Goal: Task Accomplishment & Management: Manage account settings

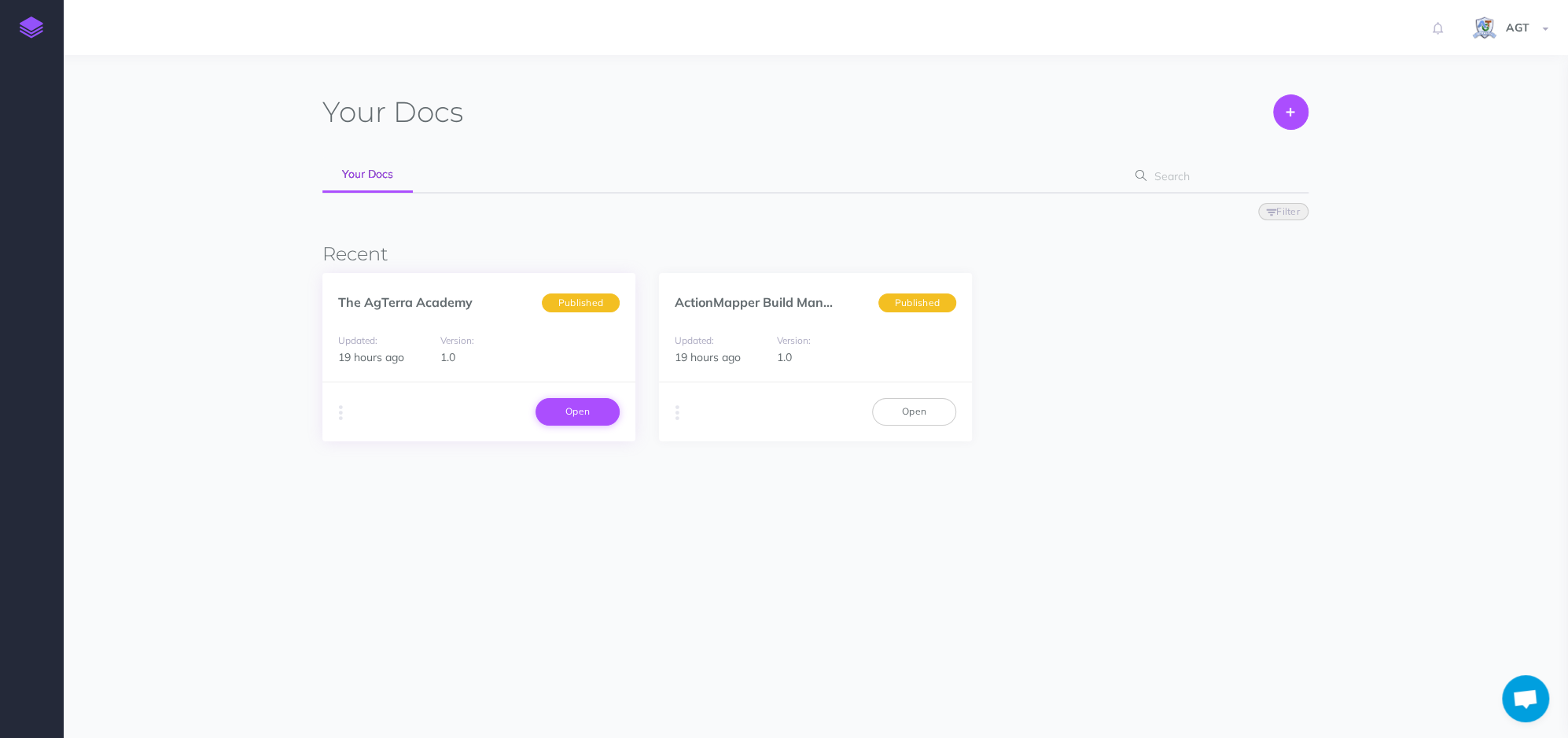
click at [597, 423] on link "Open" at bounding box center [577, 411] width 84 height 26
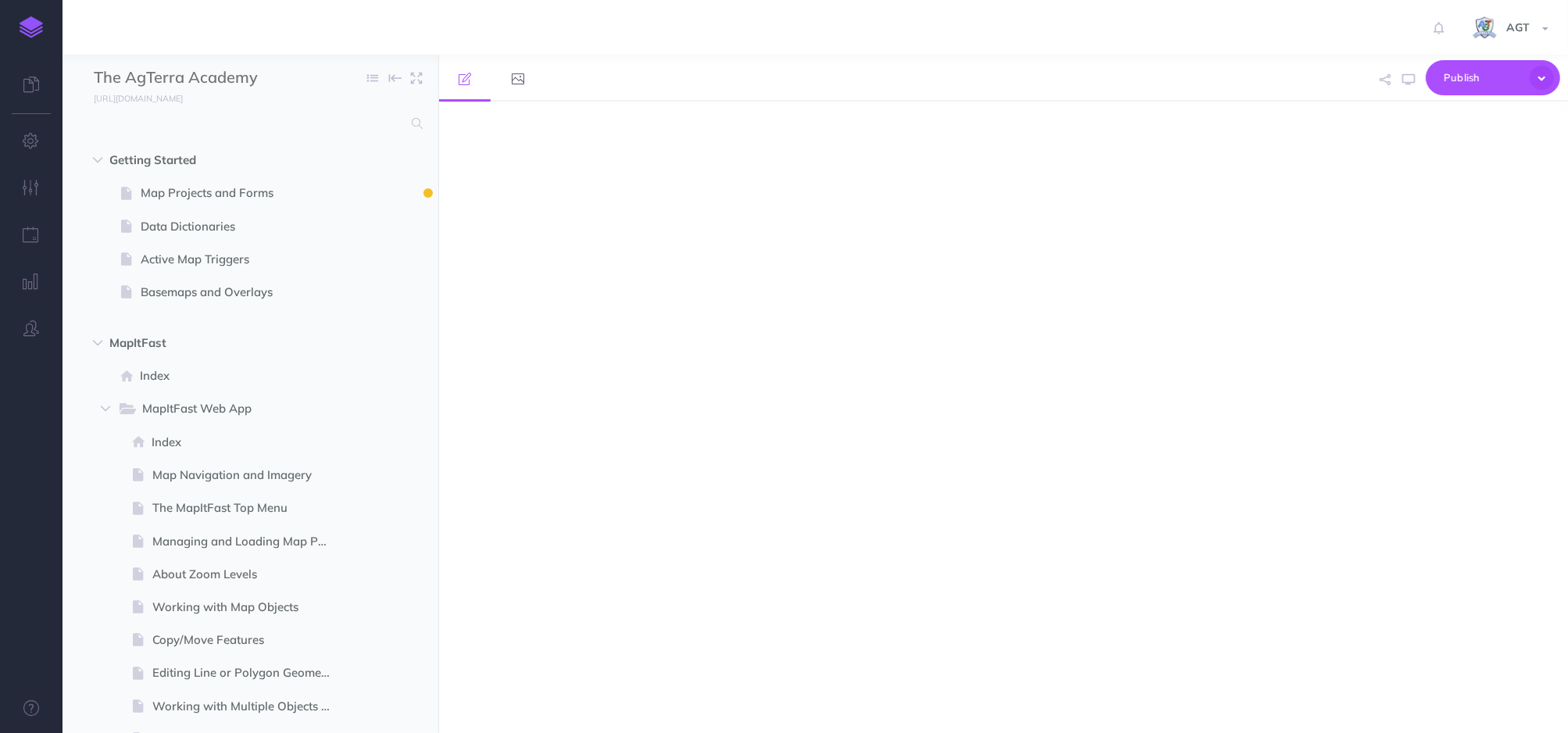
select select "null"
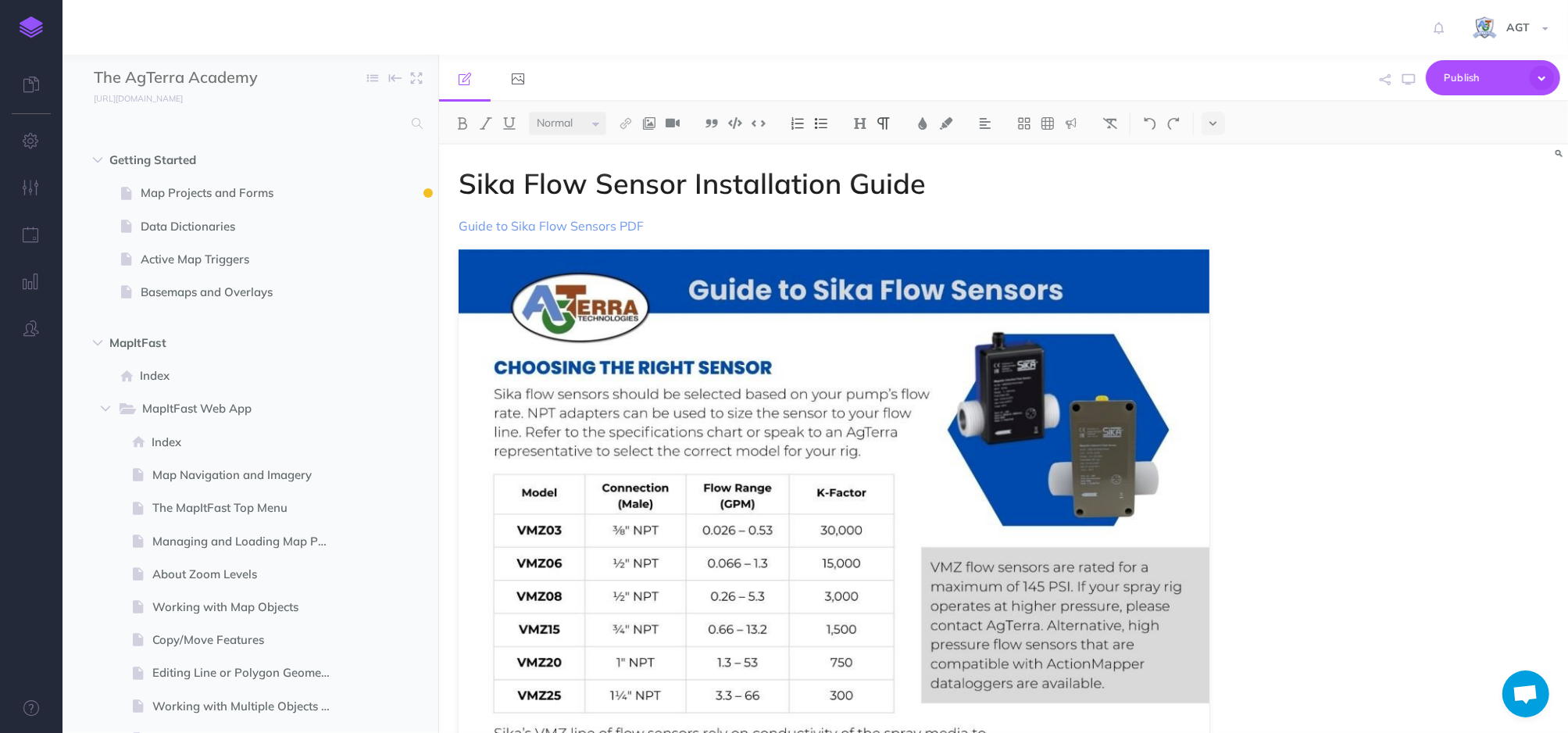
click at [703, 228] on p "Guide to Sika Flow Sensors PDF" at bounding box center [835, 226] width 752 height 19
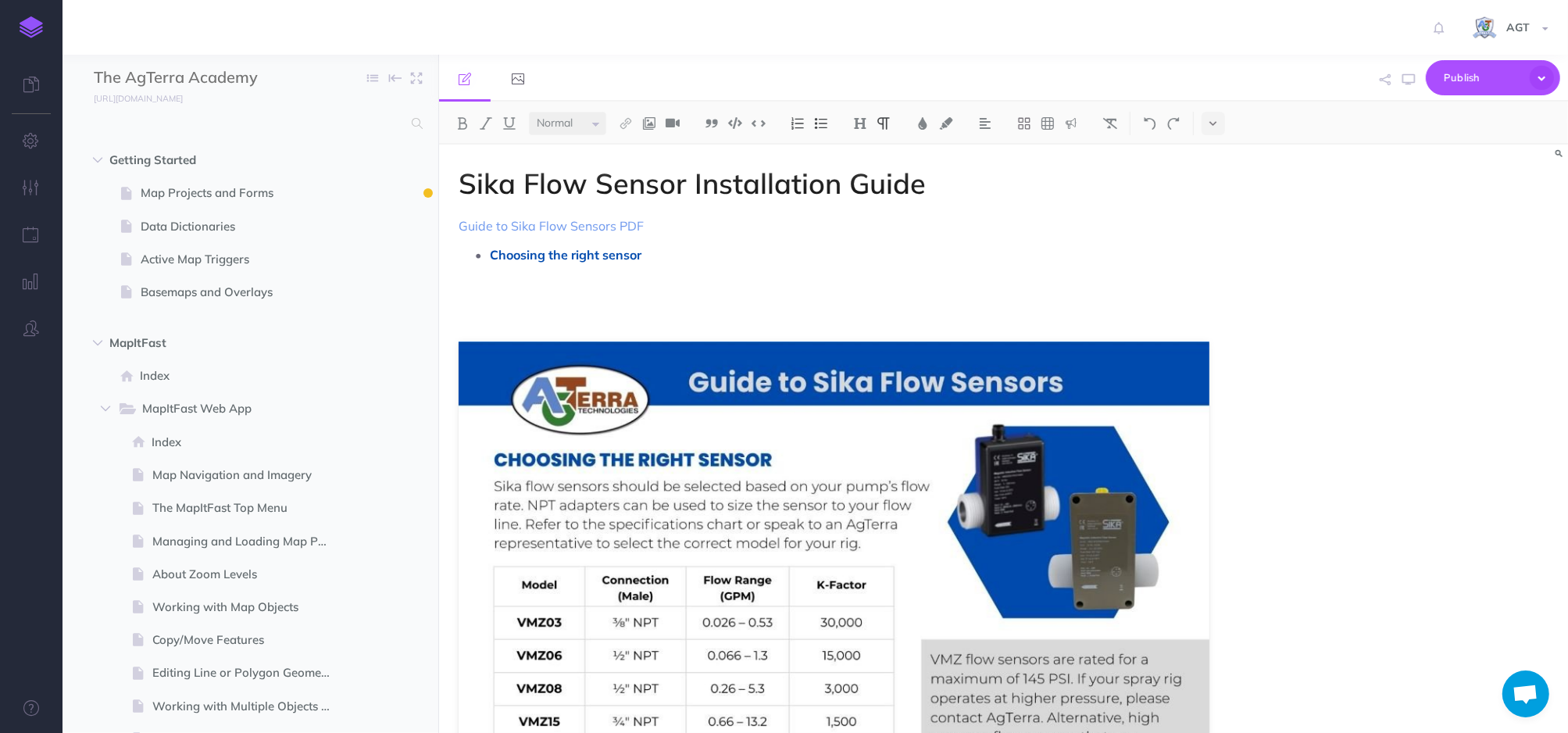
click at [594, 279] on p at bounding box center [850, 278] width 721 height 24
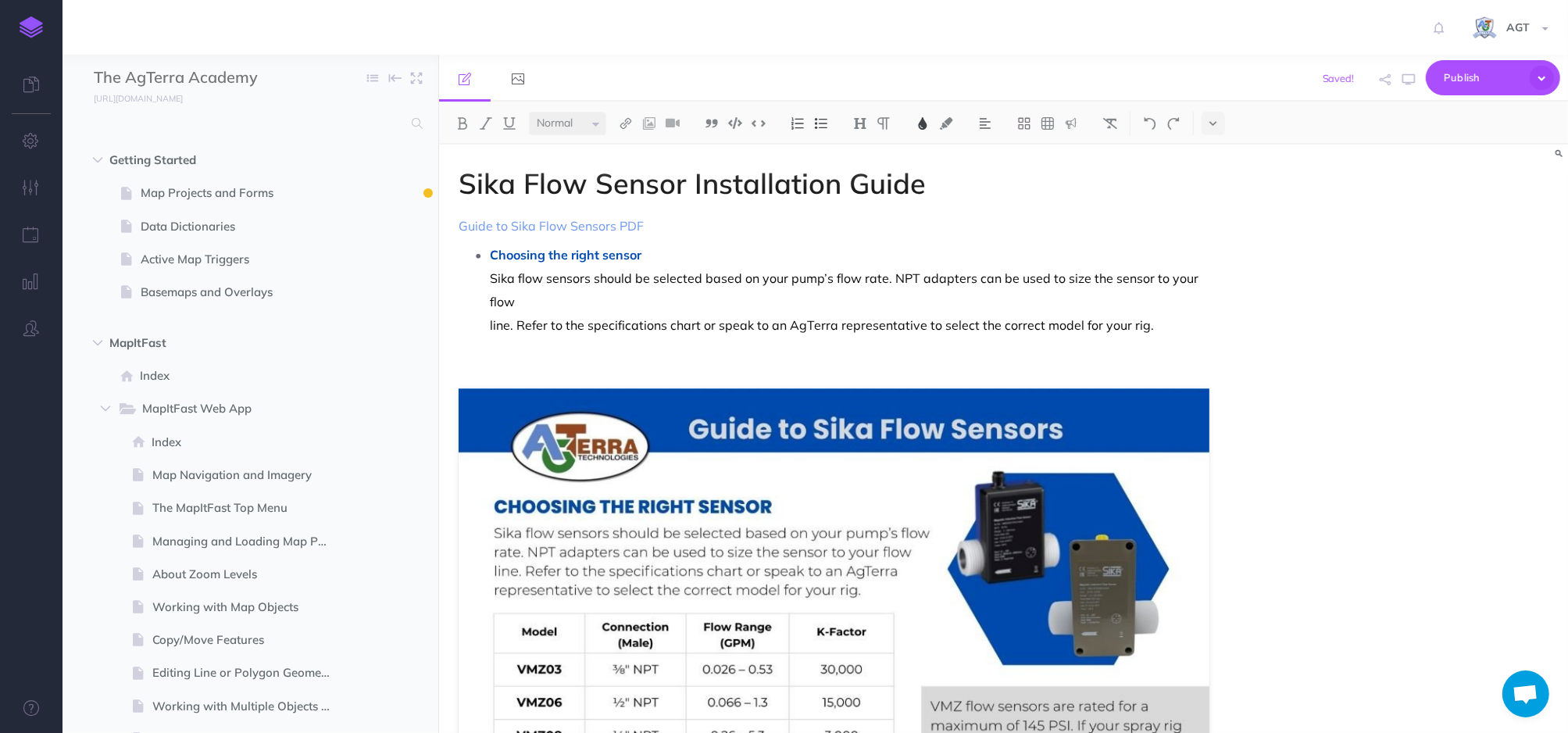
click at [487, 328] on ul "Choosing the right sensor Sika flow sensors should be selected based on your pu…" at bounding box center [838, 289] width 744 height 94
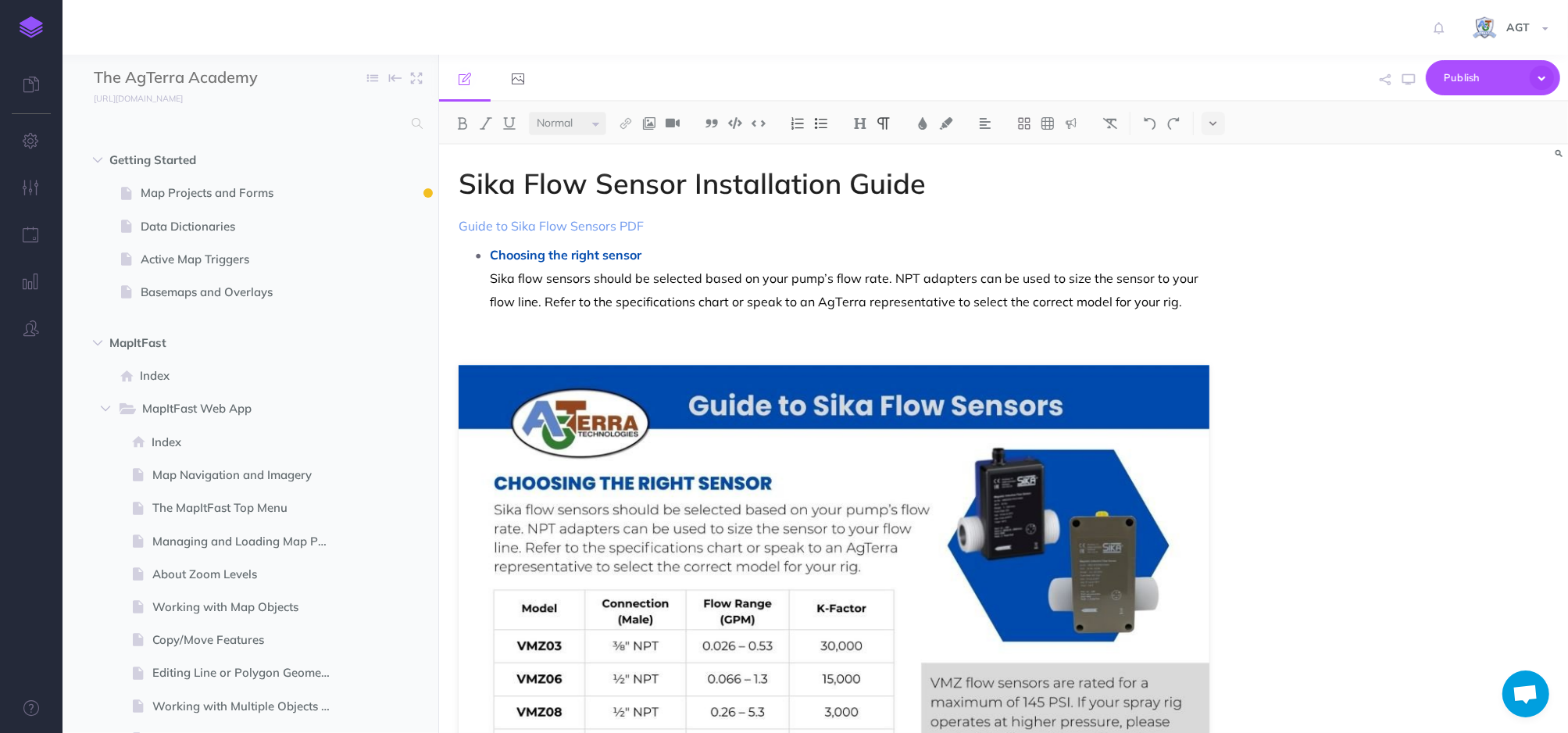
drag, startPoint x: 472, startPoint y: 335, endPoint x: 572, endPoint y: 339, distance: 100.1
click at [472, 335] on p at bounding box center [835, 341] width 752 height 19
click at [530, 341] on p at bounding box center [835, 341] width 752 height 19
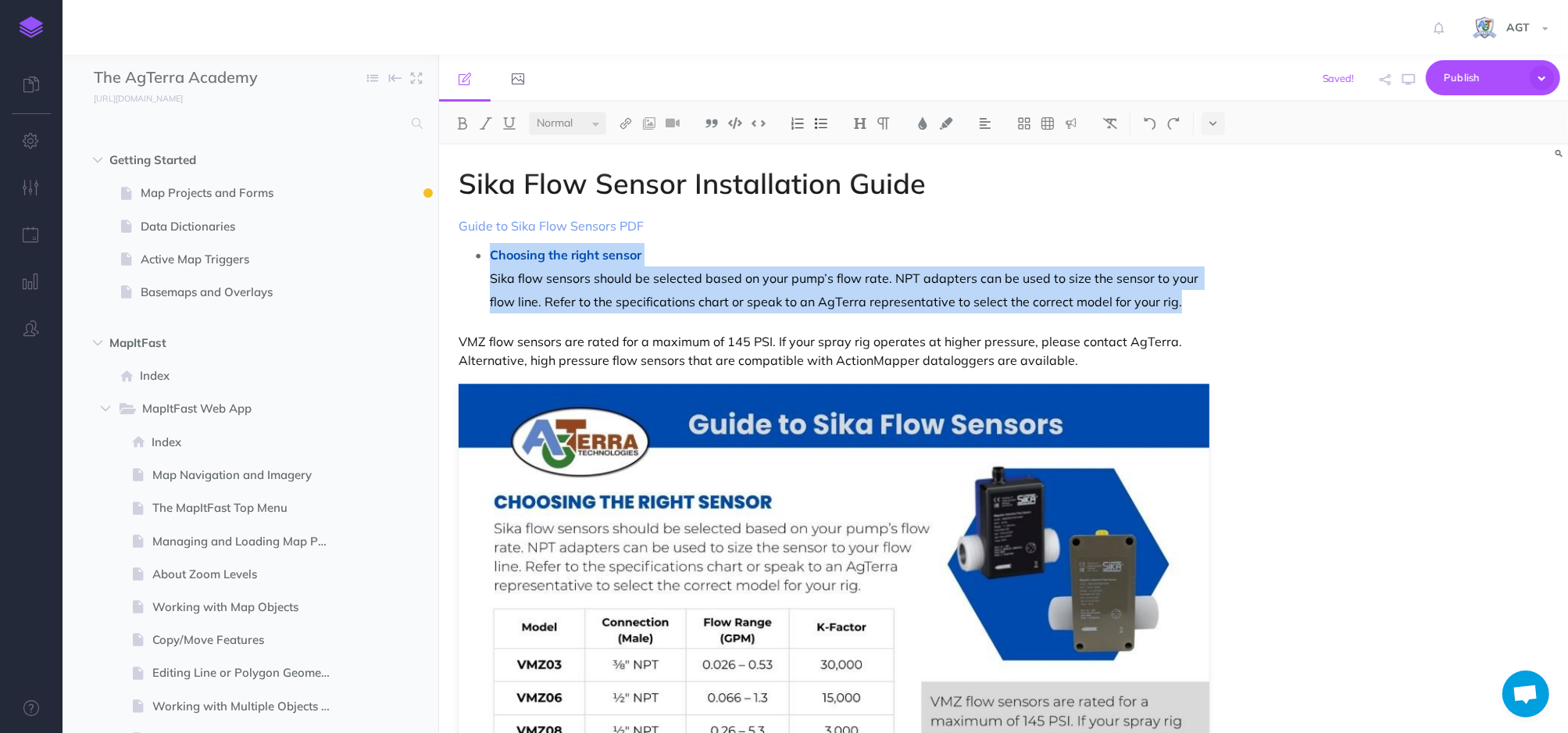
click at [459, 339] on p "VMZ flow sensors are rated for a maximum of 145 PSI. If your spray rig operates…" at bounding box center [835, 350] width 752 height 37
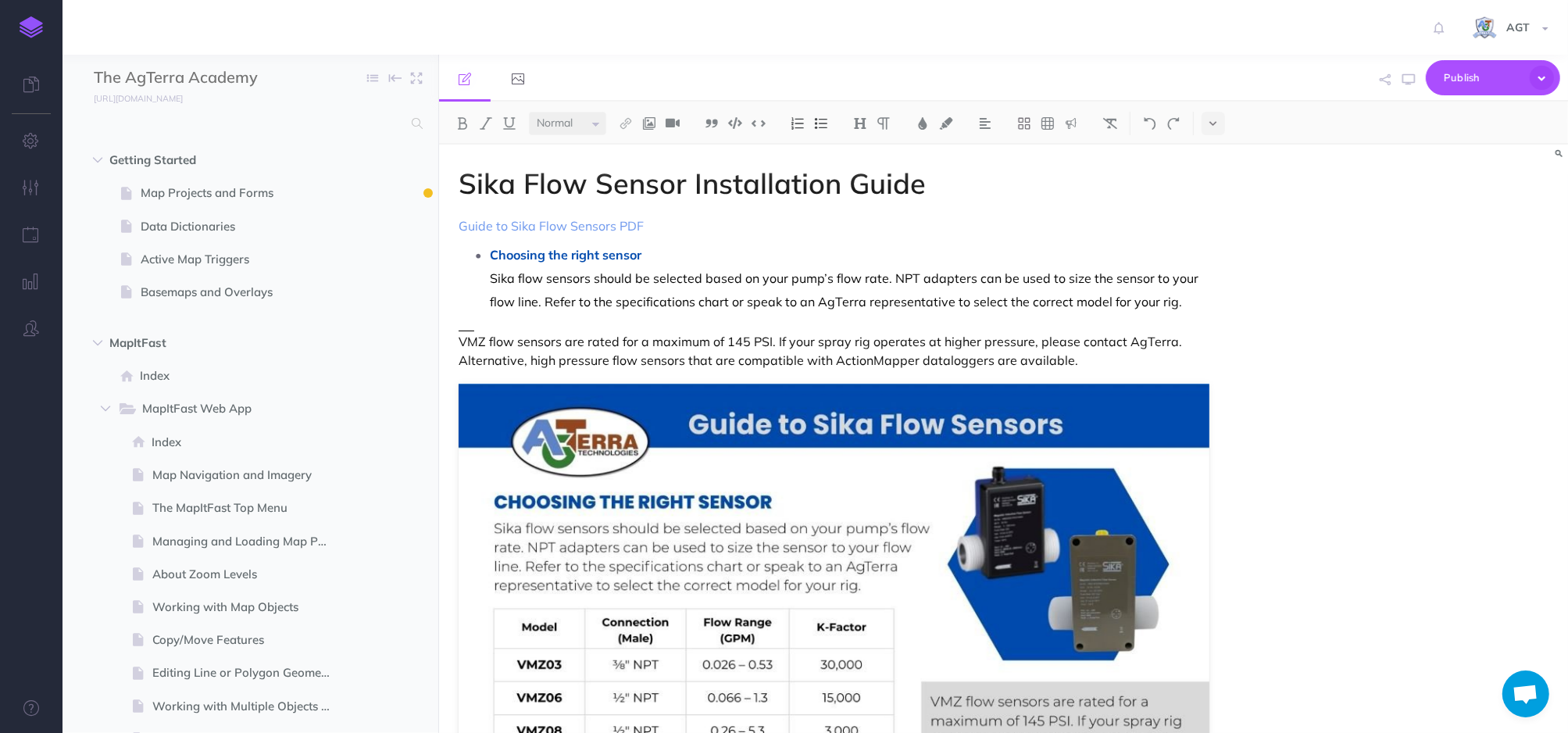
click at [1140, 369] on p "VMZ flow sensors are rated for a maximum of 145 PSI. If your spray rig operates…" at bounding box center [835, 350] width 752 height 37
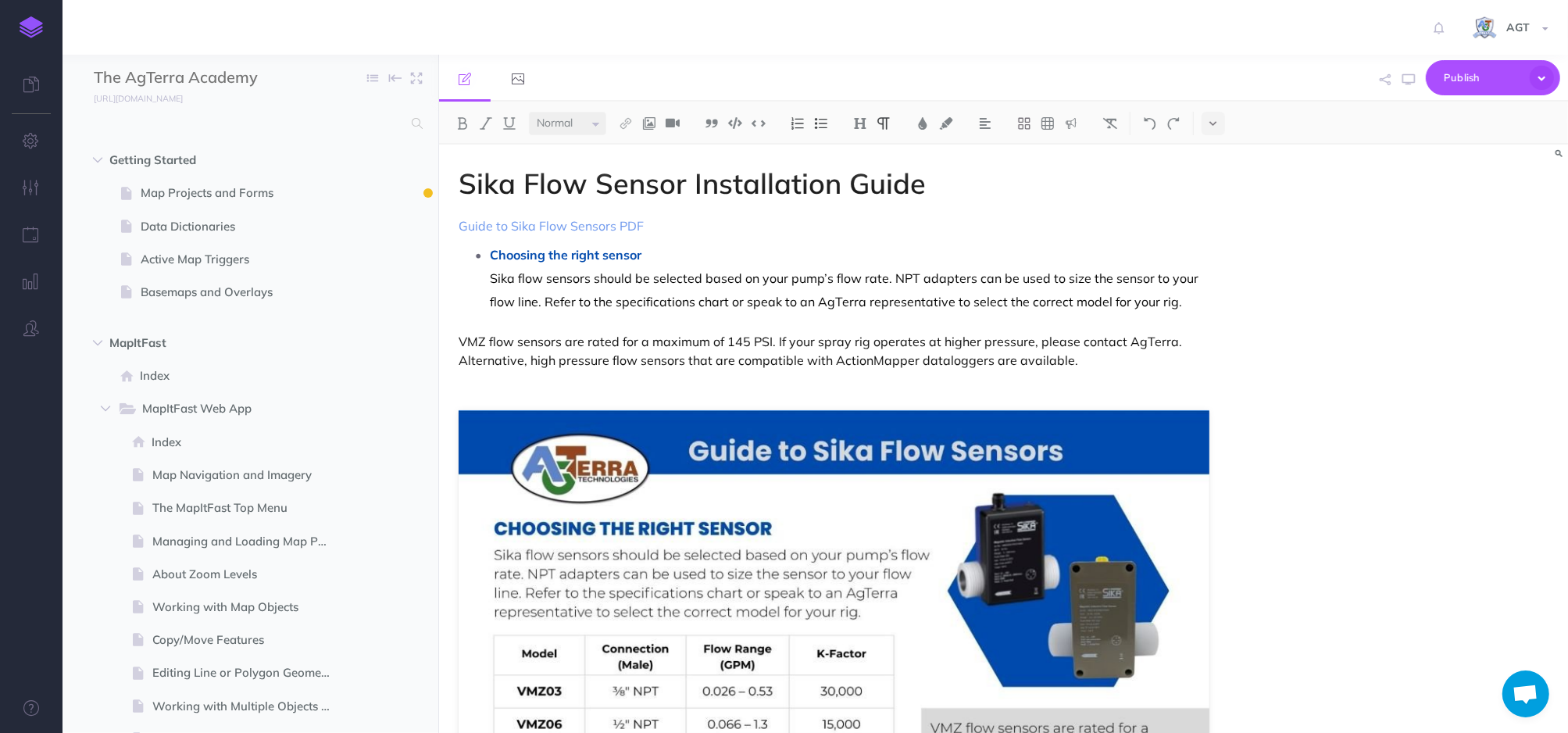
click at [625, 389] on p at bounding box center [835, 387] width 752 height 19
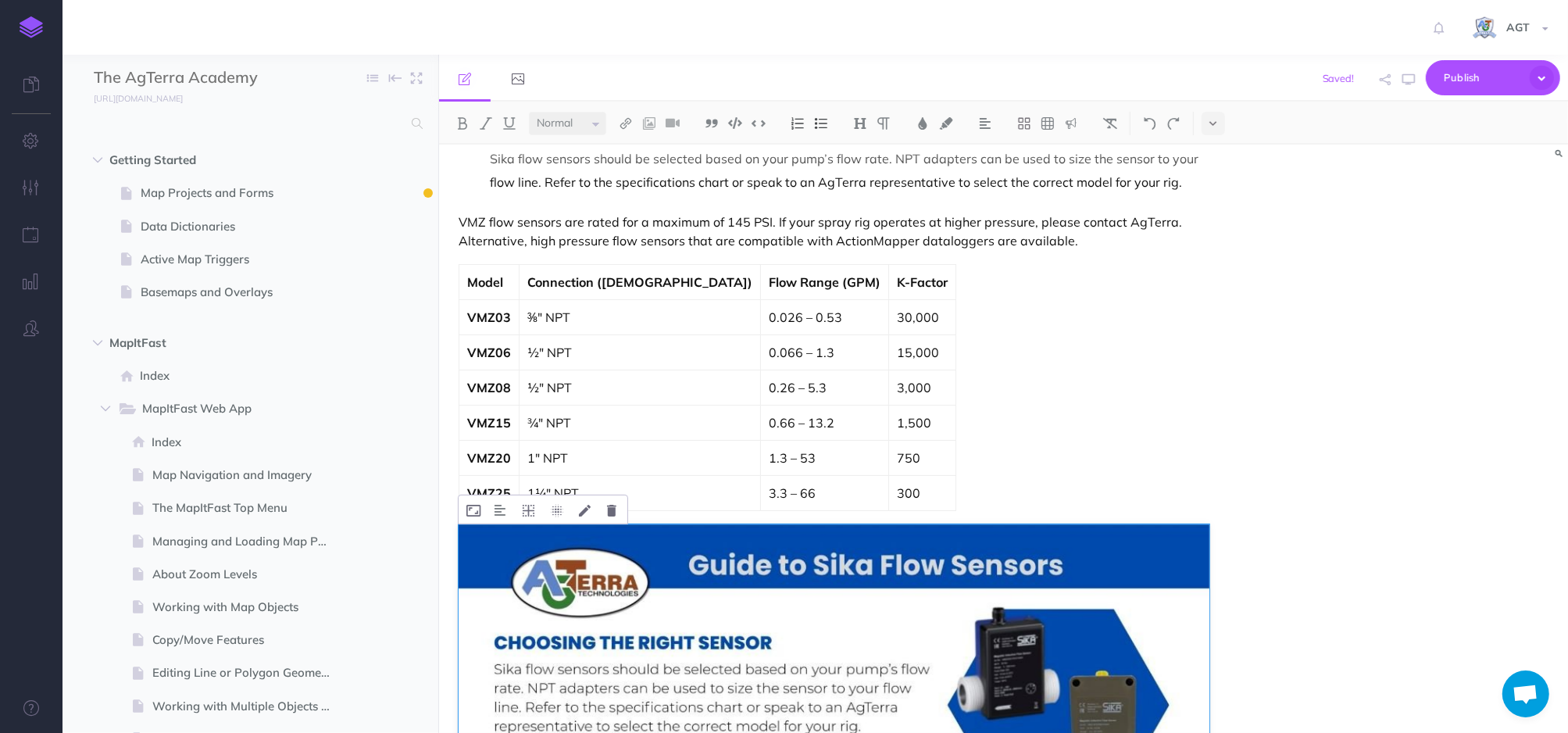
scroll to position [34, 0]
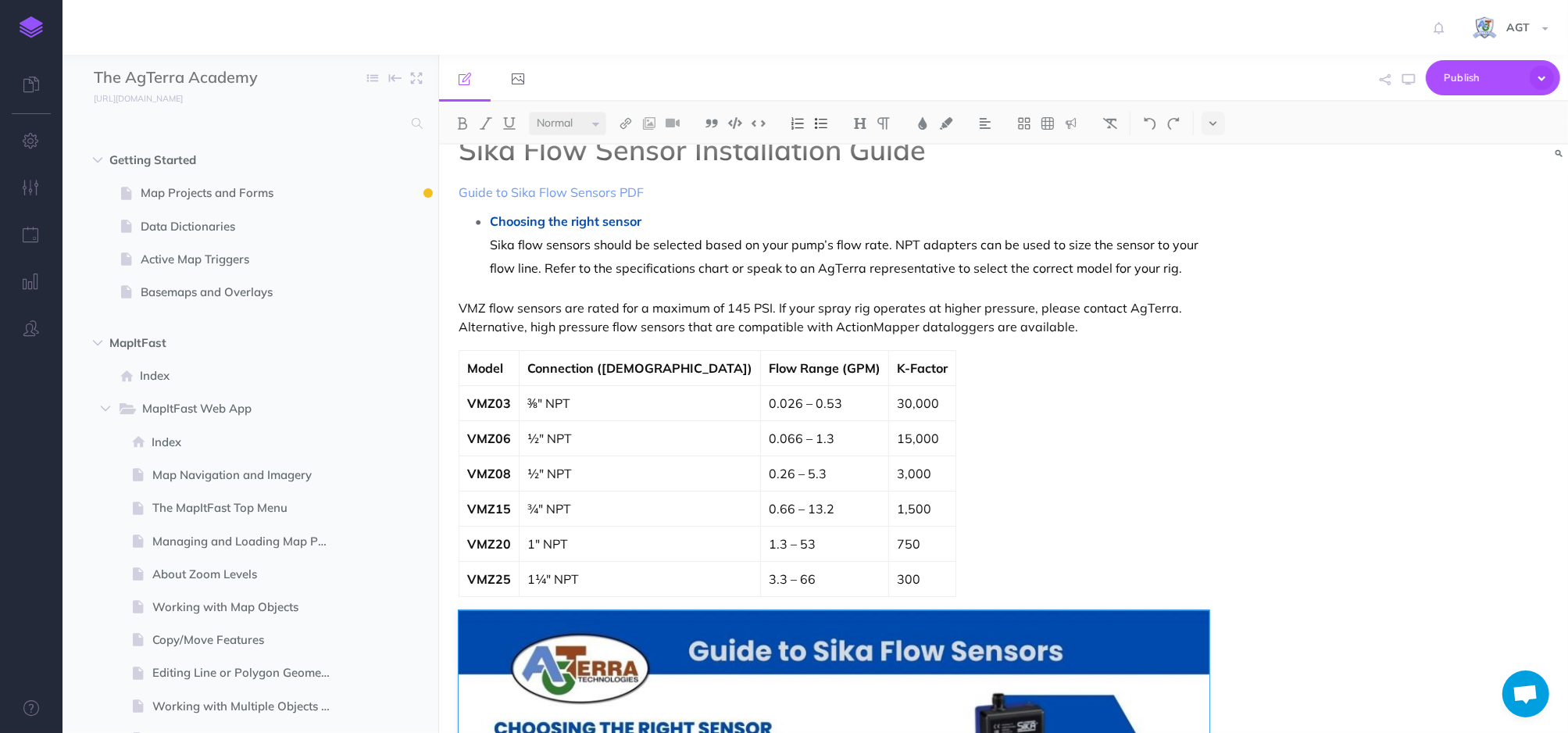
click at [897, 547] on p "750" at bounding box center [922, 543] width 51 height 19
click at [471, 389] on td "VMZ03" at bounding box center [489, 403] width 60 height 36
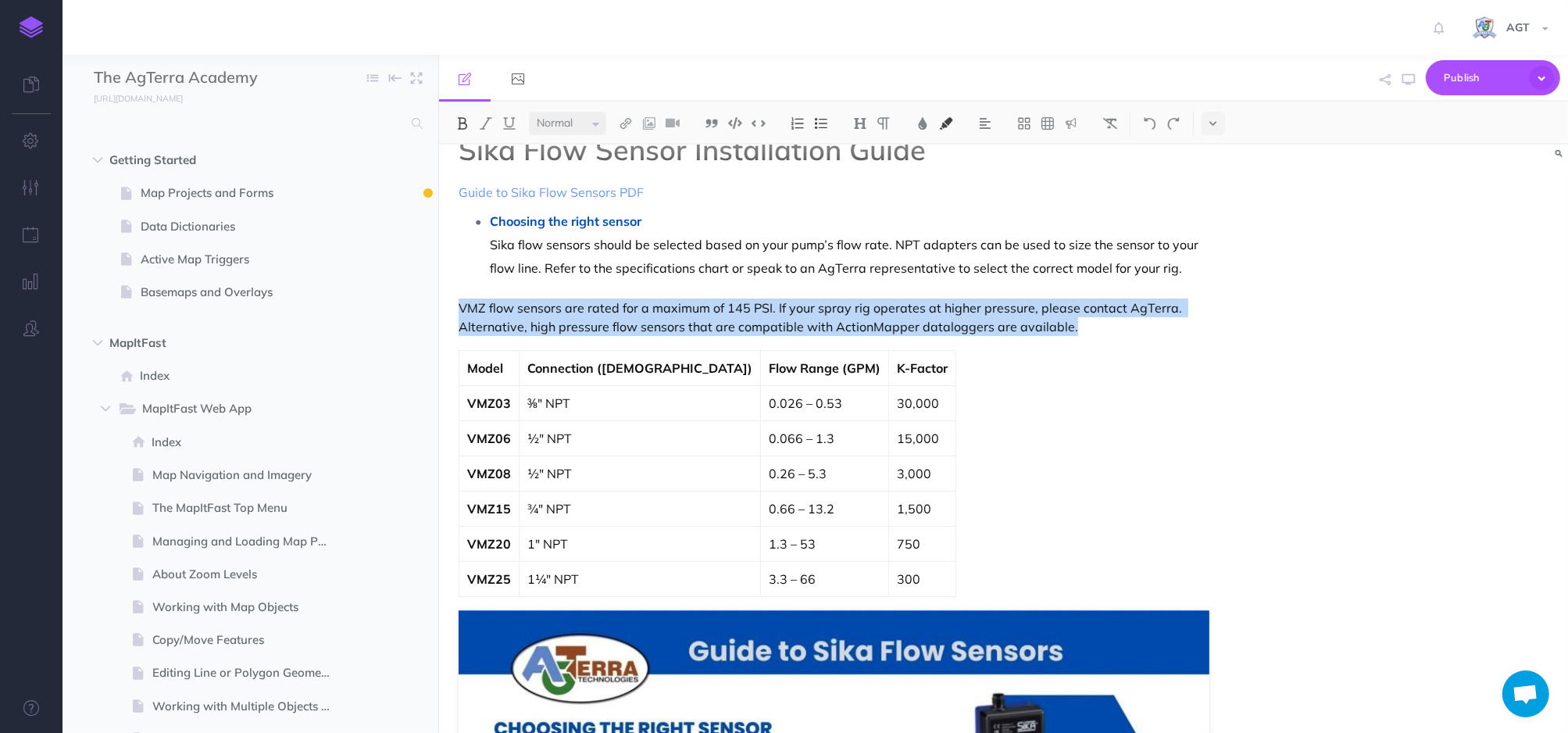
click at [952, 402] on div "Model Connection (Male) Flow Range (GPM) K-Factor VMZ03 ⅜" NPT 0.026 – 0.53 30,…" at bounding box center [835, 473] width 752 height 247
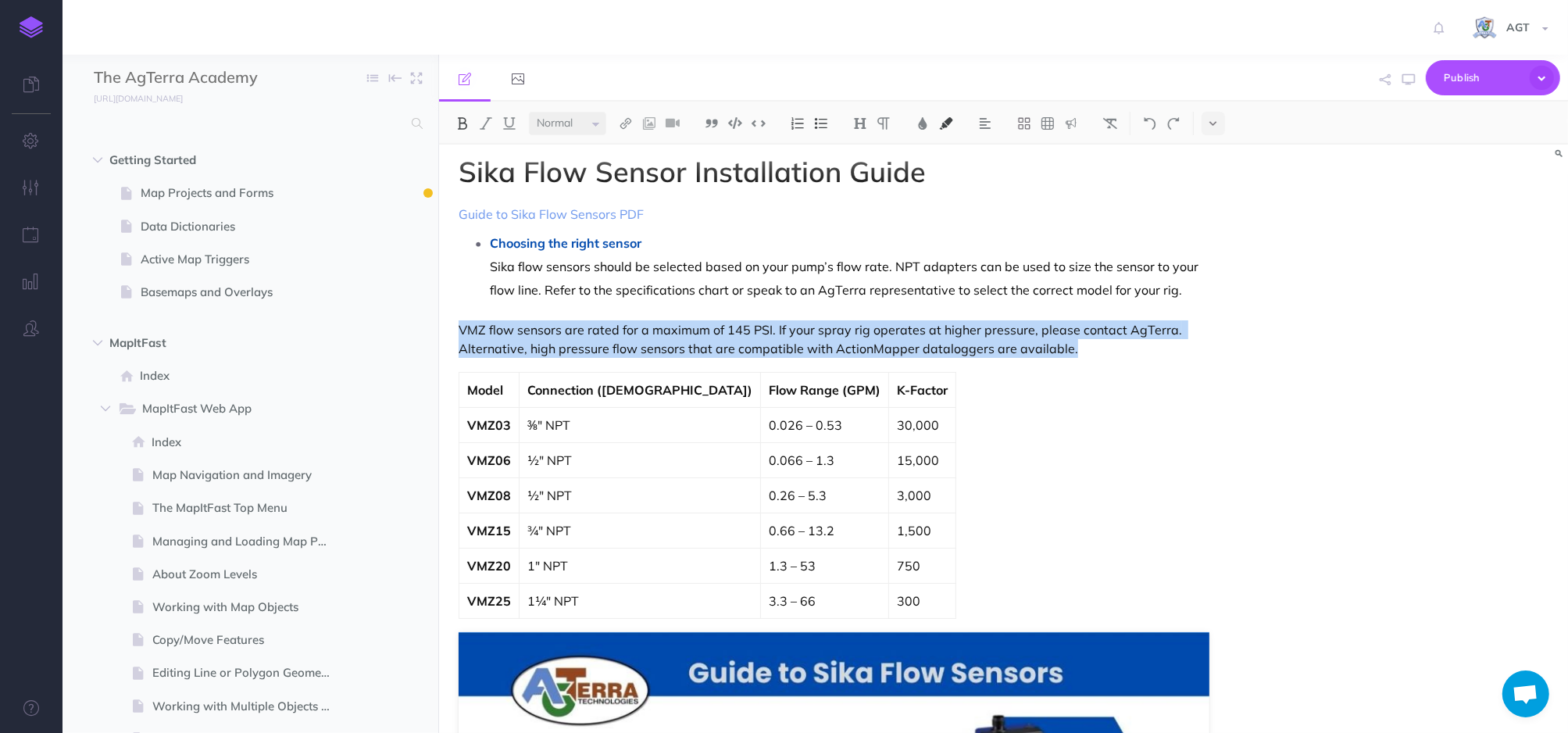
scroll to position [0, 0]
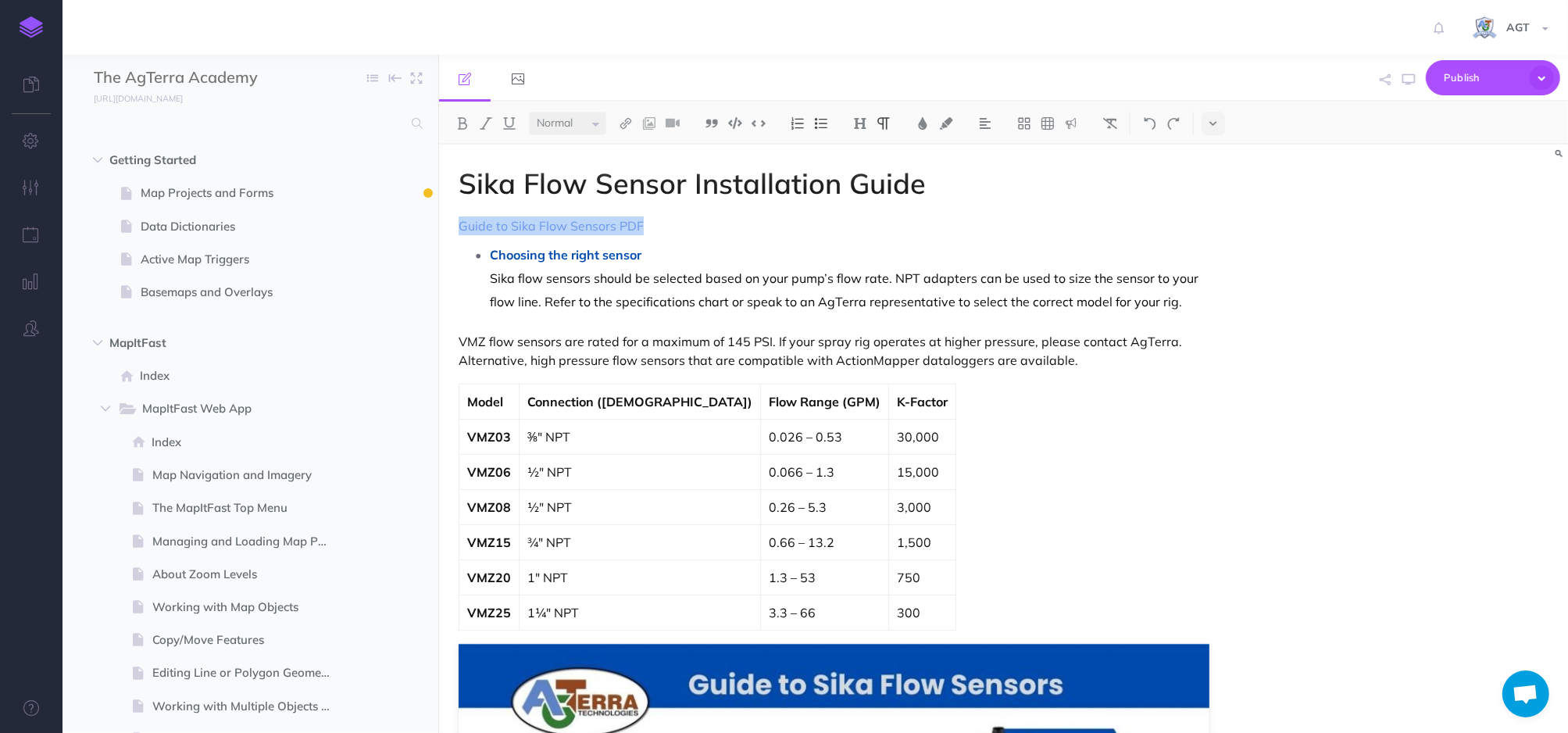
drag, startPoint x: 649, startPoint y: 228, endPoint x: 455, endPoint y: 227, distance: 194.0
click at [859, 121] on img at bounding box center [860, 123] width 14 height 13
click at [866, 176] on button "H2" at bounding box center [860, 174] width 24 height 24
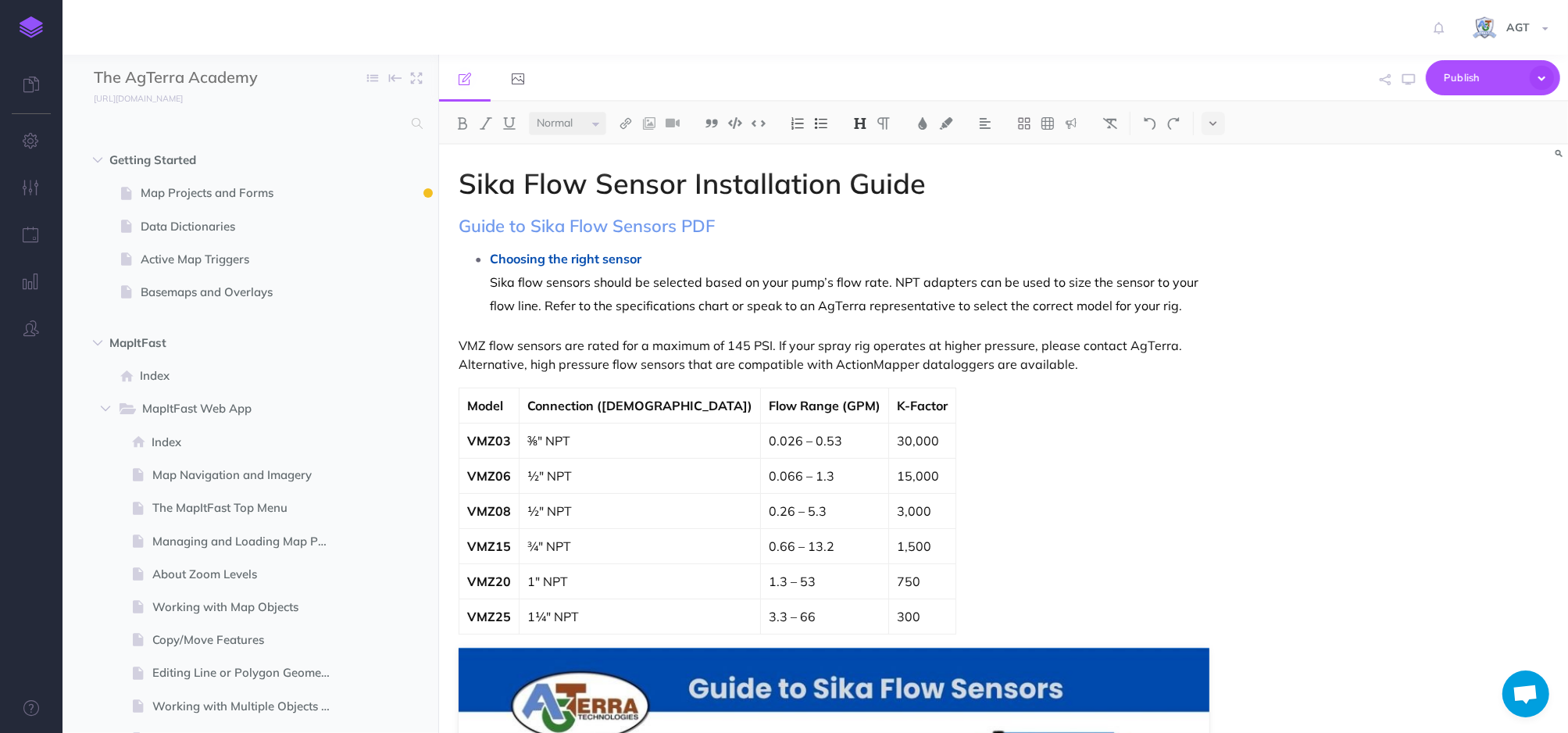
click at [867, 229] on h2 "Guide to Sika Flow Sensors PDF" at bounding box center [835, 226] width 752 height 19
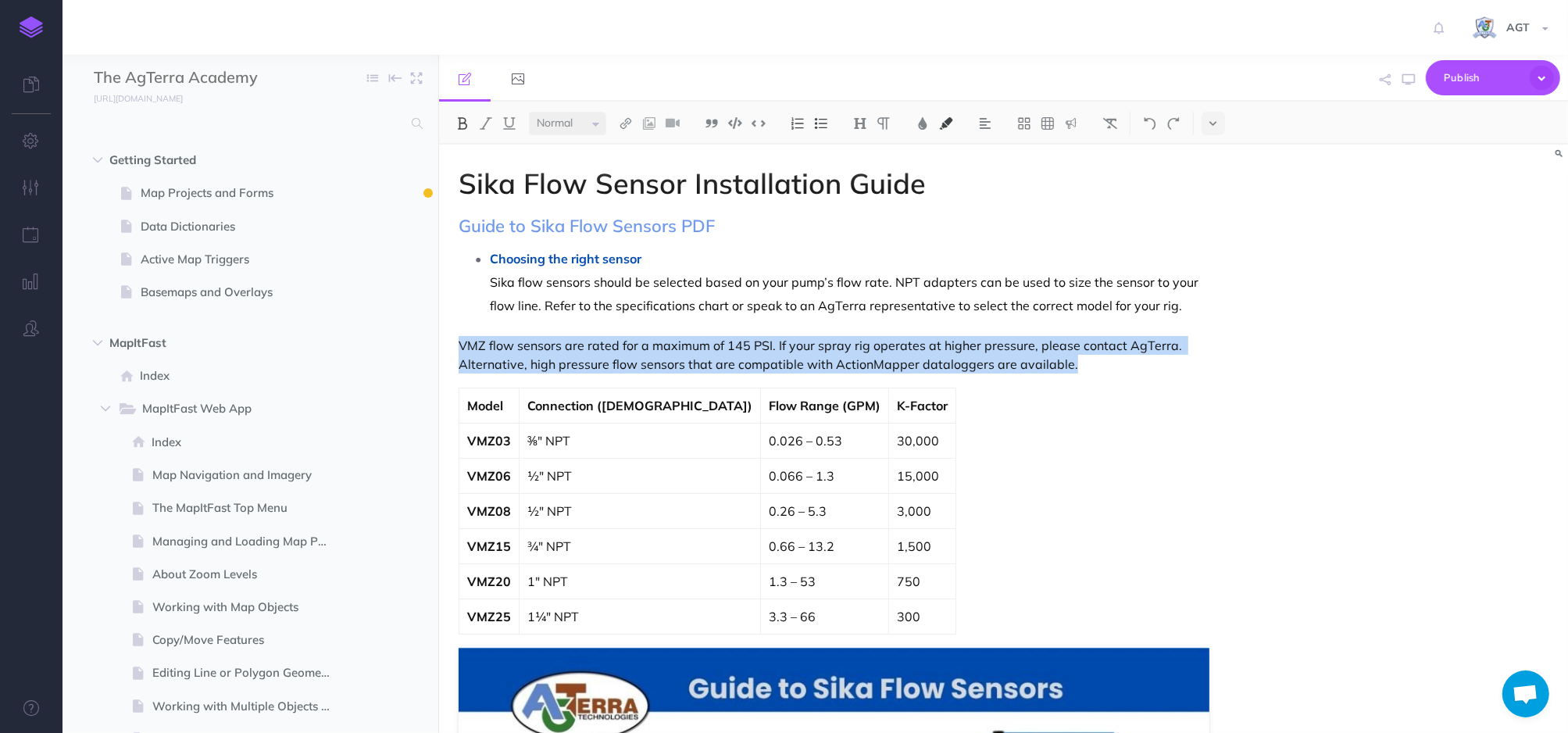
click at [881, 625] on div "Model Connection (Male) Flow Range (GPM) K-Factor VMZ03 ⅜" NPT 0.026 – 0.53 30,…" at bounding box center [835, 511] width 752 height 247
click at [881, 623] on div "Model Connection (Male) Flow Range (GPM) K-Factor VMZ03 ⅜" NPT 0.026 – 0.53 30,…" at bounding box center [835, 511] width 752 height 247
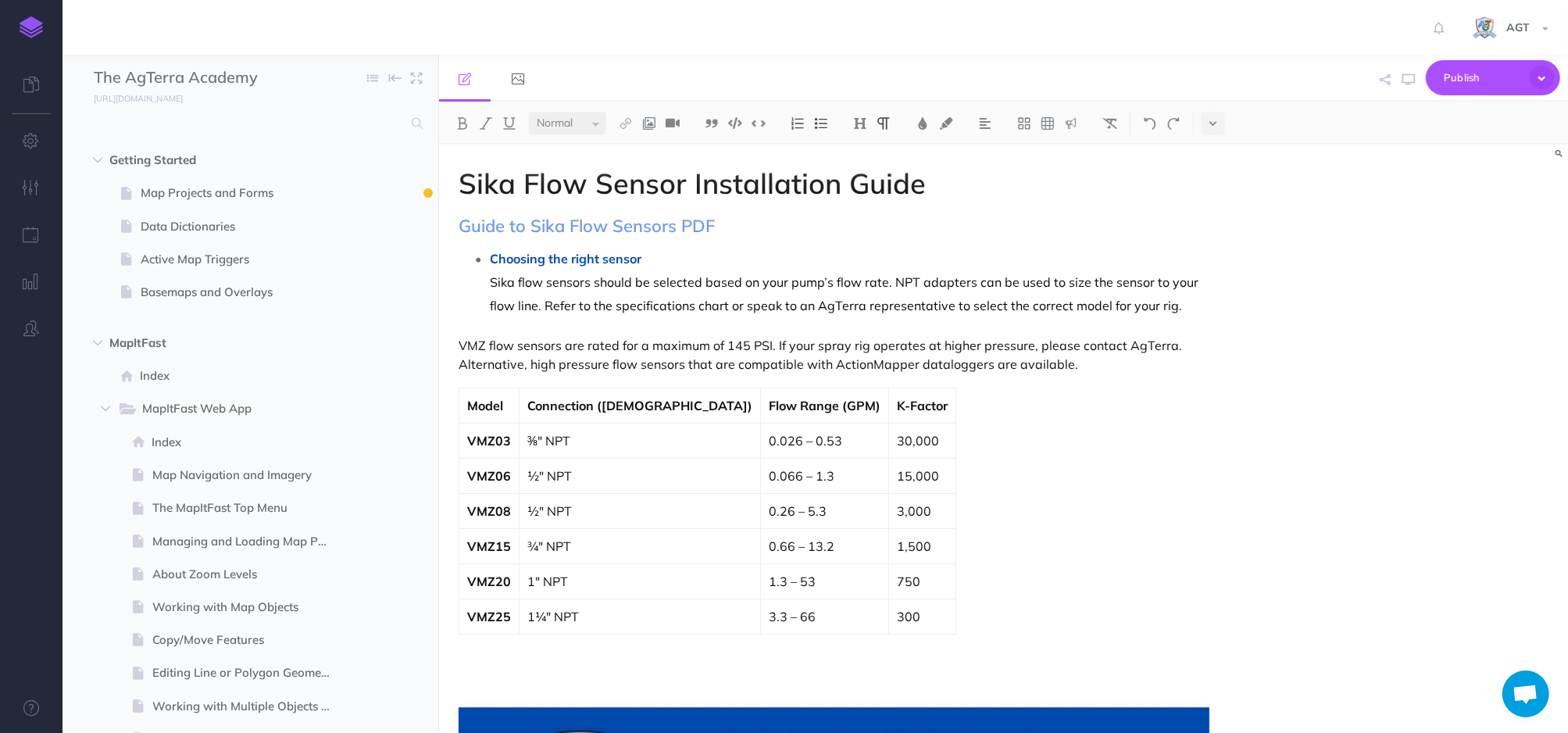
click at [492, 675] on p at bounding box center [835, 683] width 752 height 19
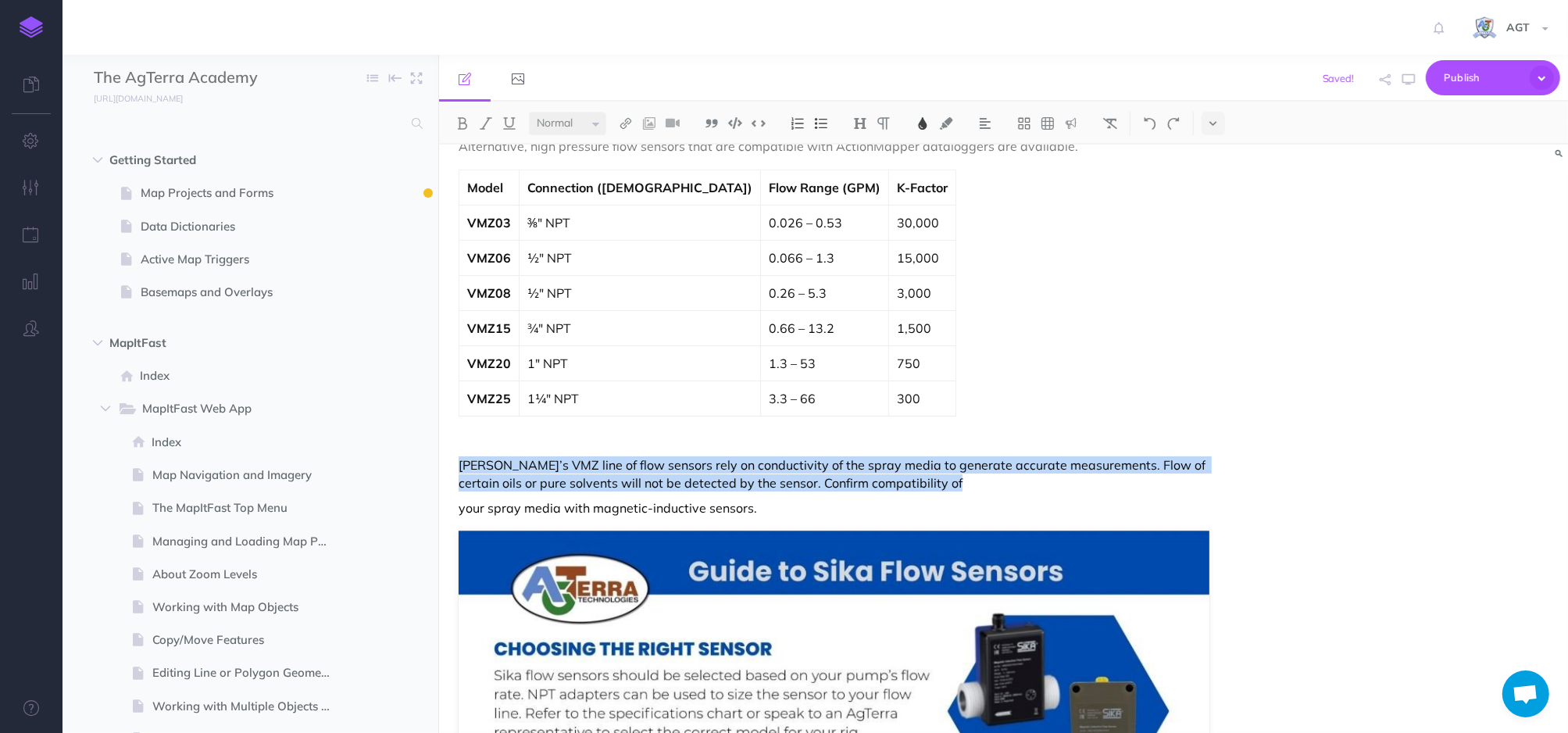
scroll to position [431, 0]
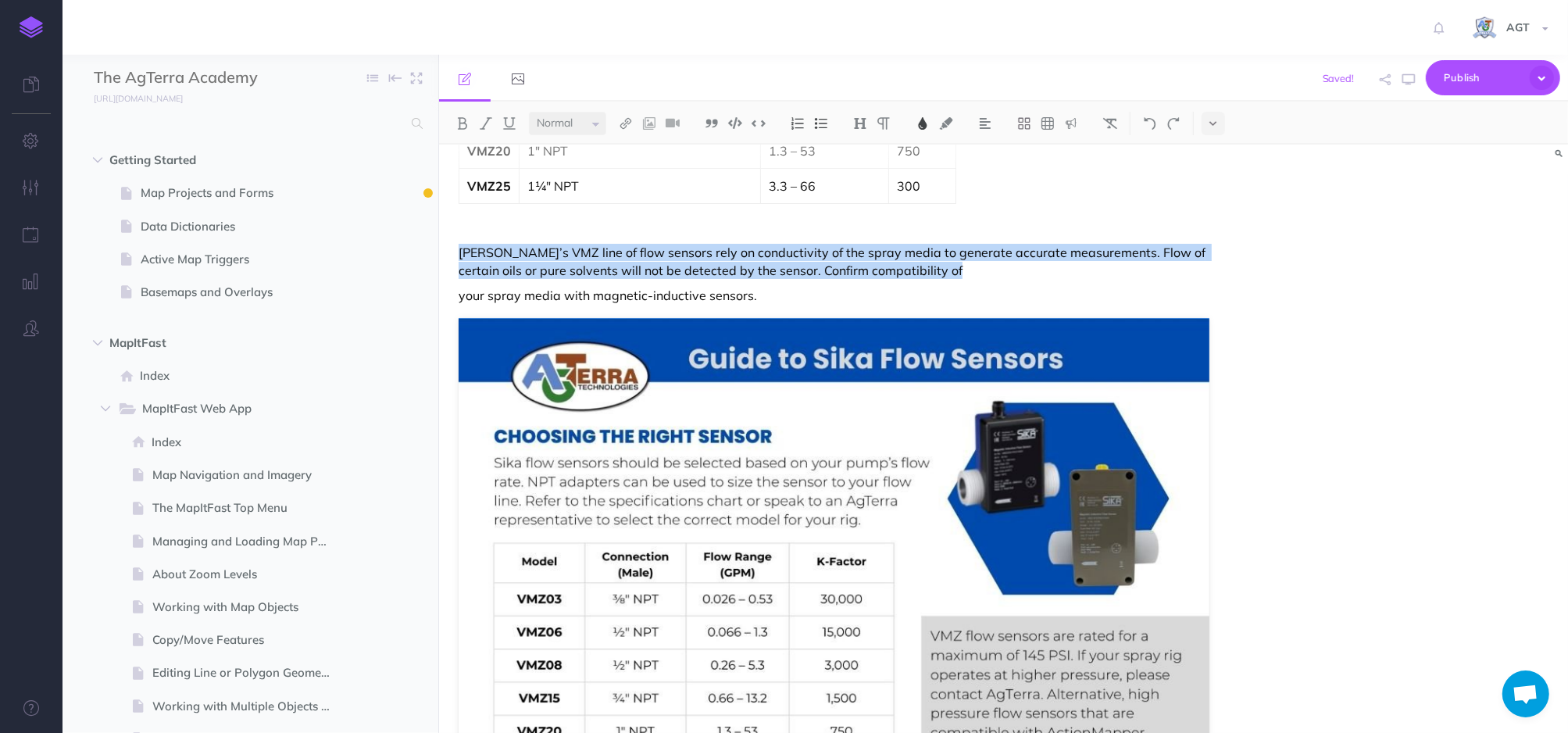
click at [805, 297] on p "your spray media with magnetic-inductive sensors." at bounding box center [835, 295] width 752 height 17
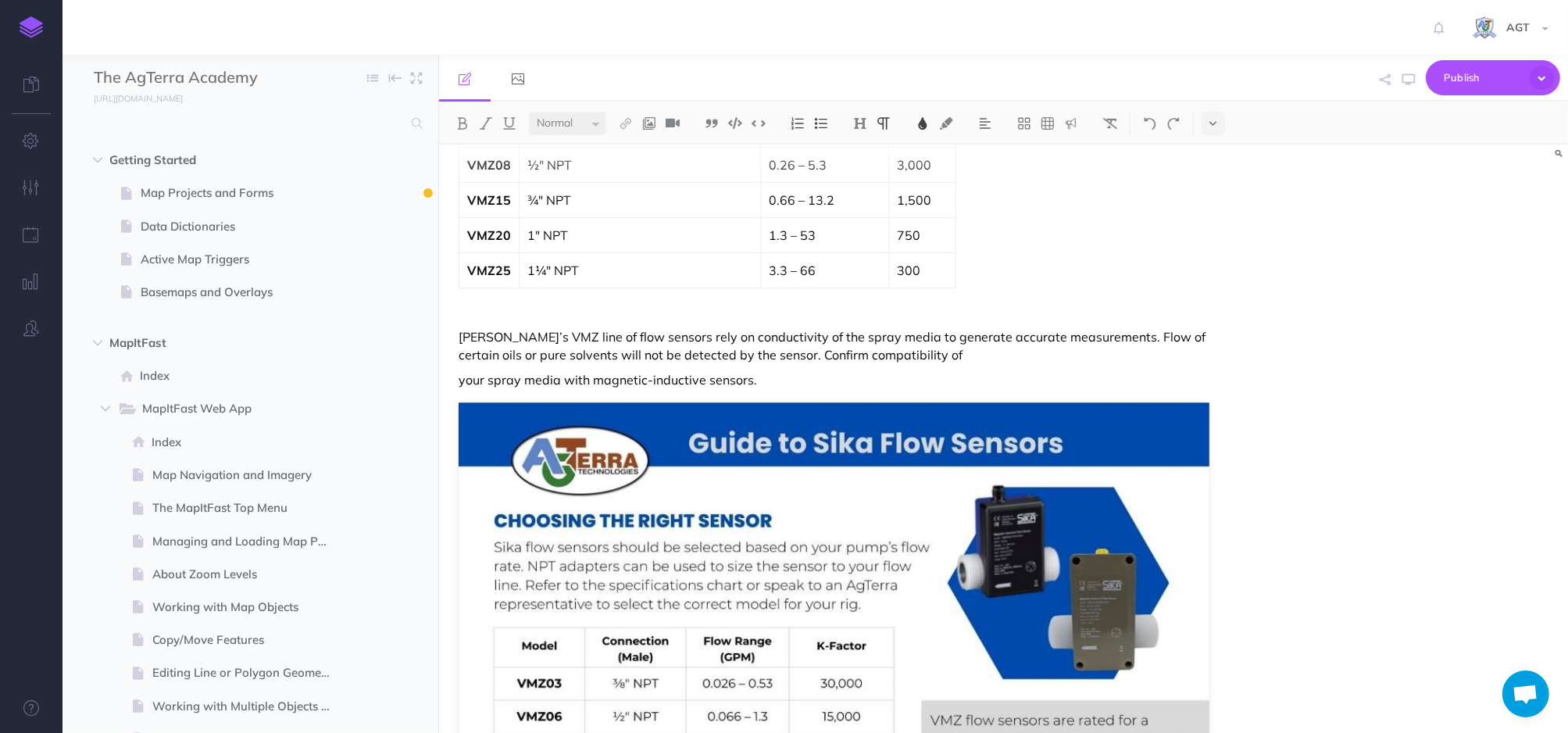
scroll to position [218, 0]
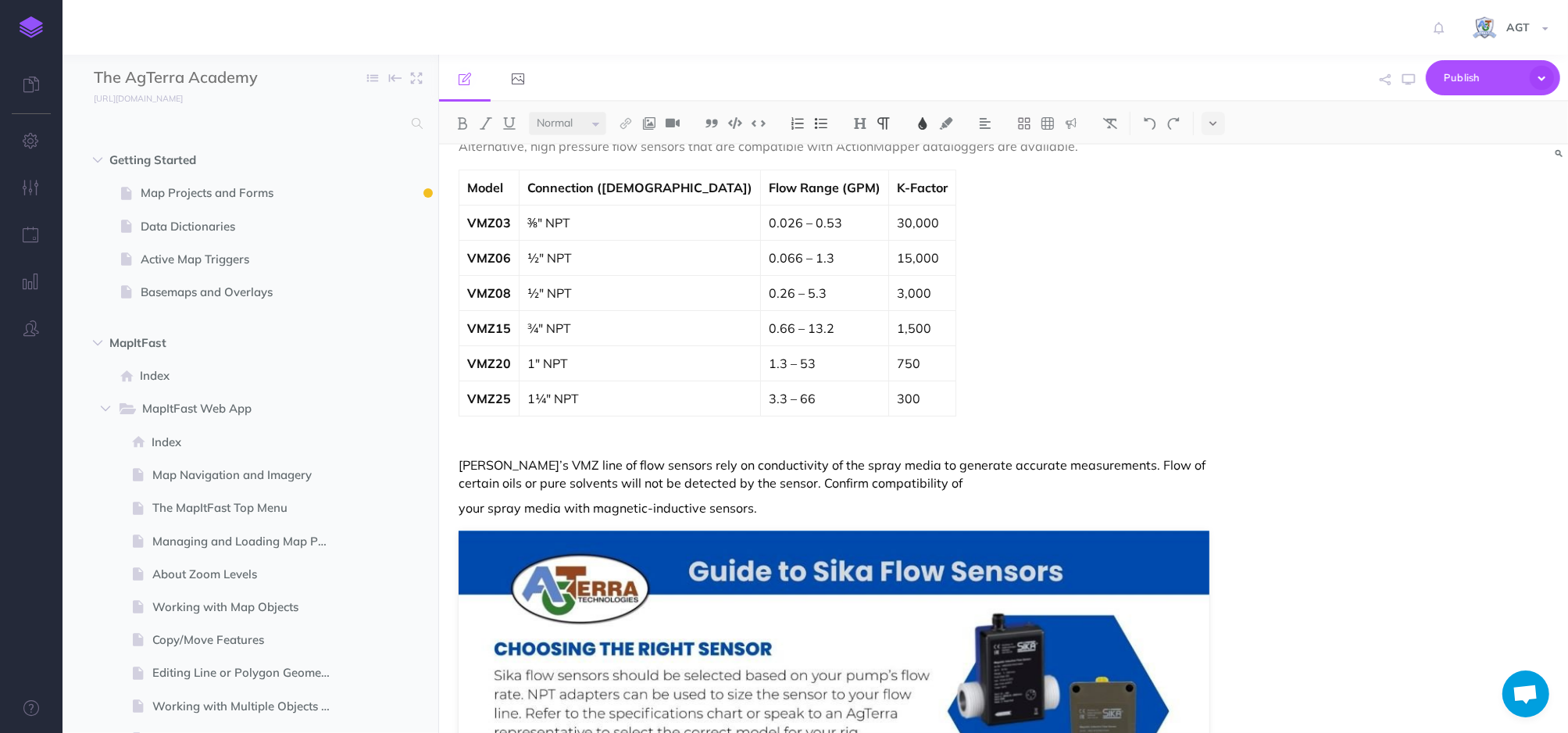
click at [460, 509] on span "your spray media with magnetic-inductive sensors." at bounding box center [608, 508] width 299 height 15
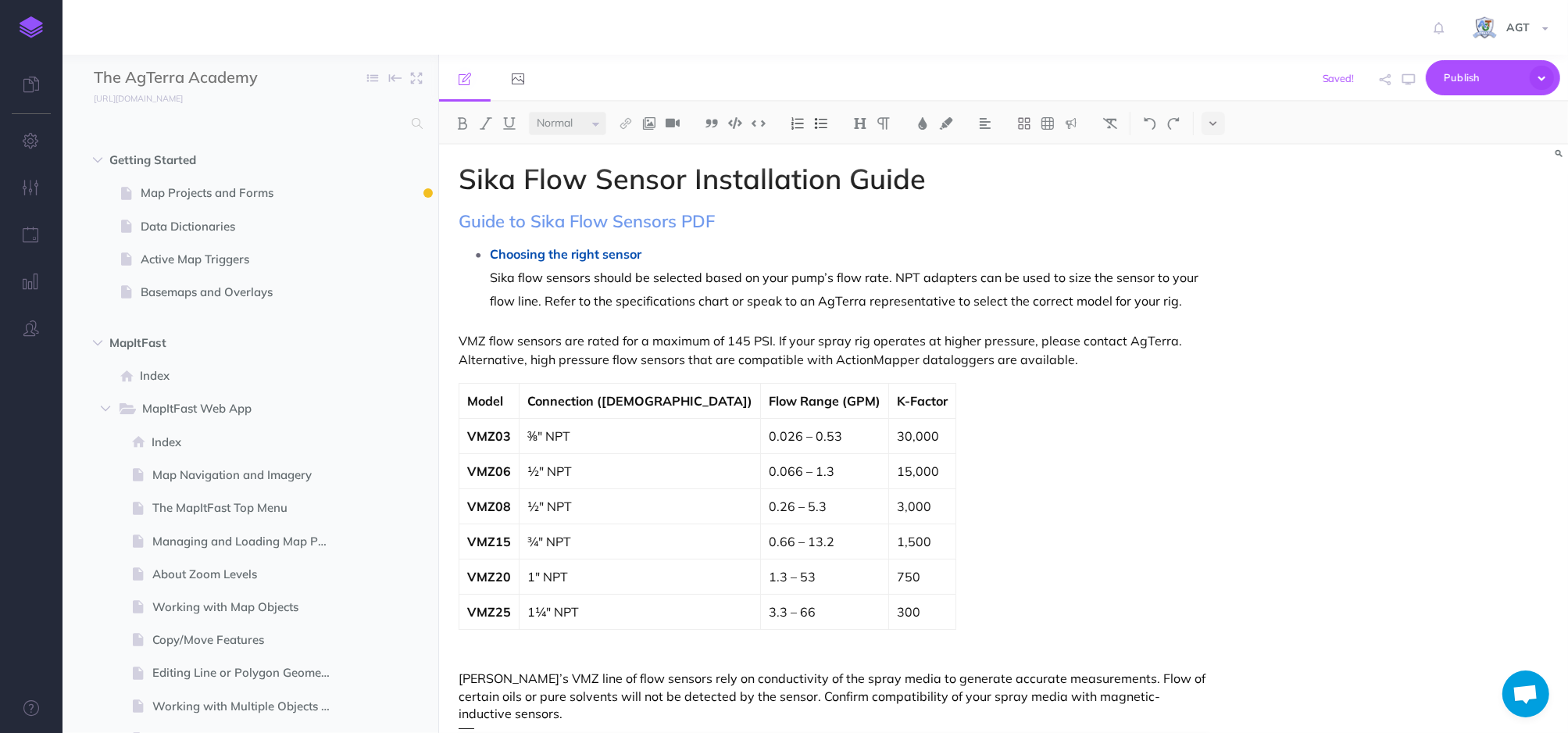
click at [1112, 333] on p "VMZ flow sensors are rated for a maximum of 145 PSI. If your spray rig operates…" at bounding box center [835, 350] width 752 height 37
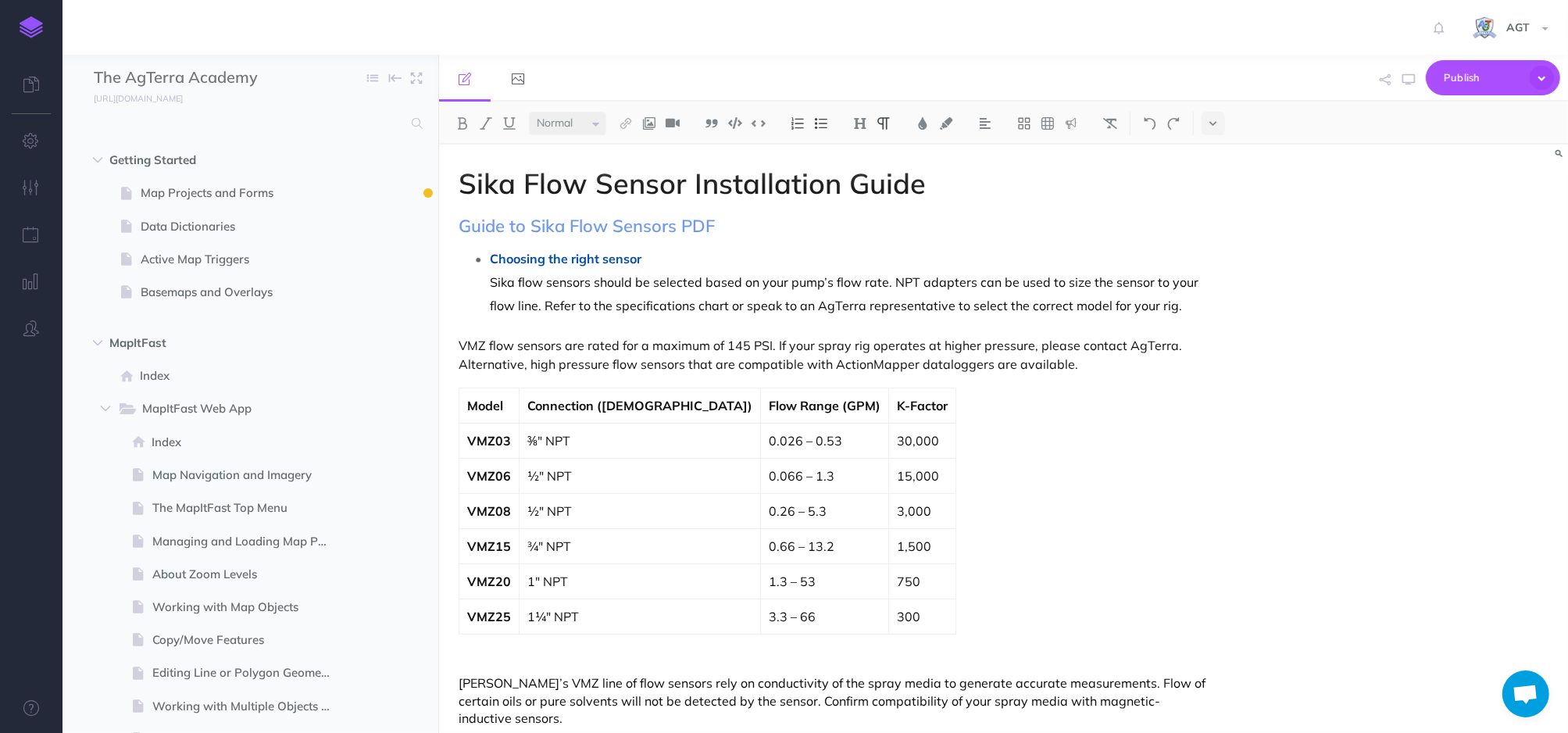
scroll to position [426, 0]
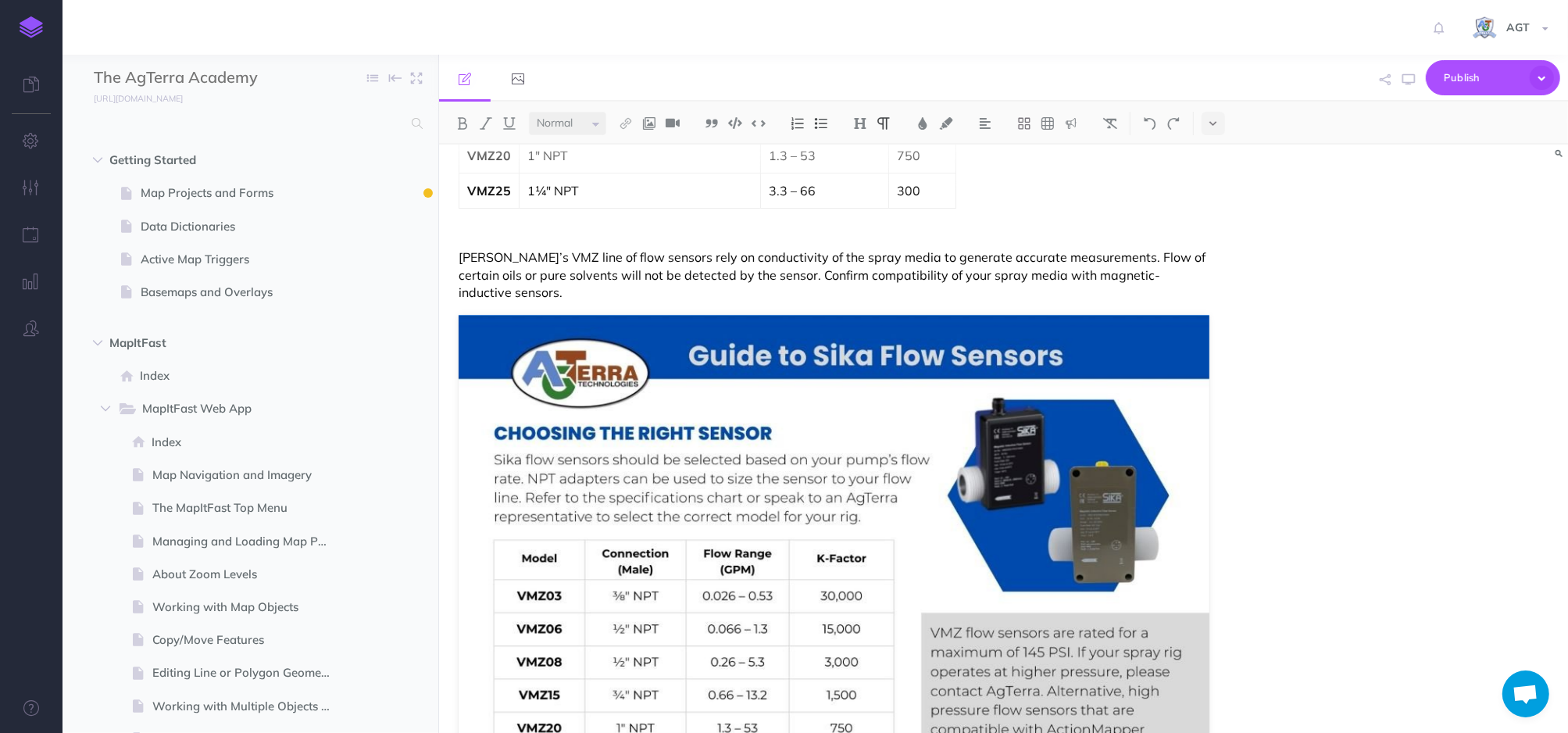
click at [1185, 277] on p "[PERSON_NAME]’s VMZ line of flow sensors rely on conductivity of the spray medi…" at bounding box center [835, 274] width 752 height 52
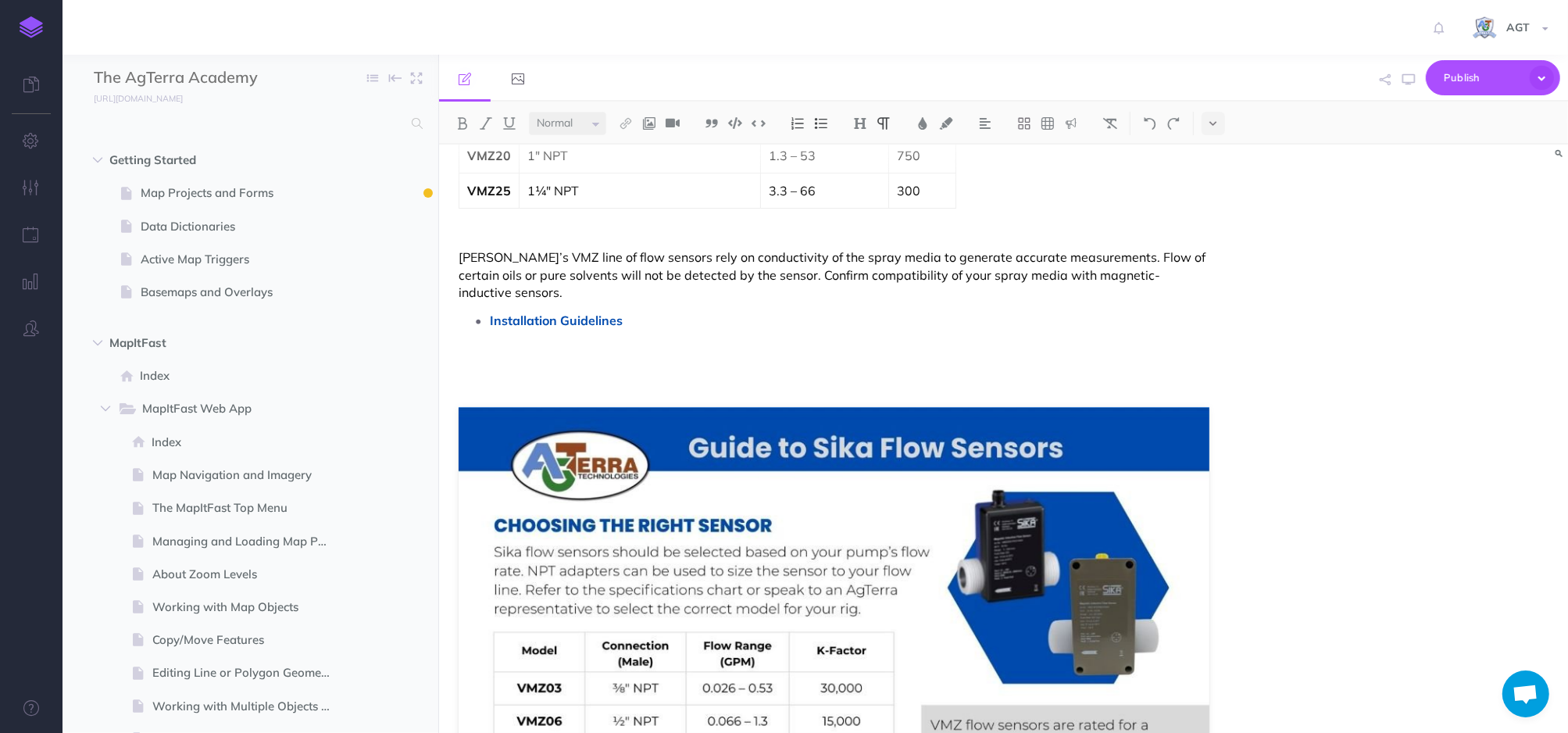
click at [515, 332] on p at bounding box center [850, 344] width 721 height 24
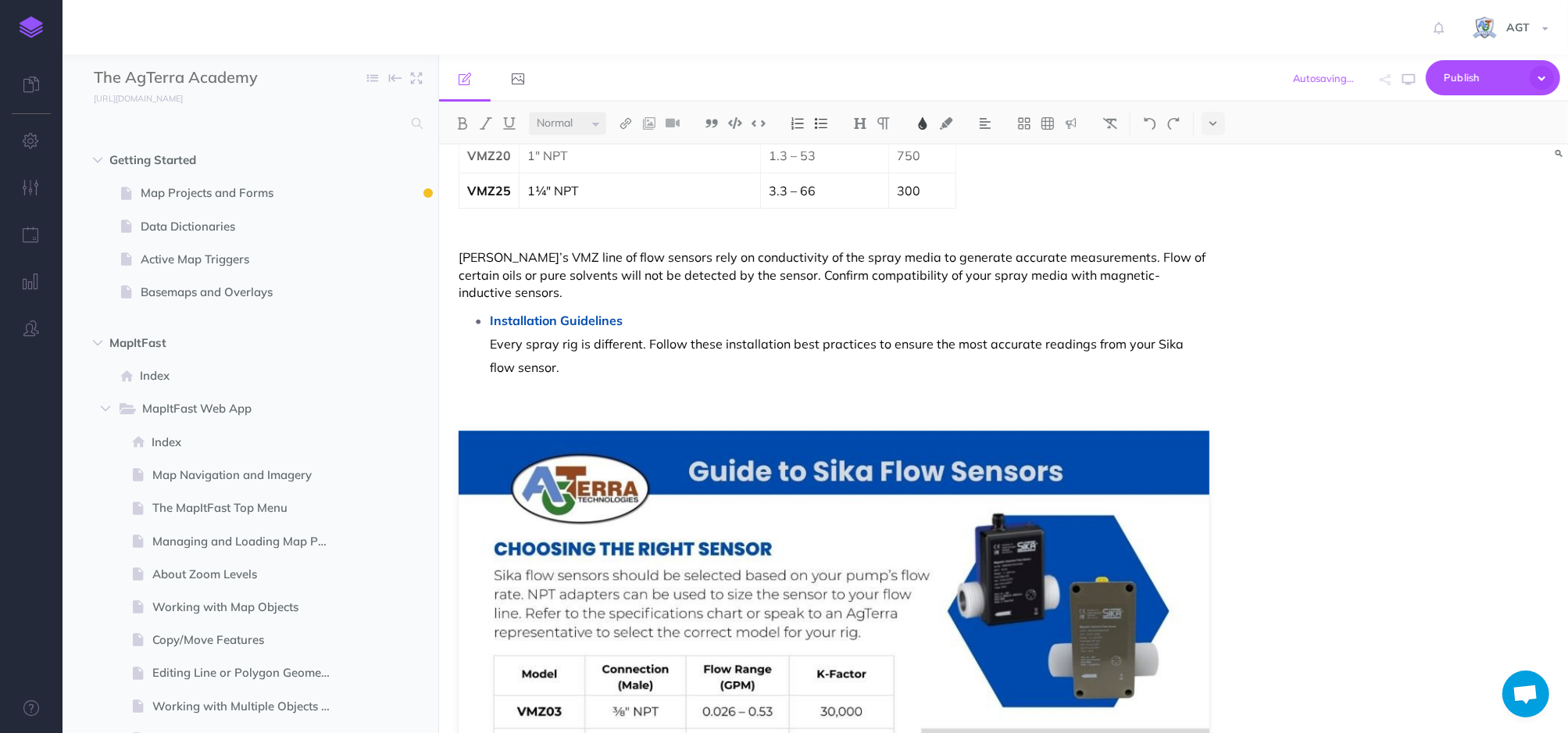
click at [593, 349] on p "Every spray rig is different. Follow these installation best practices to ensur…" at bounding box center [850, 355] width 721 height 47
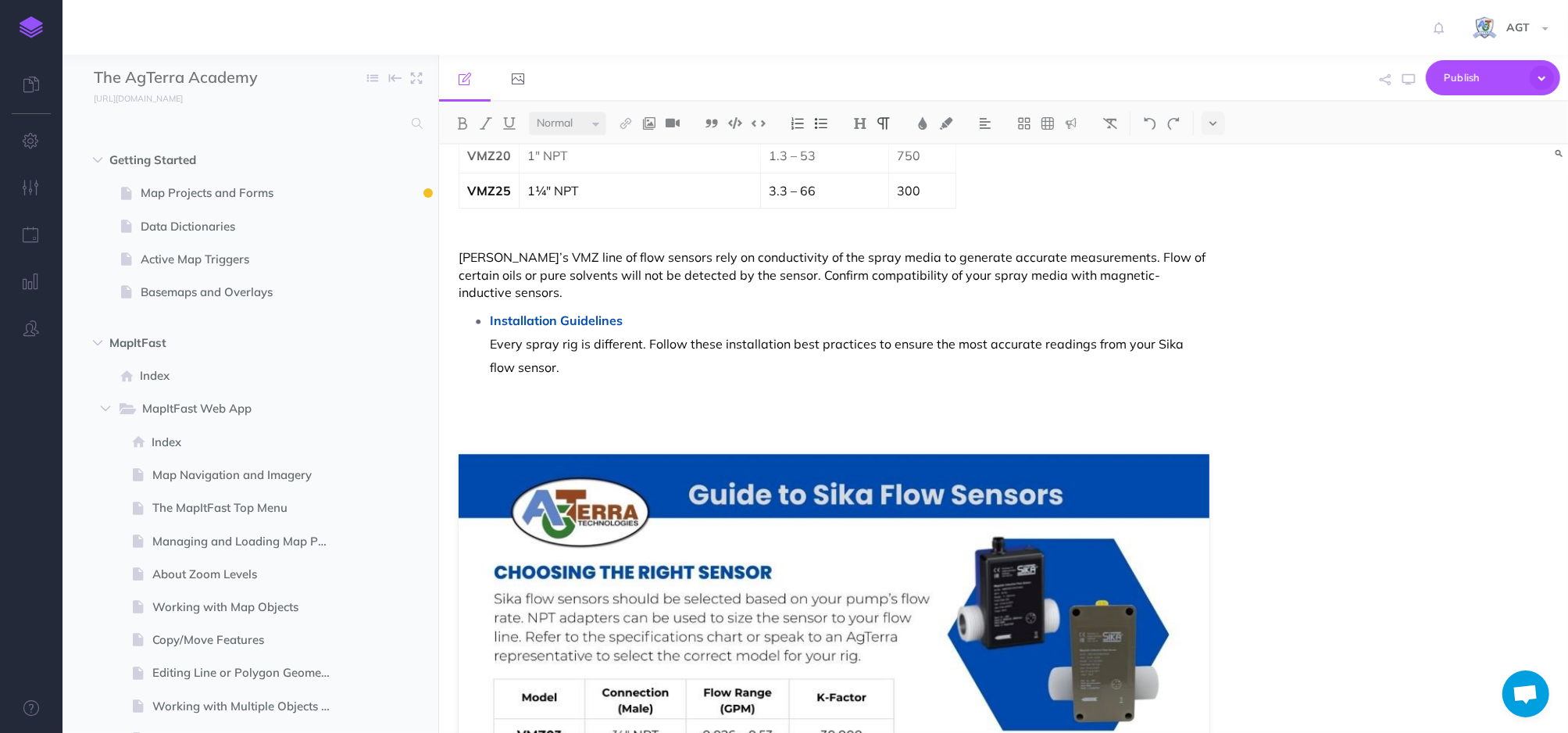
click at [602, 379] on p at bounding box center [850, 391] width 721 height 24
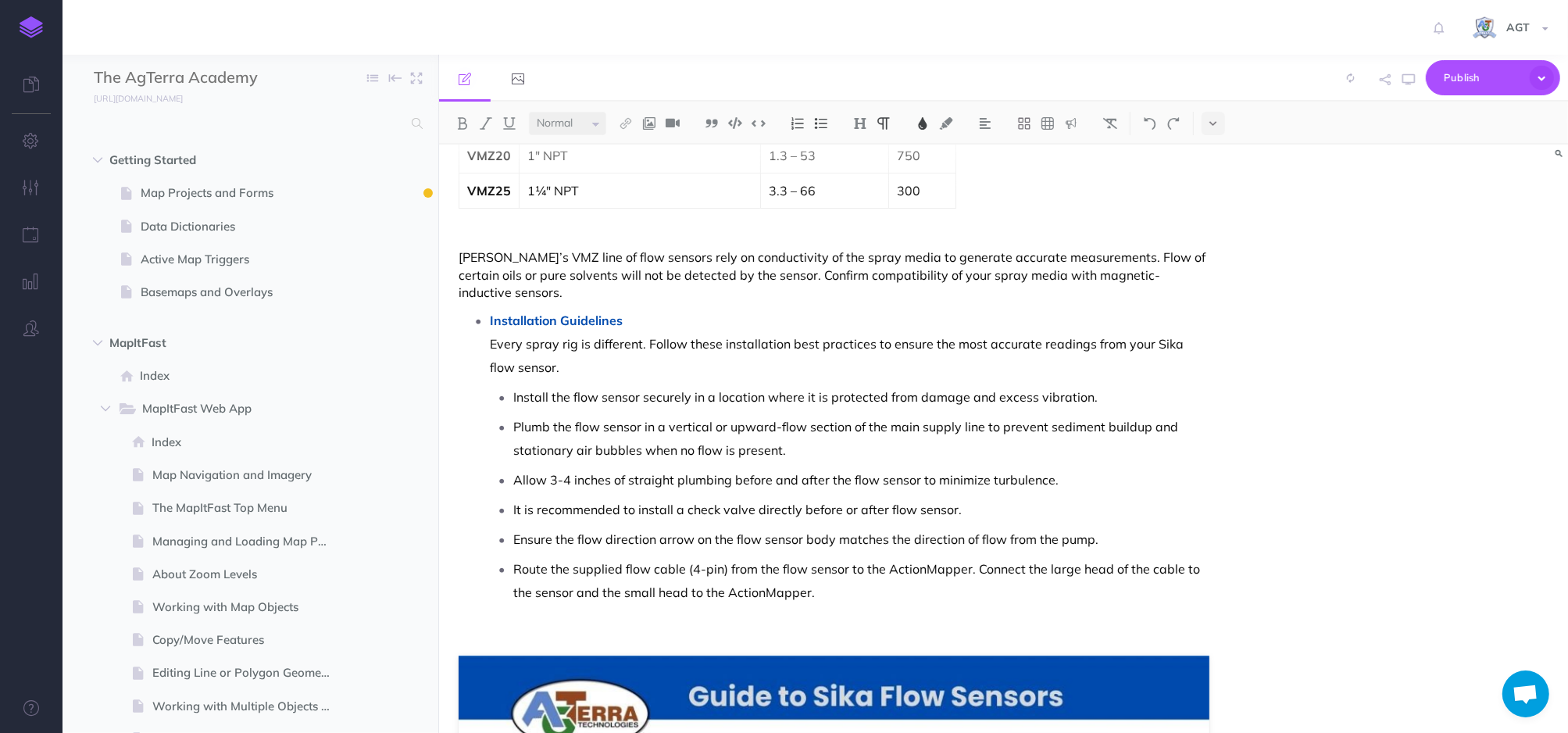
click at [1319, 482] on div "Sika Flow Sensor Installation Guide Guide to Sika Flow Sensors PDF Choosing the…" at bounding box center [1004, 438] width 1129 height 588
click at [990, 585] on p "Route the supplied flow cable (4-pin) from the flow sensor to the ActionMapper.…" at bounding box center [861, 580] width 697 height 47
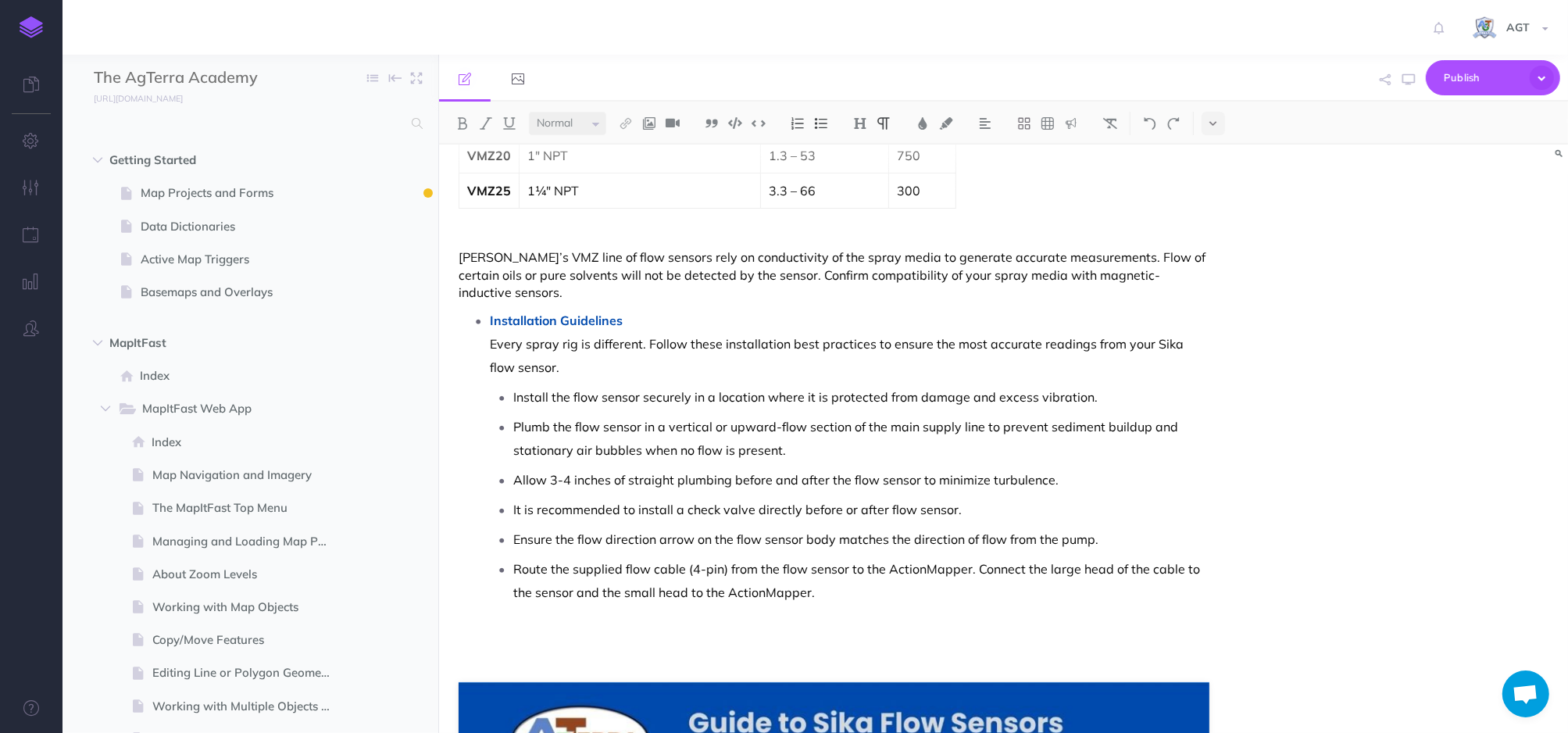
click at [494, 623] on p at bounding box center [835, 632] width 752 height 19
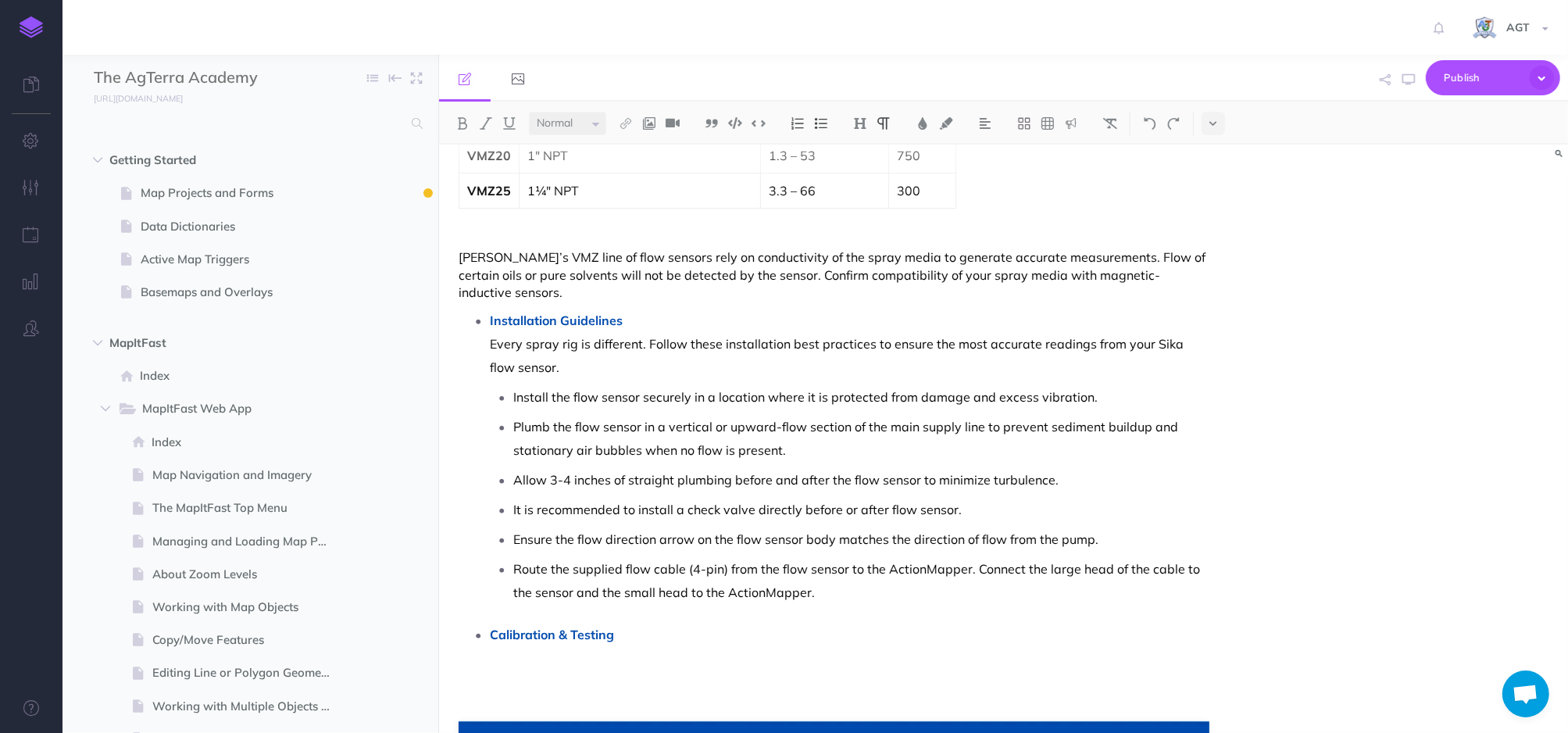
click at [502, 646] on p at bounding box center [850, 658] width 721 height 24
click at [1055, 646] on p "To ensure accurate flow readings, each sensor should be calibrated using the fo…" at bounding box center [850, 658] width 721 height 24
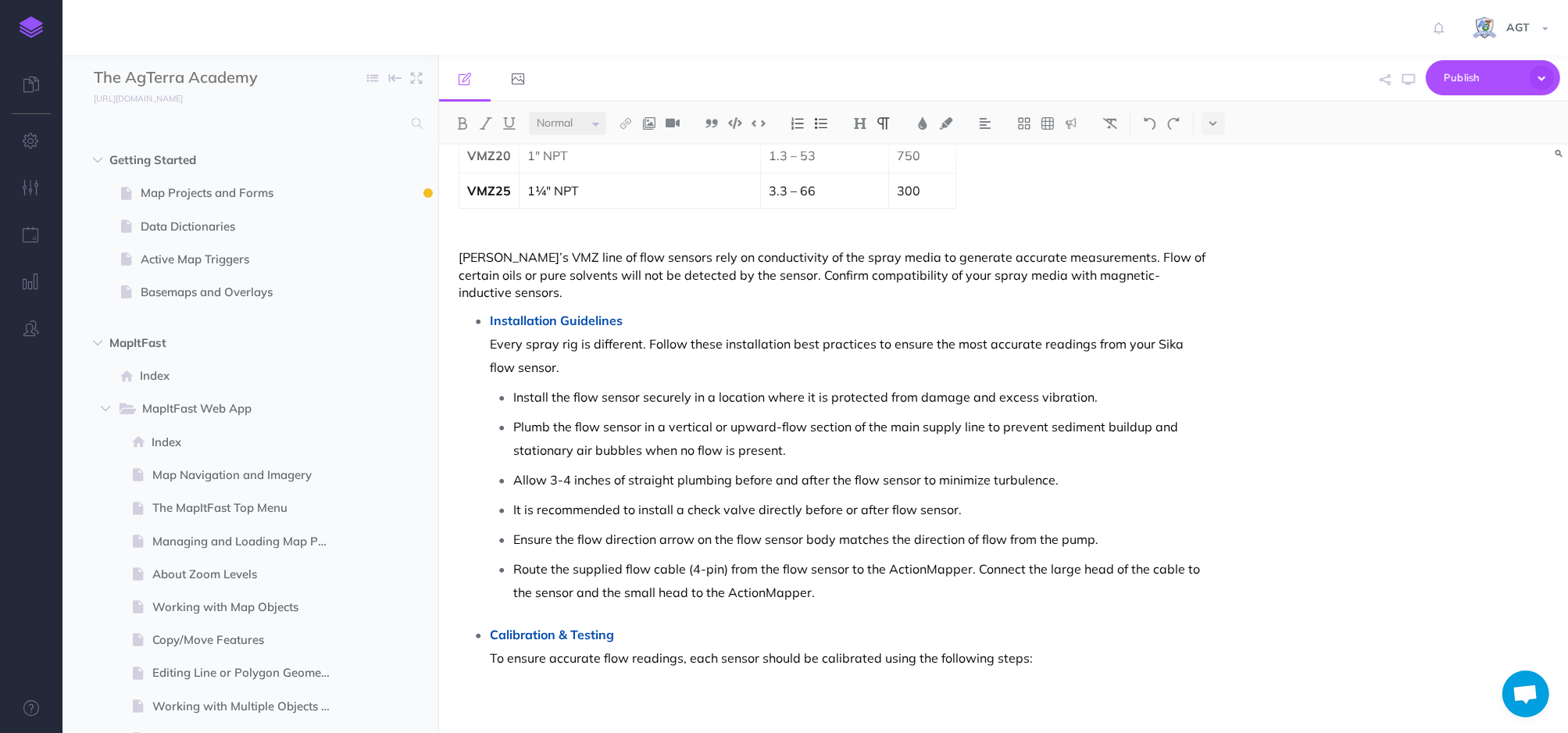
click at [578, 670] on p at bounding box center [850, 681] width 721 height 24
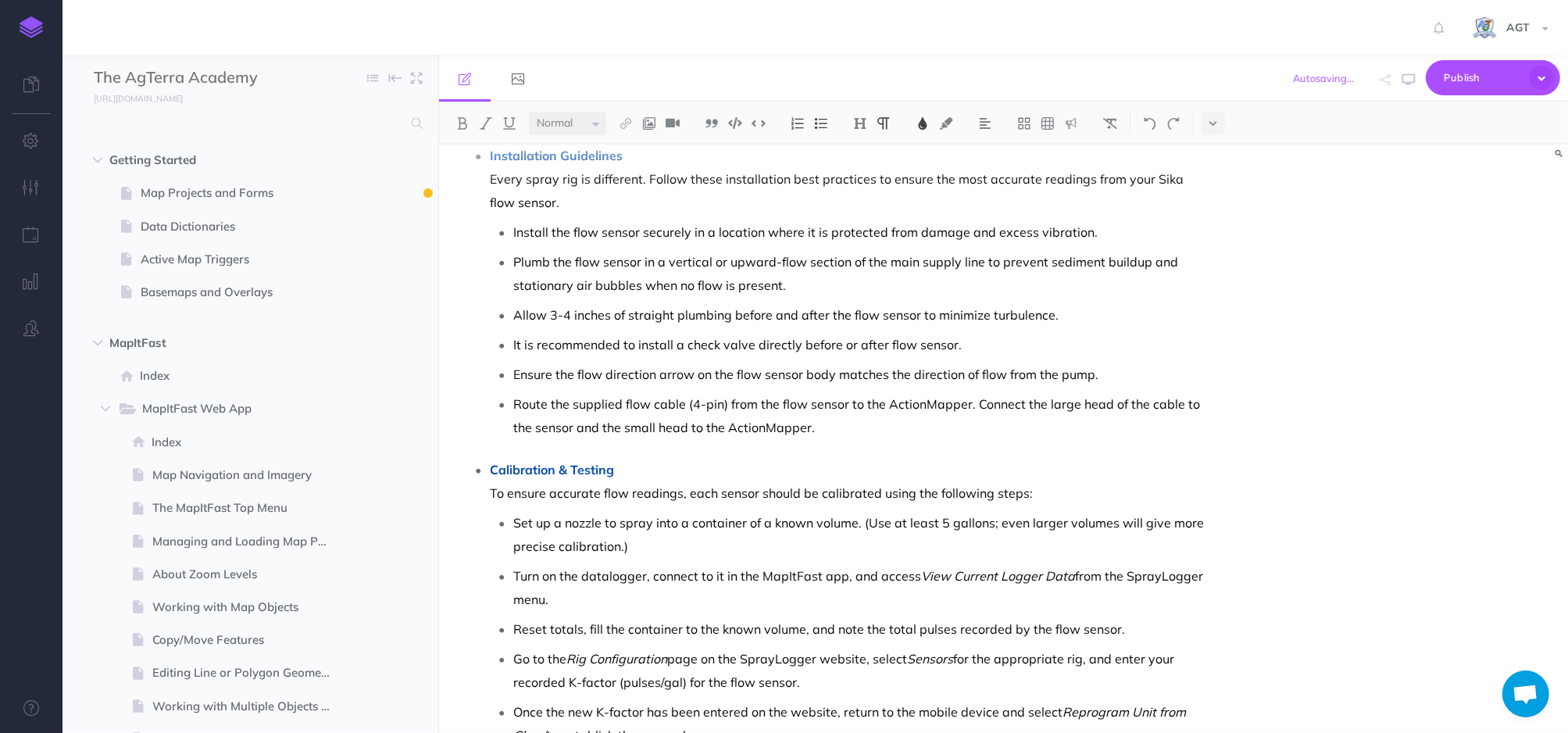
scroll to position [804, 0]
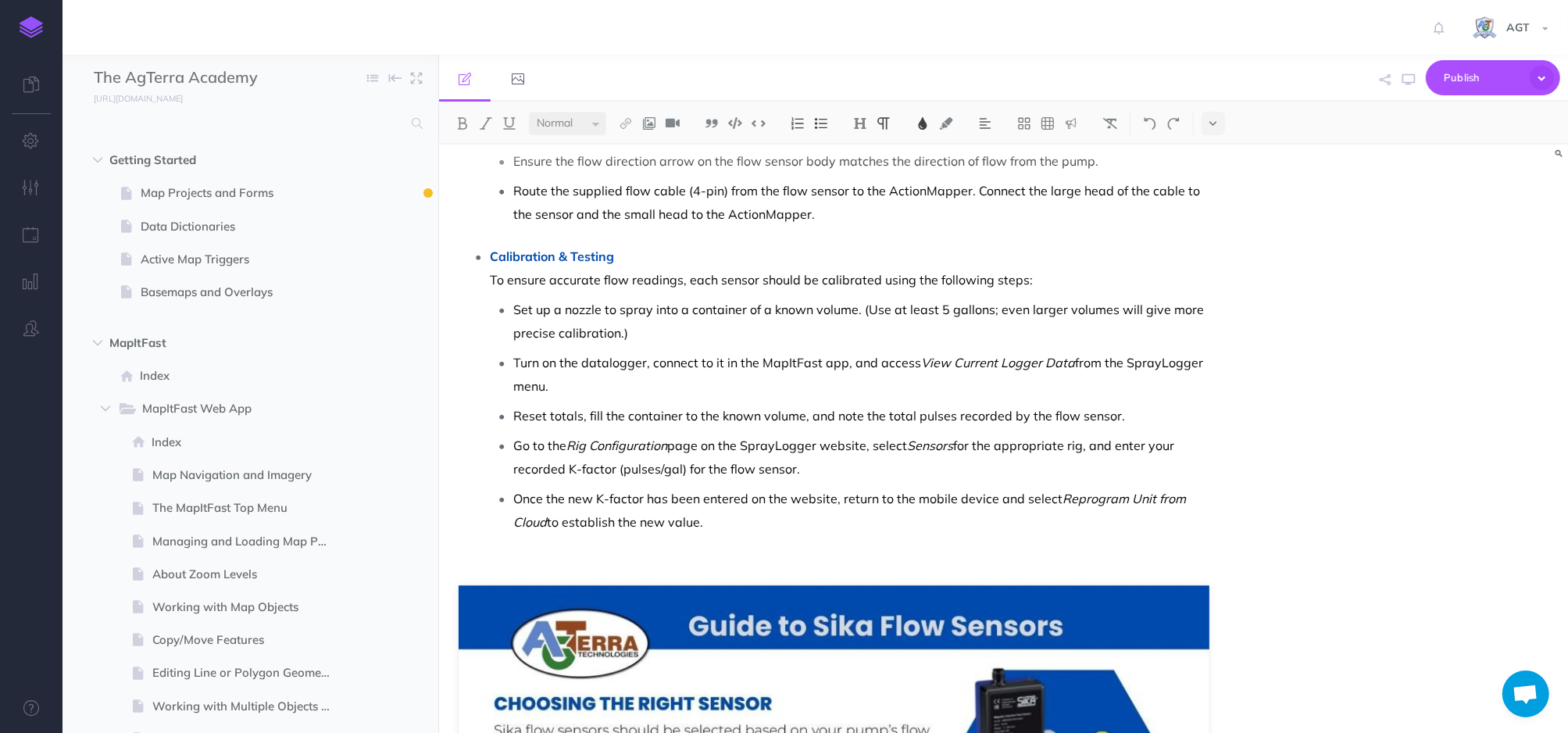
click at [1249, 319] on div "Sika Flow Sensor Installation Guide Guide to Sika Flow Sensors PDF Choosing the…" at bounding box center [1004, 438] width 1129 height 588
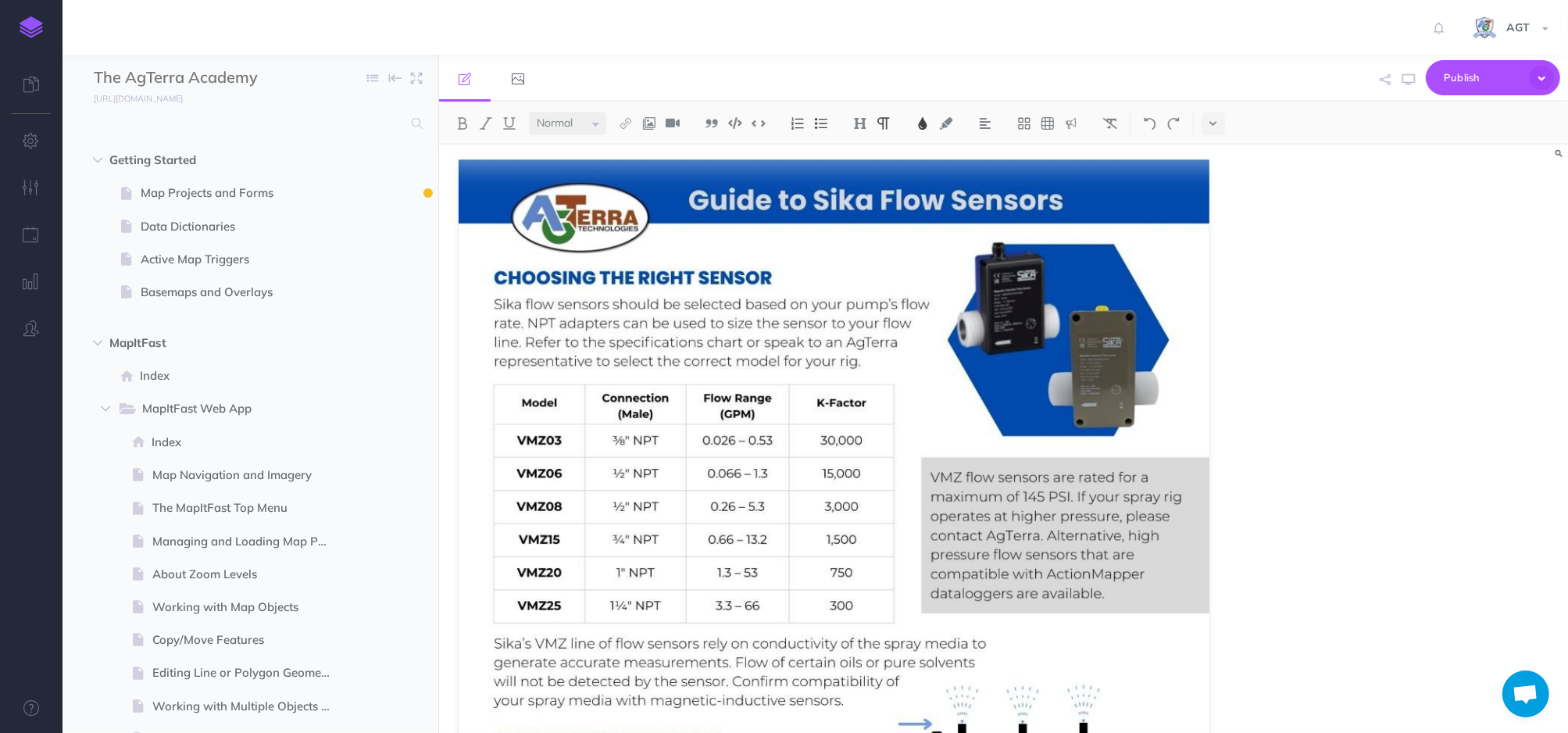
scroll to position [1656, 0]
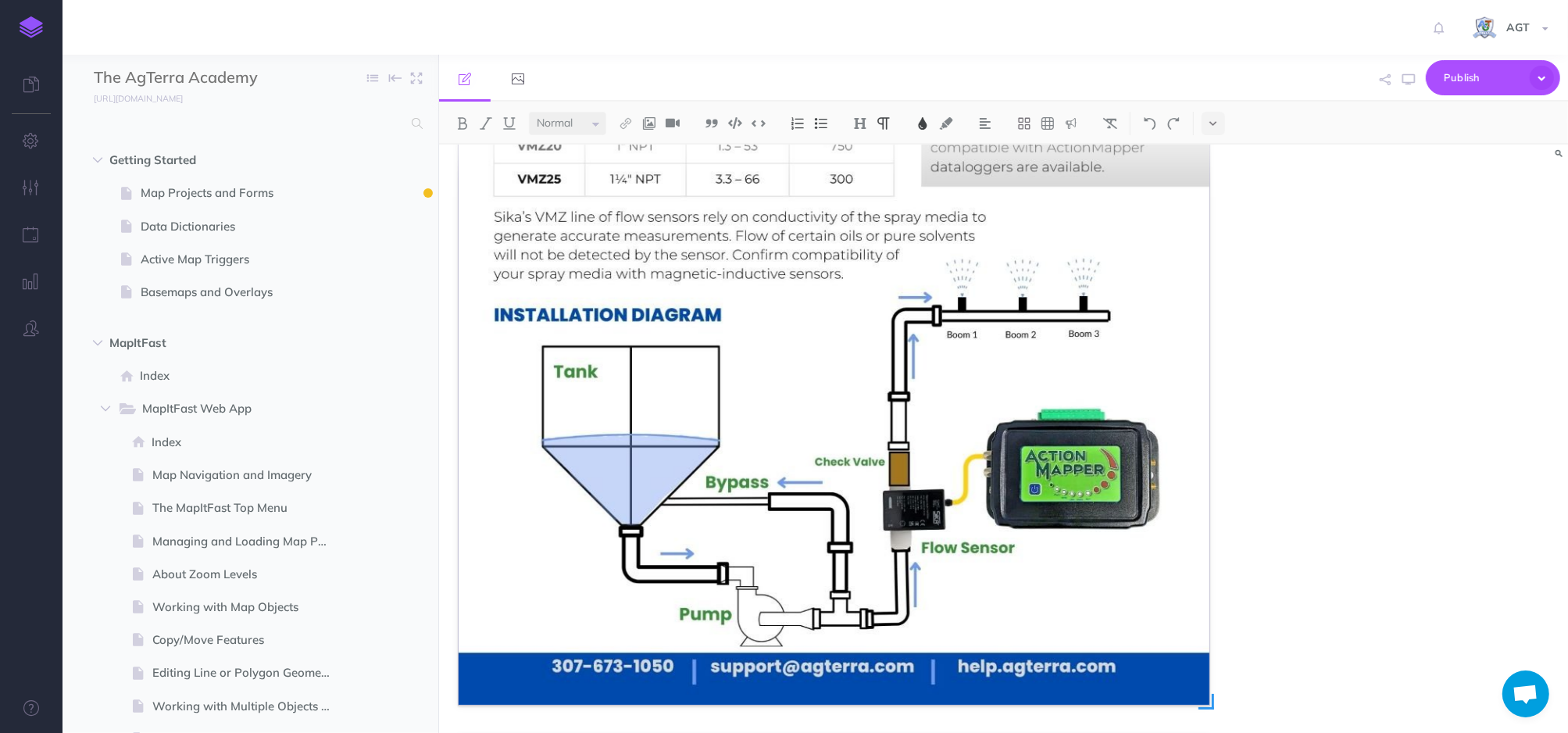
click at [1189, 362] on img at bounding box center [835, 218] width 752 height 972
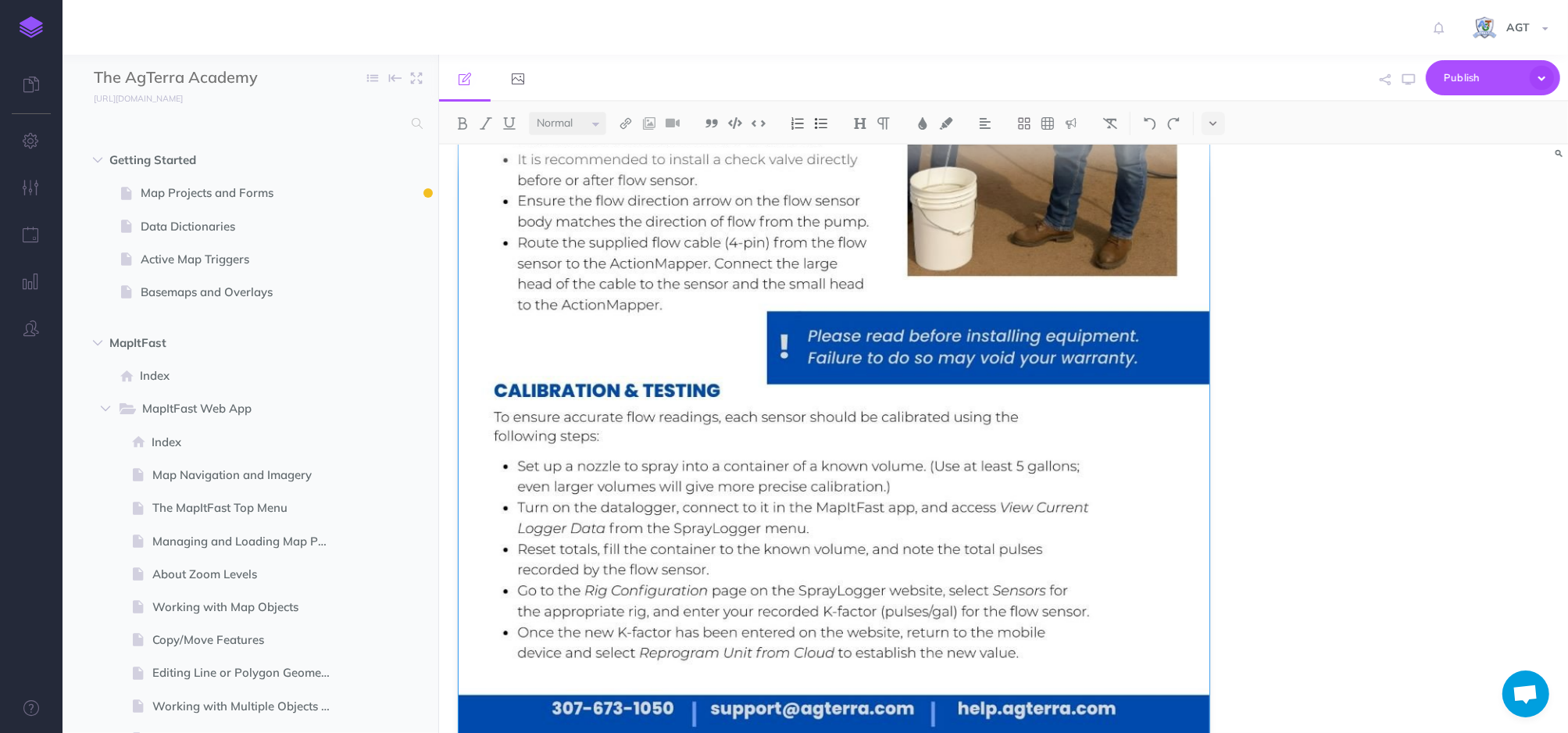
scroll to position [1188, 0]
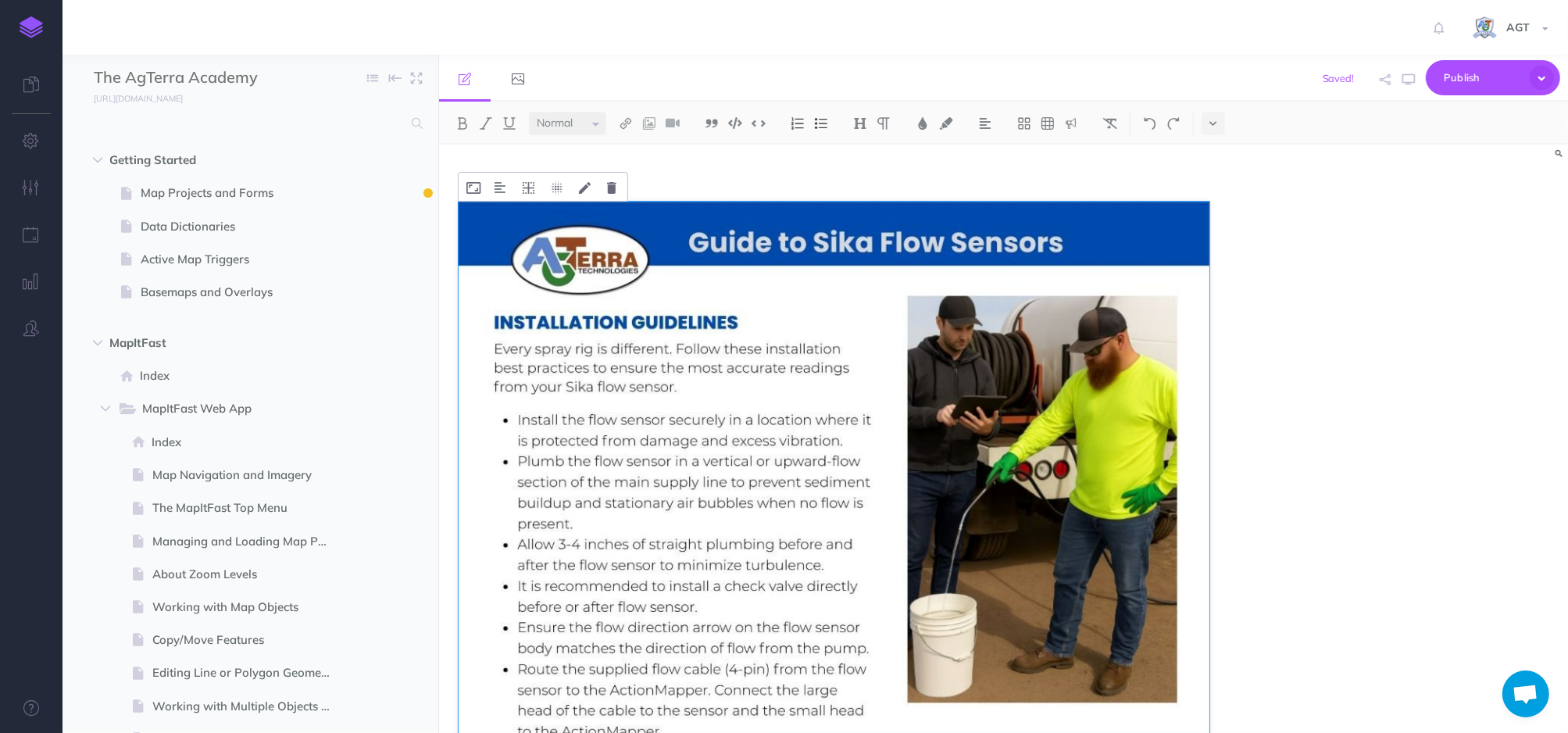
click at [1203, 441] on img at bounding box center [835, 687] width 752 height 972
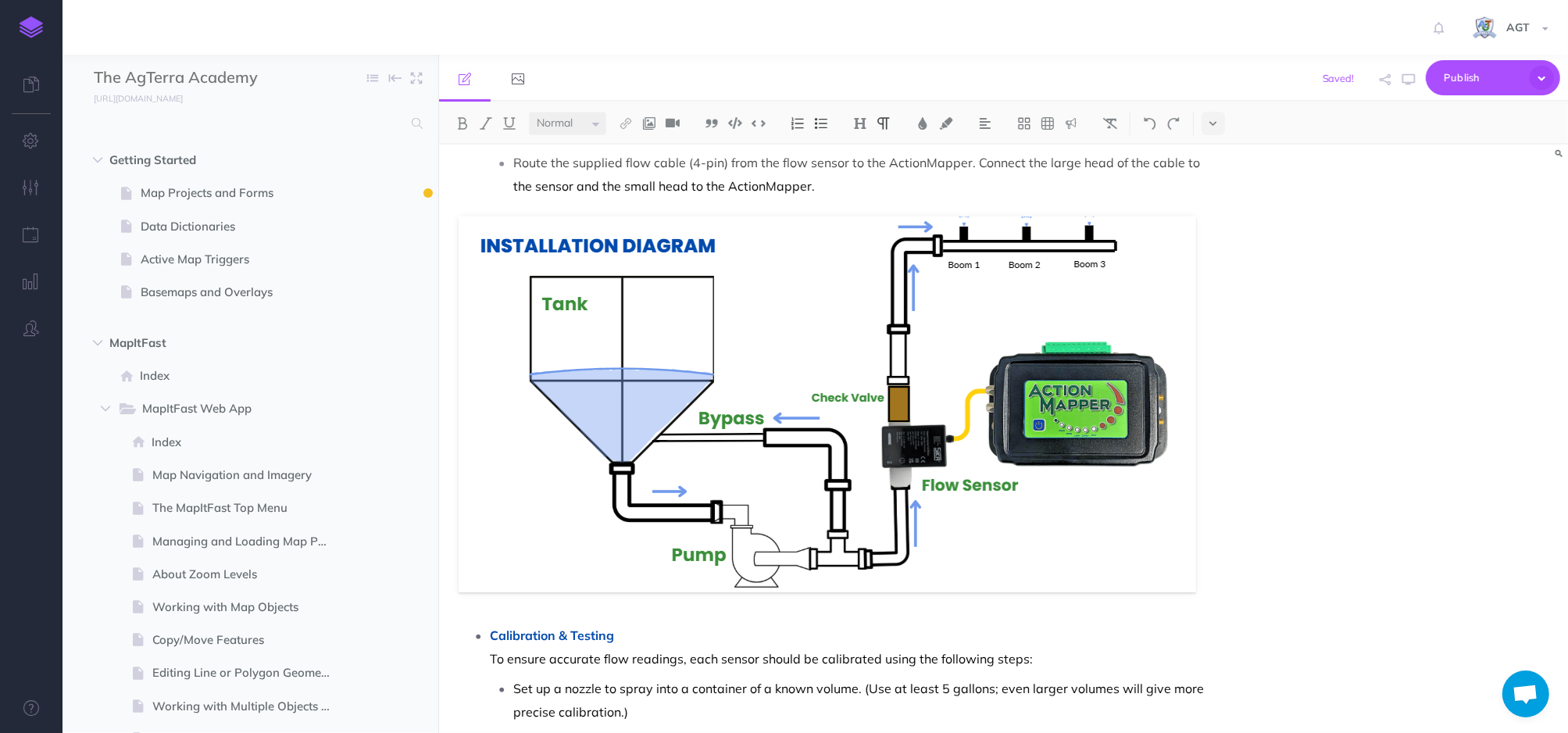
scroll to position [851, 0]
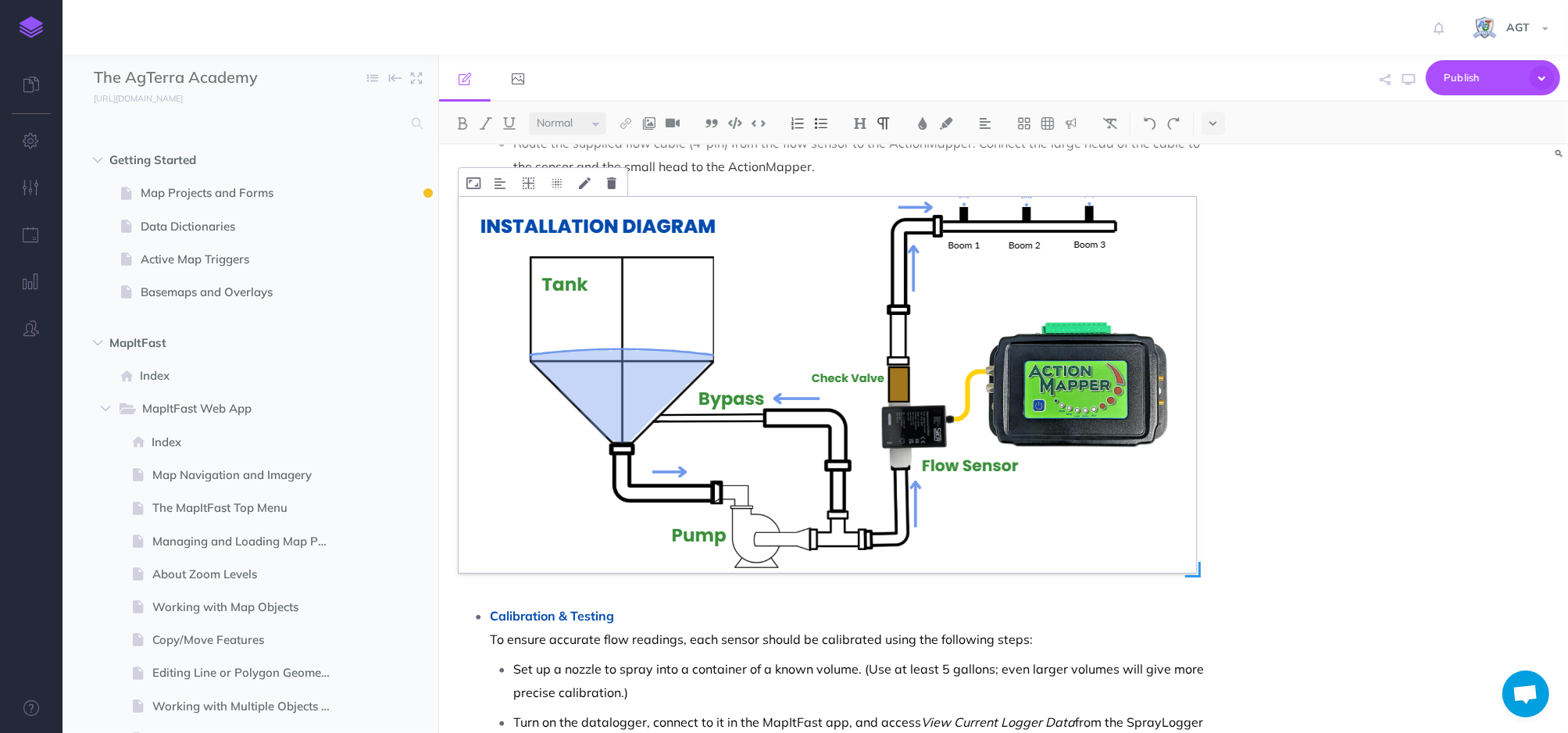
click at [975, 289] on img at bounding box center [827, 385] width 737 height 376
click at [585, 177] on icon at bounding box center [585, 183] width 12 height 12
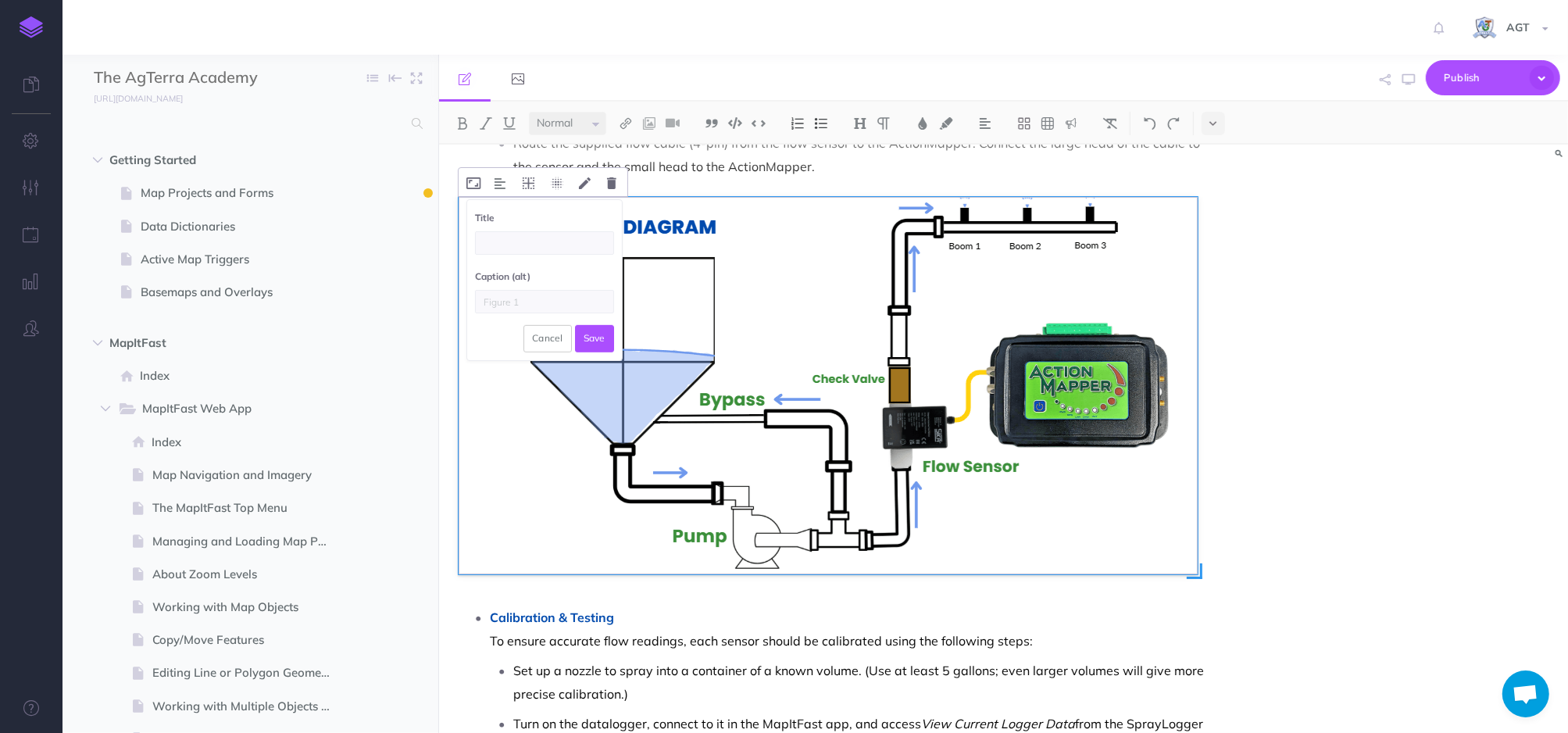
click at [763, 311] on img at bounding box center [828, 386] width 739 height 378
click at [477, 177] on icon at bounding box center [473, 183] width 14 height 12
click at [532, 267] on button "Cancel" at bounding box center [547, 279] width 48 height 26
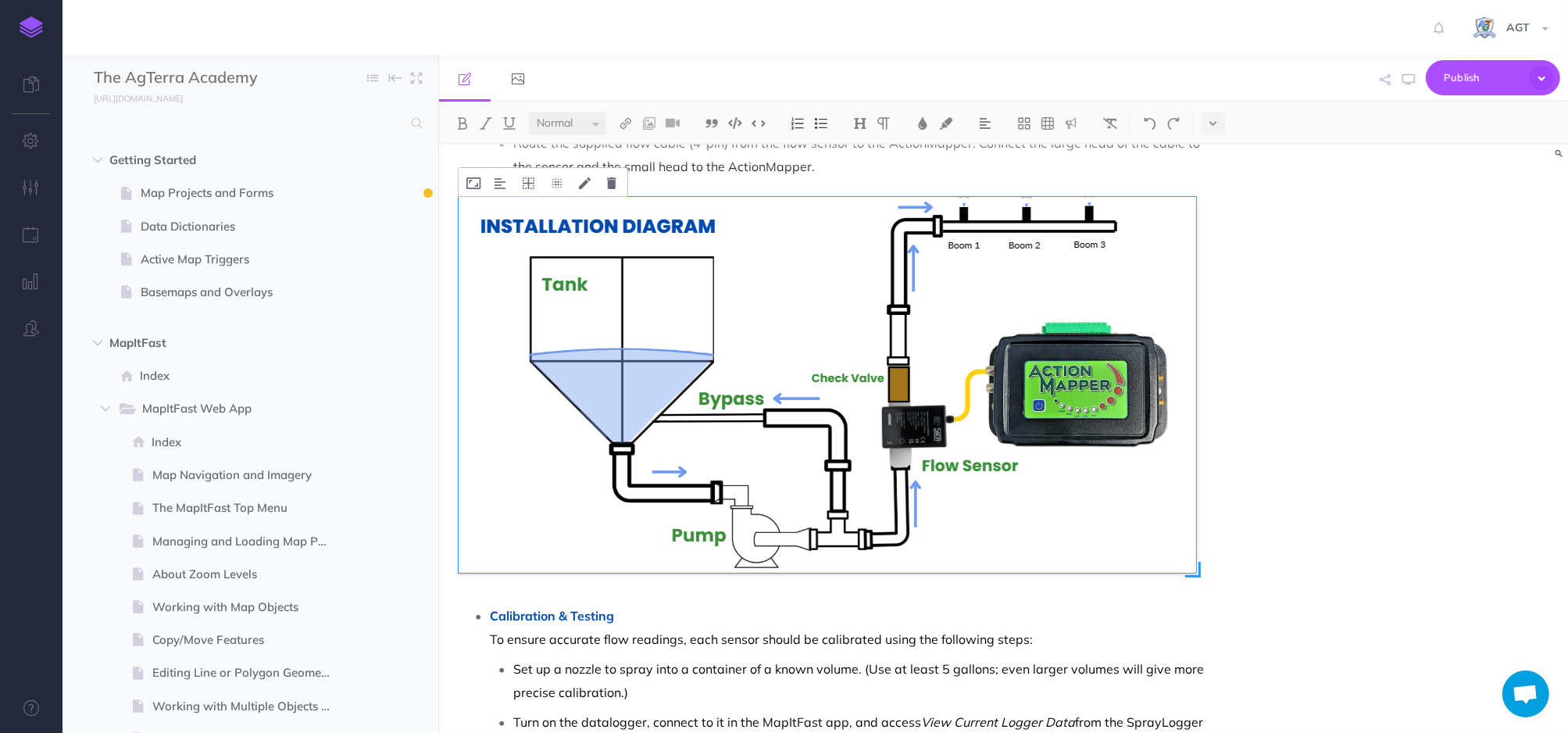
click at [783, 317] on img at bounding box center [827, 385] width 737 height 376
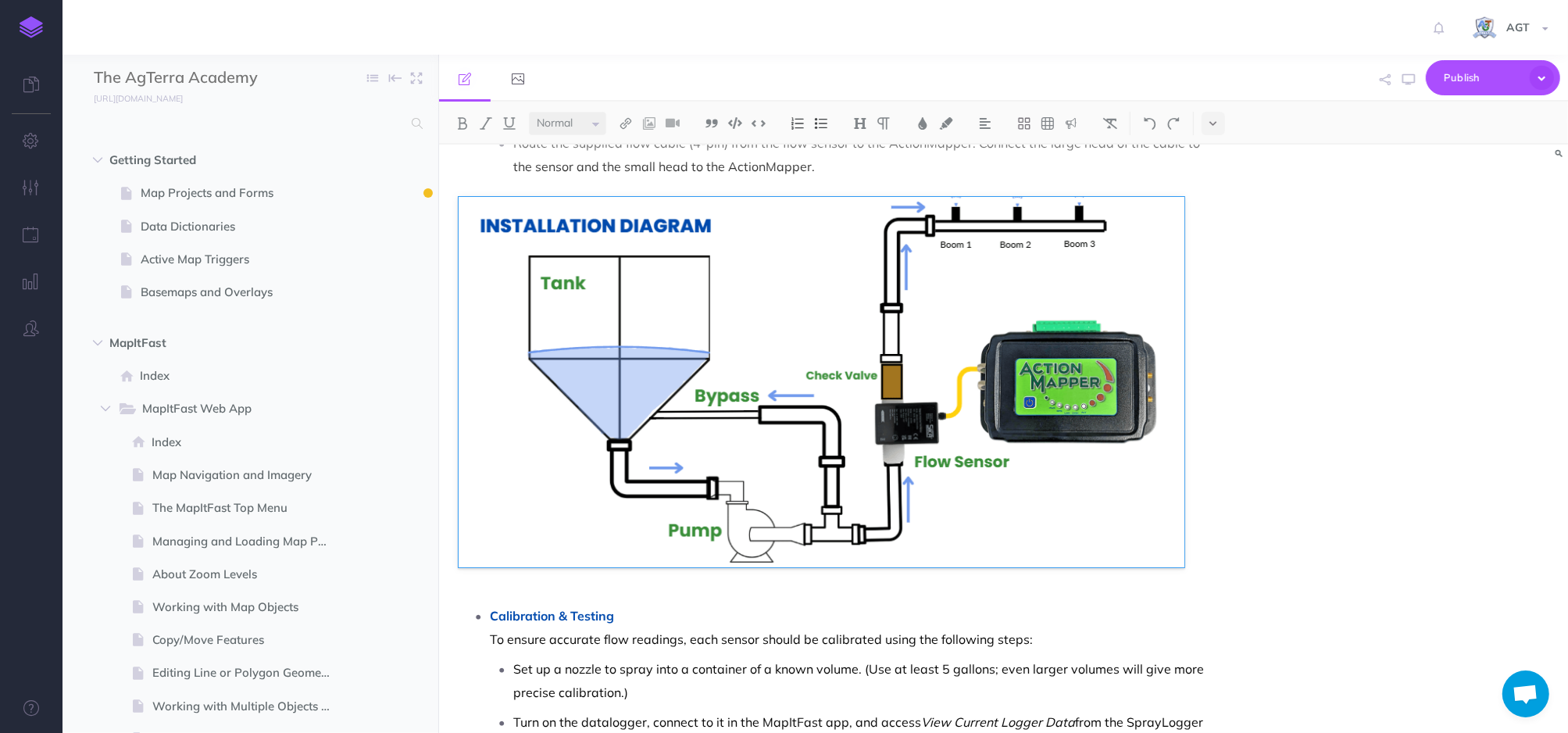
drag, startPoint x: 1193, startPoint y: 556, endPoint x: 1181, endPoint y: 556, distance: 12.0
click at [1181, 556] on div "Sika Flow Sensor Installation Guide Guide to Sika Flow Sensors PDF Choosing the…" at bounding box center [835, 141] width 791 height 1695
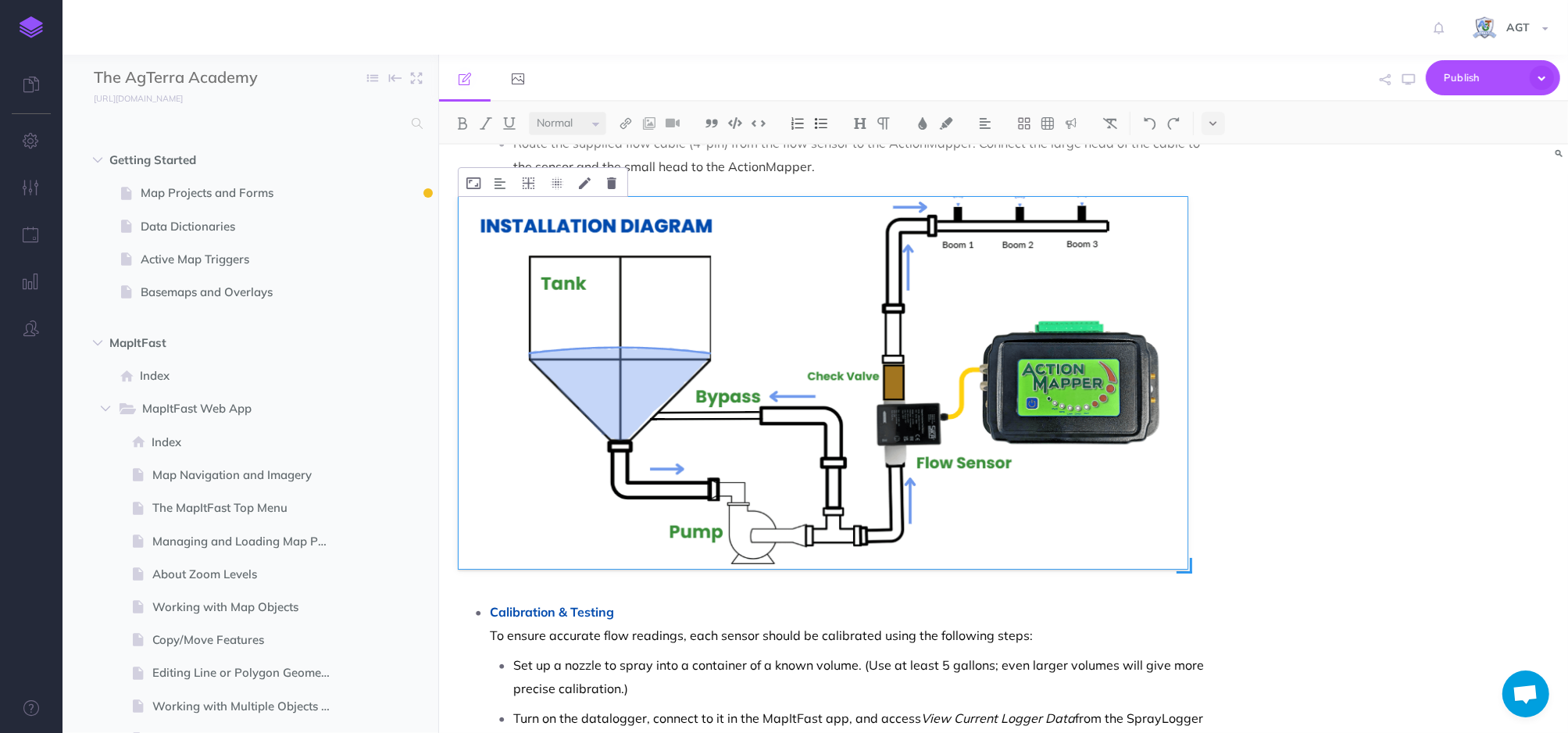
click at [1179, 211] on img at bounding box center [823, 383] width 729 height 371
click at [1416, 390] on div "Sika Flow Sensor Installation Guide Guide to Sika Flow Sensors PDF Choosing the…" at bounding box center [1004, 438] width 1129 height 588
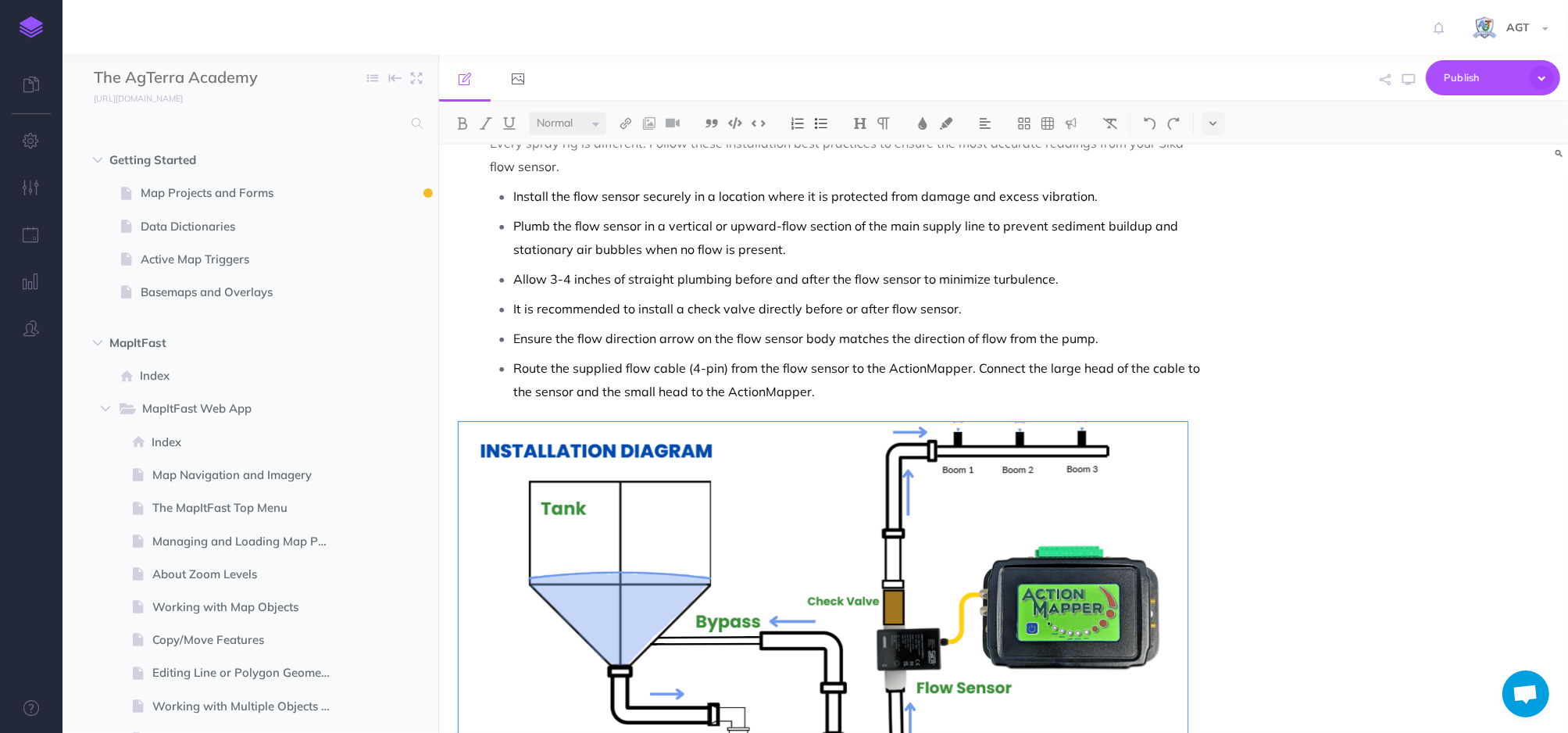
scroll to position [639, 0]
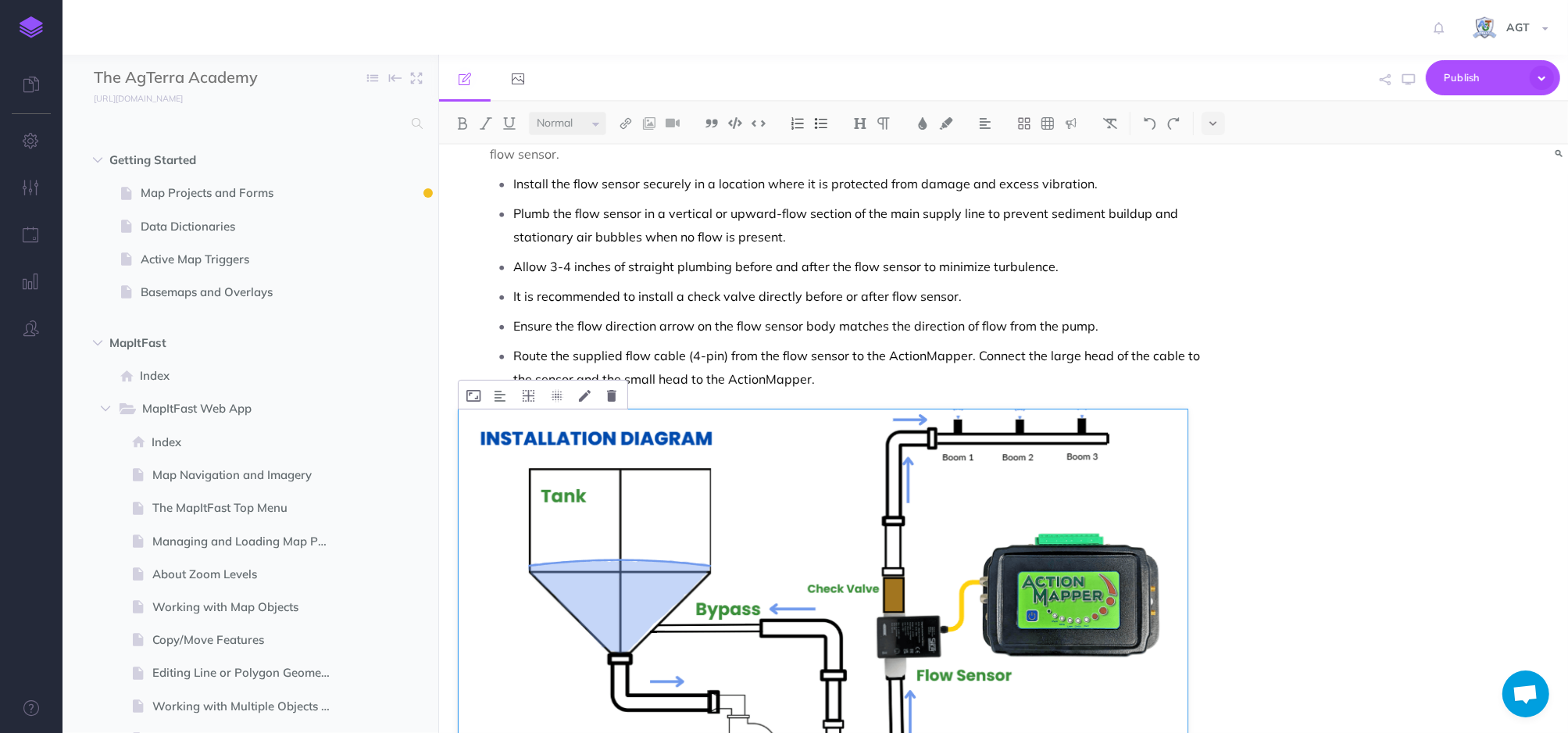
click at [1075, 502] on img at bounding box center [823, 595] width 729 height 371
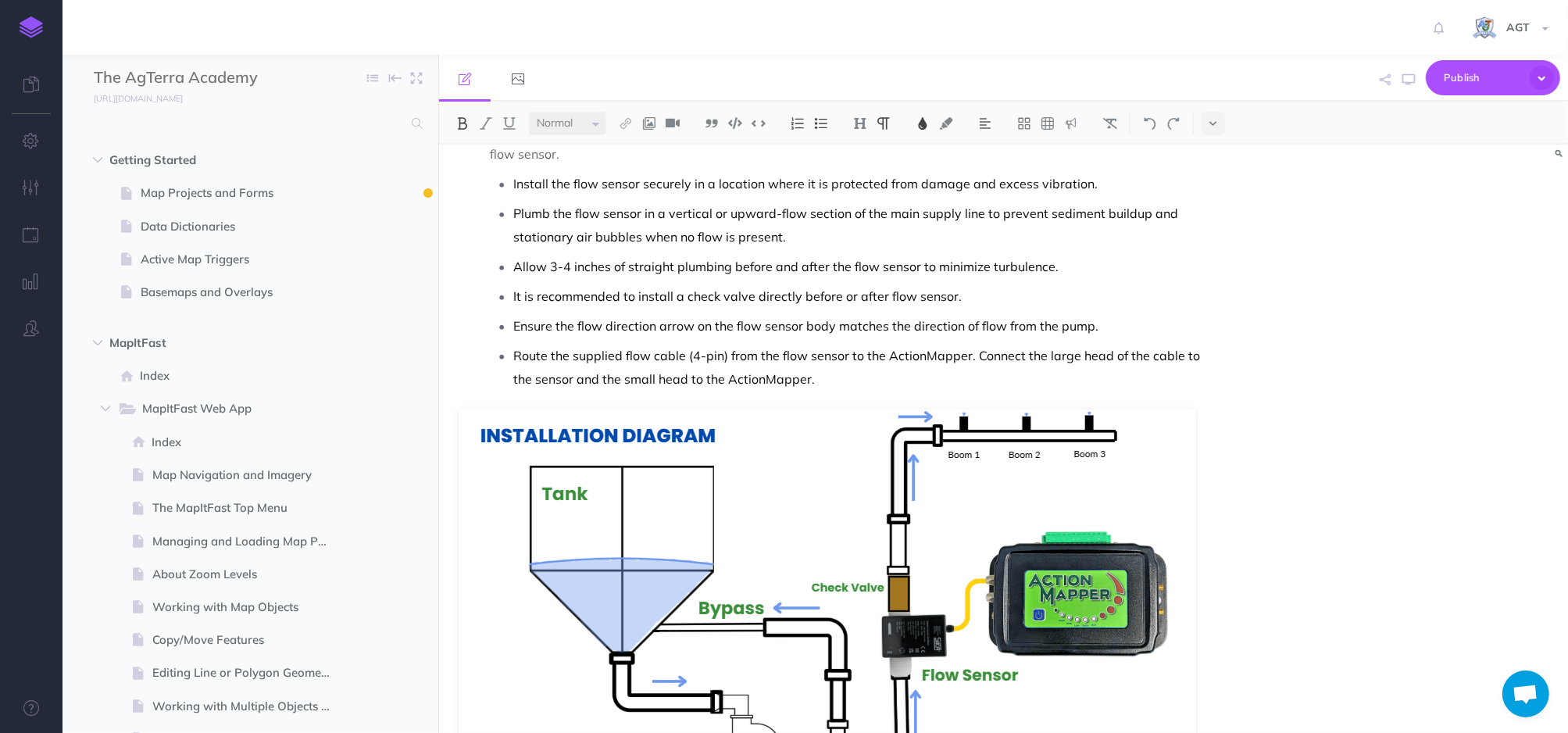
click at [1333, 564] on div "Sika Flow Sensor Installation Guide Guide to Sika Flow Sensors PDF Choosing the…" at bounding box center [1004, 438] width 1129 height 588
click at [1478, 76] on span "Publish" at bounding box center [1483, 78] width 78 height 25
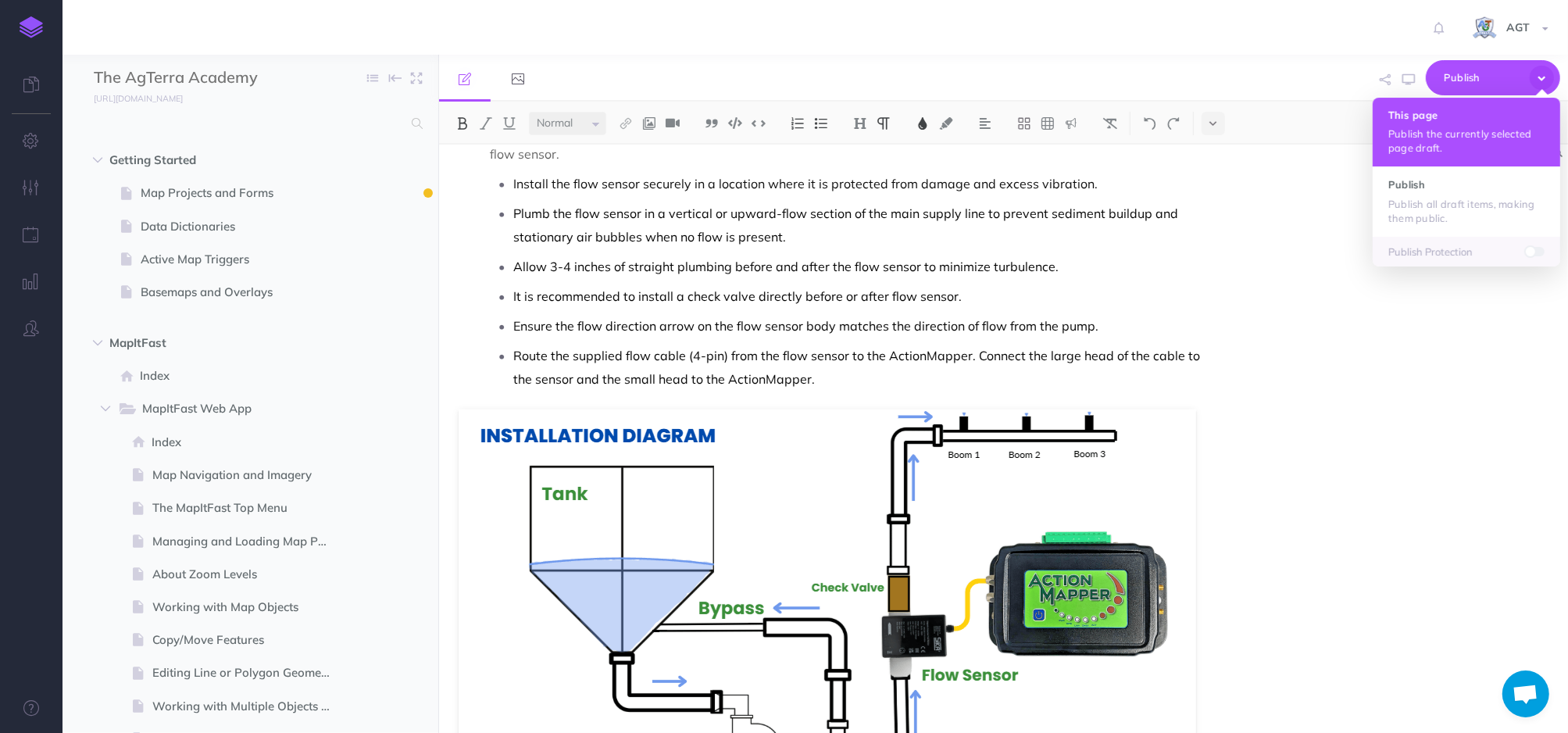
click at [1471, 139] on p "Publish the currently selected page draft." at bounding box center [1466, 141] width 157 height 28
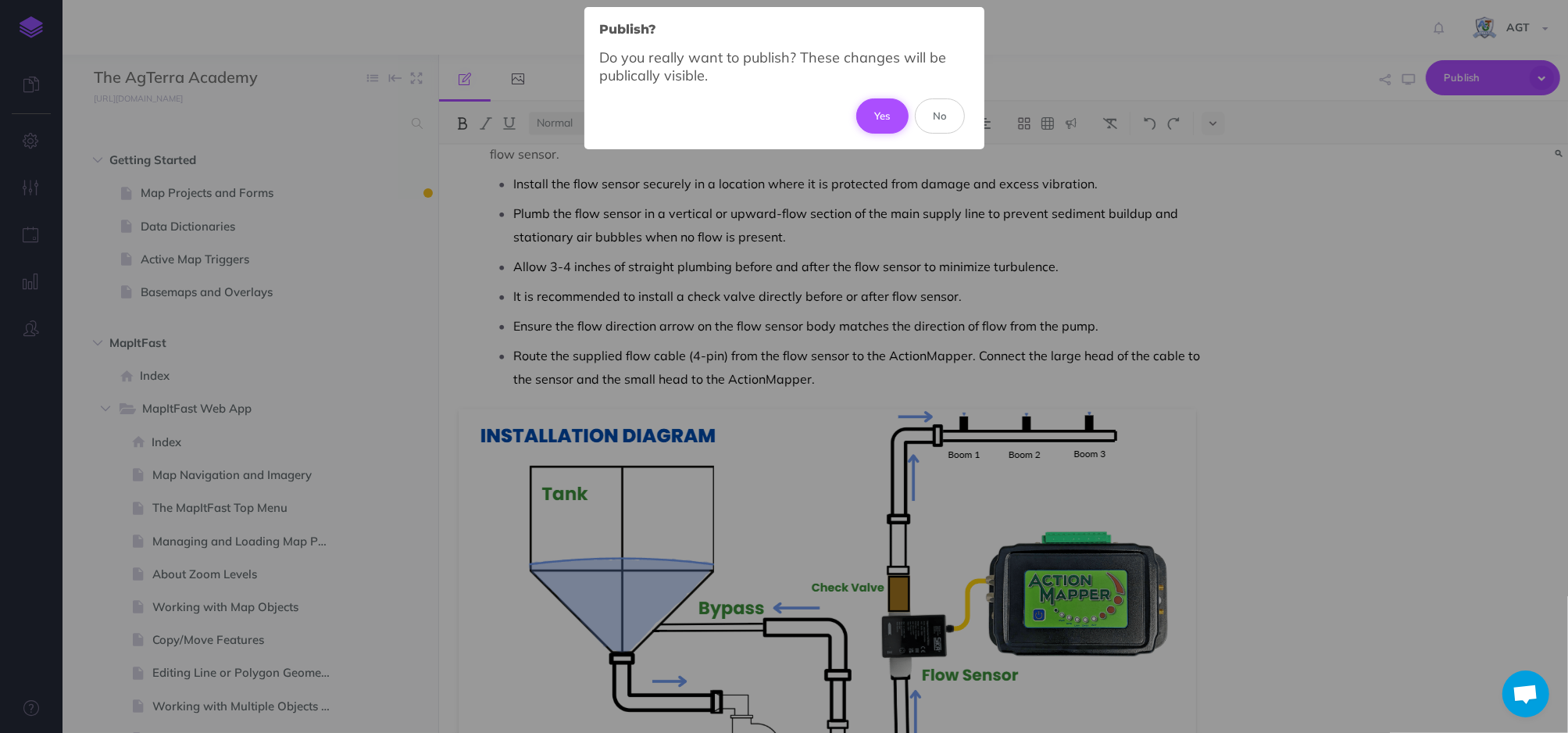
click at [891, 124] on button "Yes" at bounding box center [882, 115] width 52 height 35
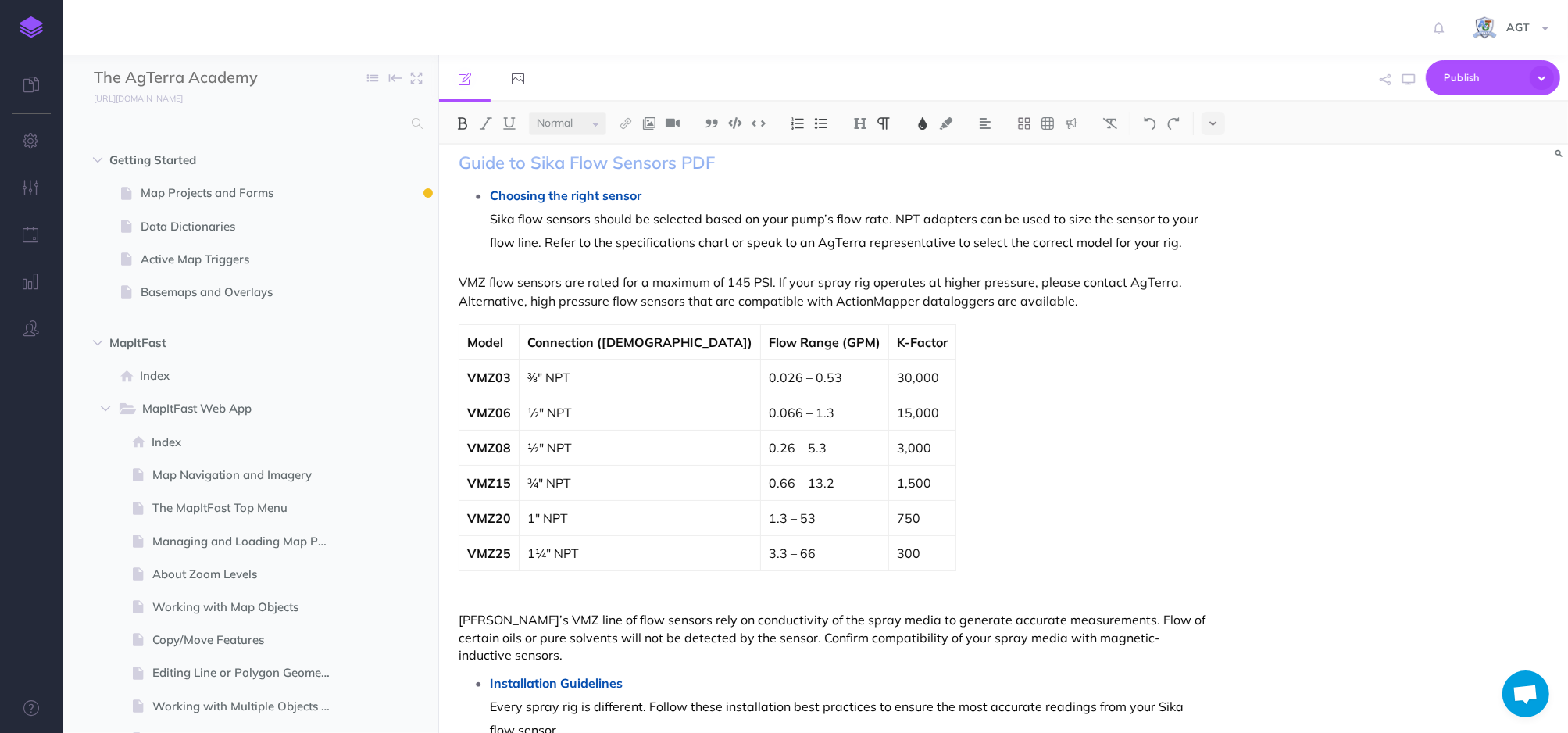
scroll to position [0, 0]
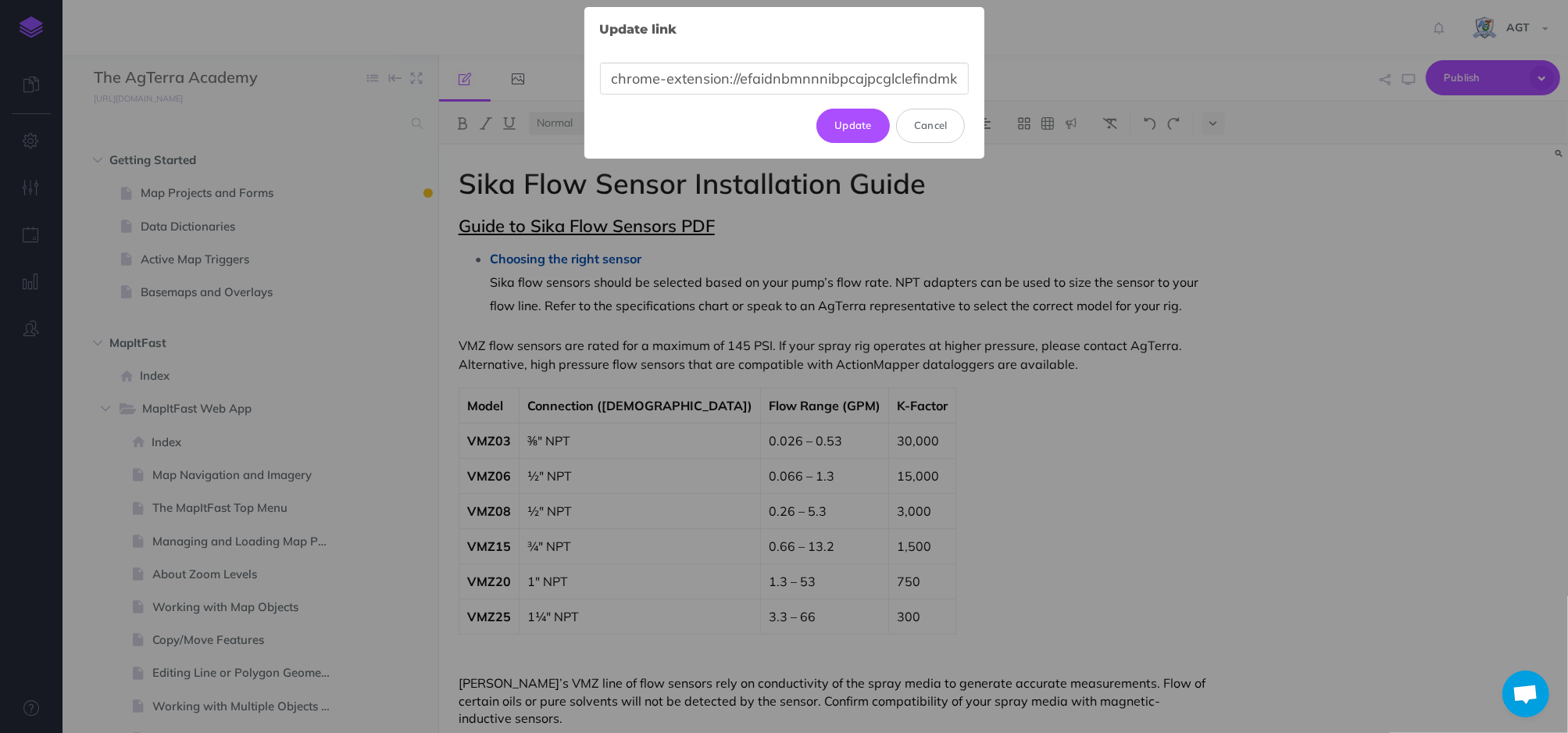
click at [781, 187] on body "Toggle Navigation AGT Settings Account Settings Teams Create Team Support Docum…" at bounding box center [784, 366] width 1568 height 733
click at [909, 82] on input "chrome-extension://efaidnbmnnnibpcajpcglclefindmkaj/file:///C:/Users/ahogan/Dow…" at bounding box center [785, 79] width 369 height 32
paste input "https://1drv.ms/b/c/877c904d9a0ac6b4/EZs2LivH7-dIqBi0vEQkl2ABI90yRXVY3vPiV-G_s5…"
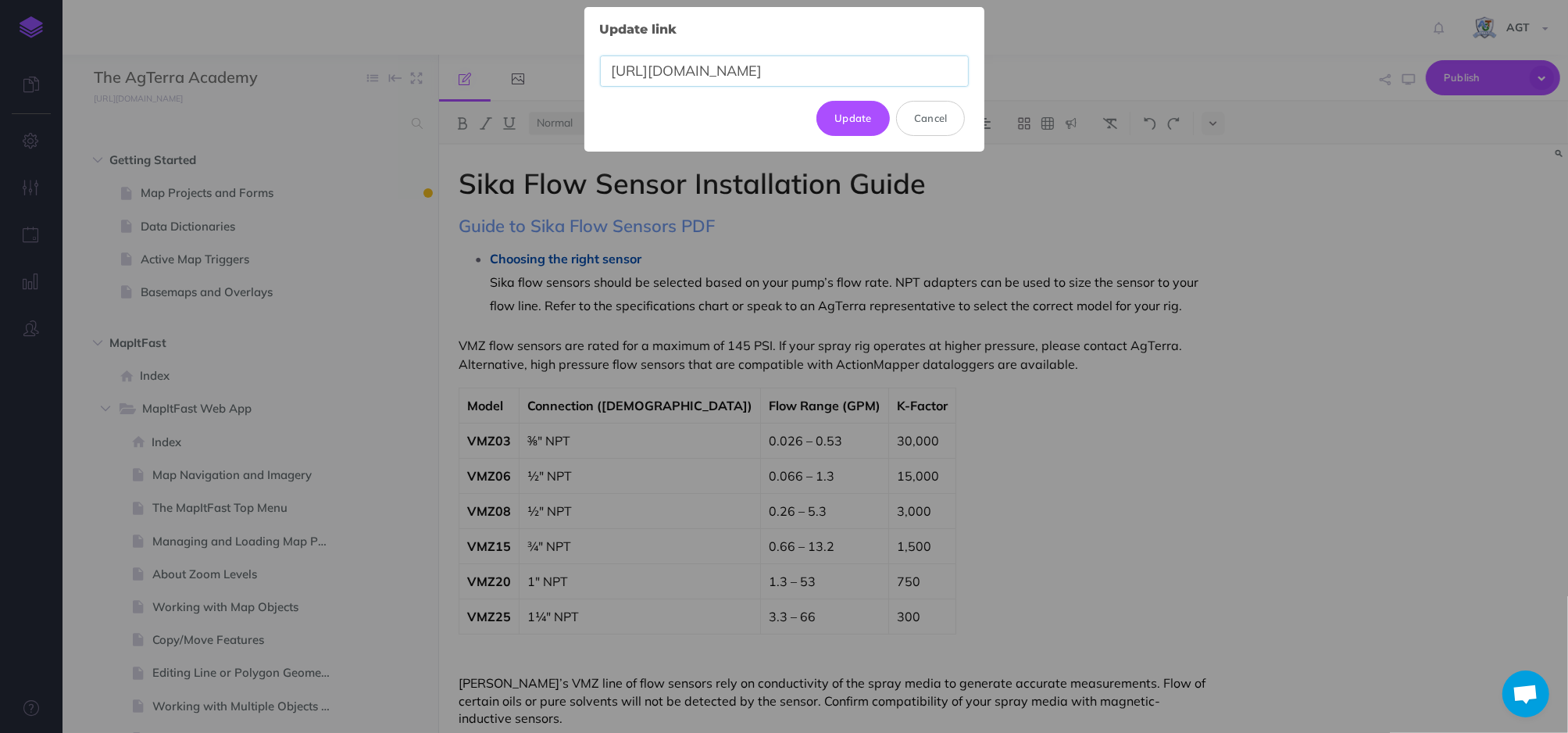
scroll to position [0, 340]
type input "https://1drv.ms/b/c/877c904d9a0ac6b4/EZs2LivH7-dIqBi0vEQkl2ABI90yRXVY3vPiV-G_s5…"
click at [857, 123] on button "Update" at bounding box center [853, 118] width 74 height 35
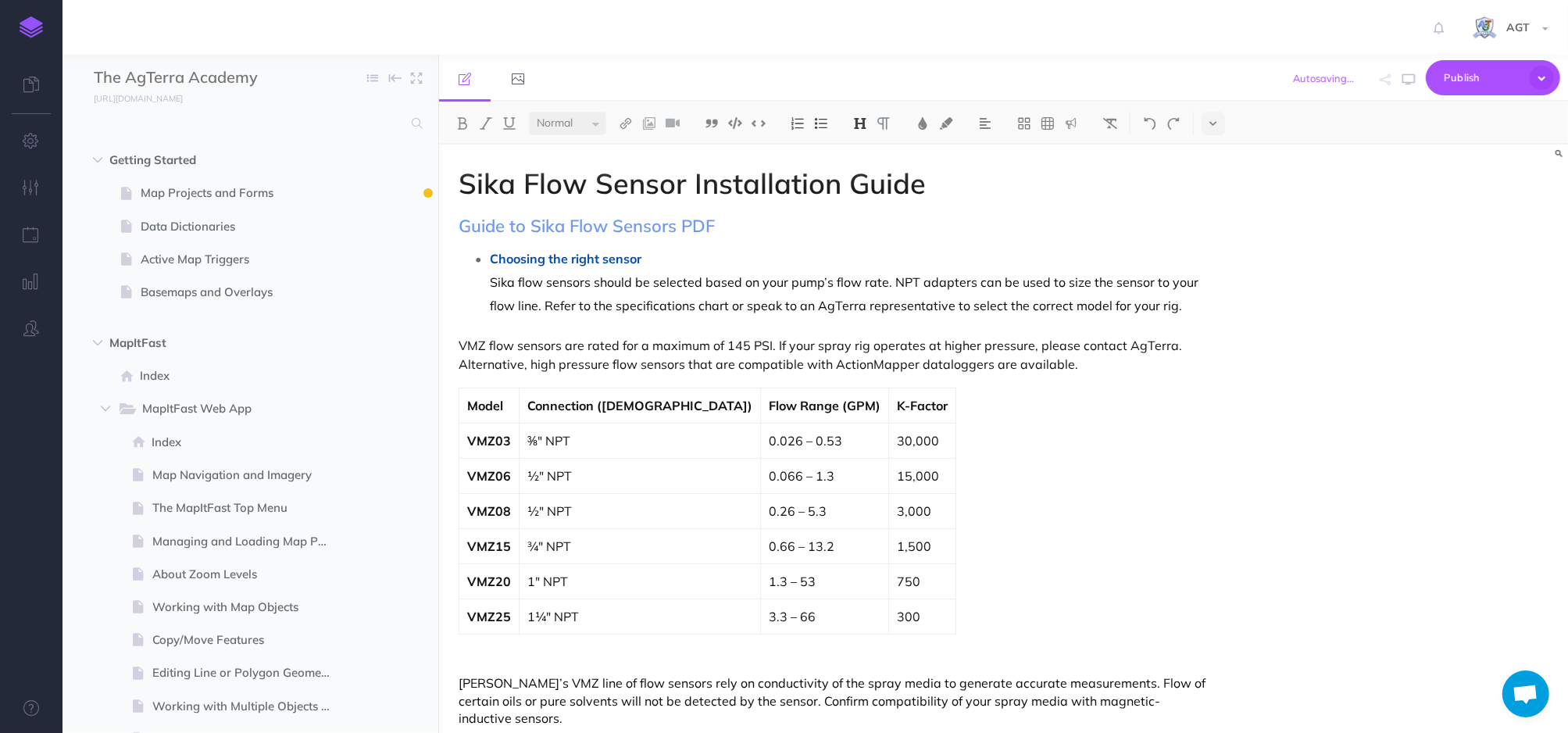
click at [1483, 72] on span "Publish" at bounding box center [1483, 78] width 78 height 25
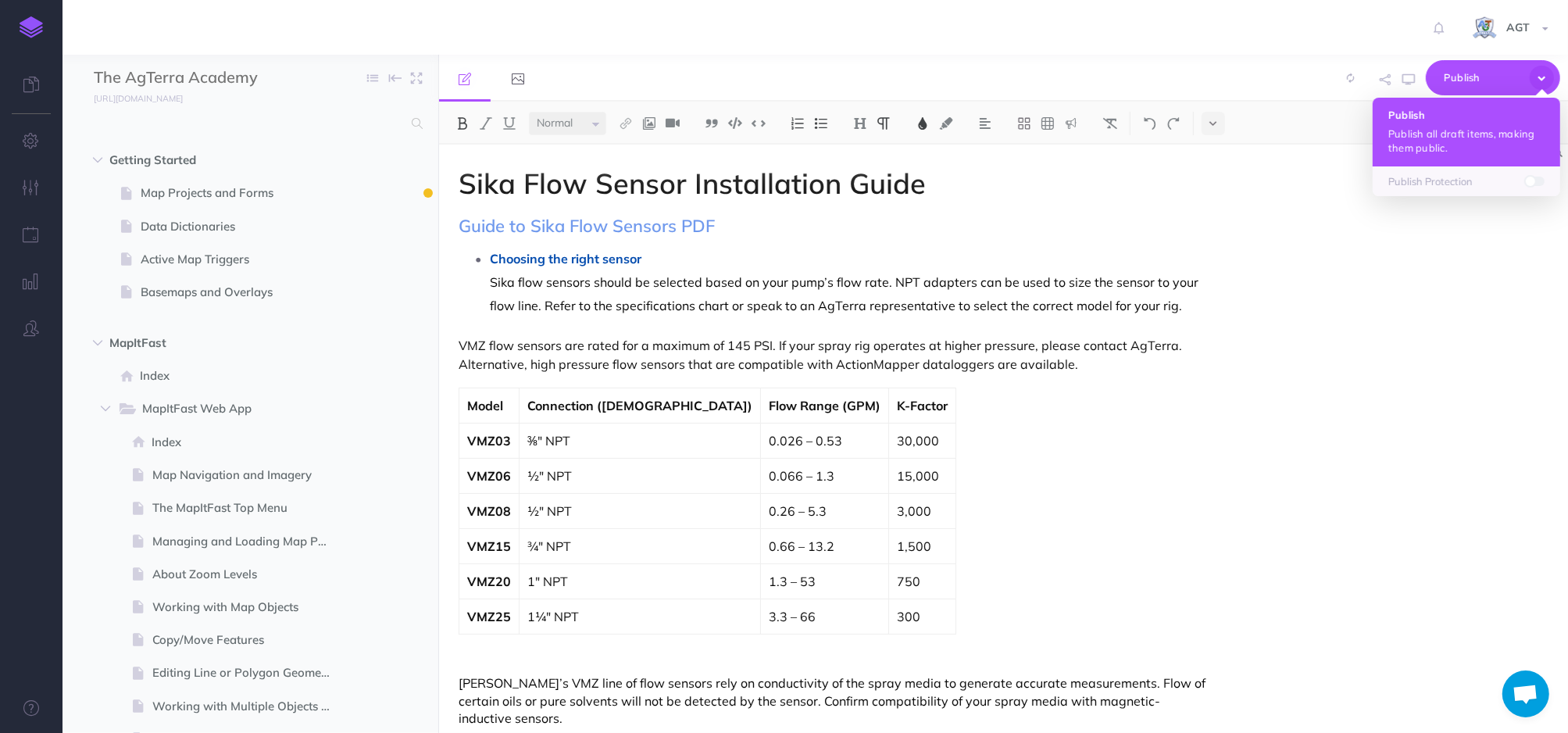
click at [1449, 126] on ul "Publish Publish all draft items, making them public. Publish Protection" at bounding box center [1466, 146] width 187 height 98
click at [1420, 129] on p "Publish the currently selected page draft." at bounding box center [1466, 141] width 157 height 28
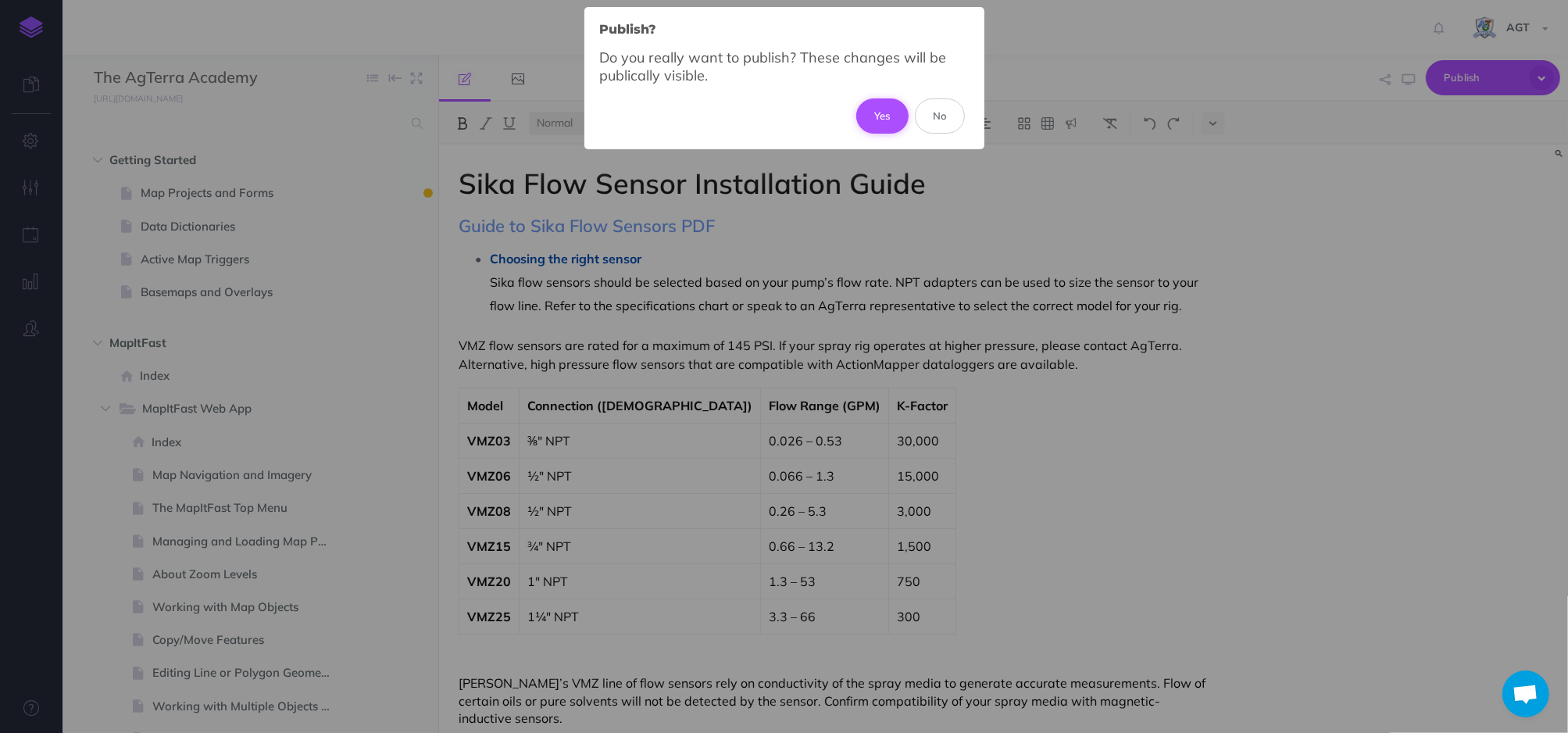
click at [875, 124] on button "Yes" at bounding box center [882, 115] width 52 height 35
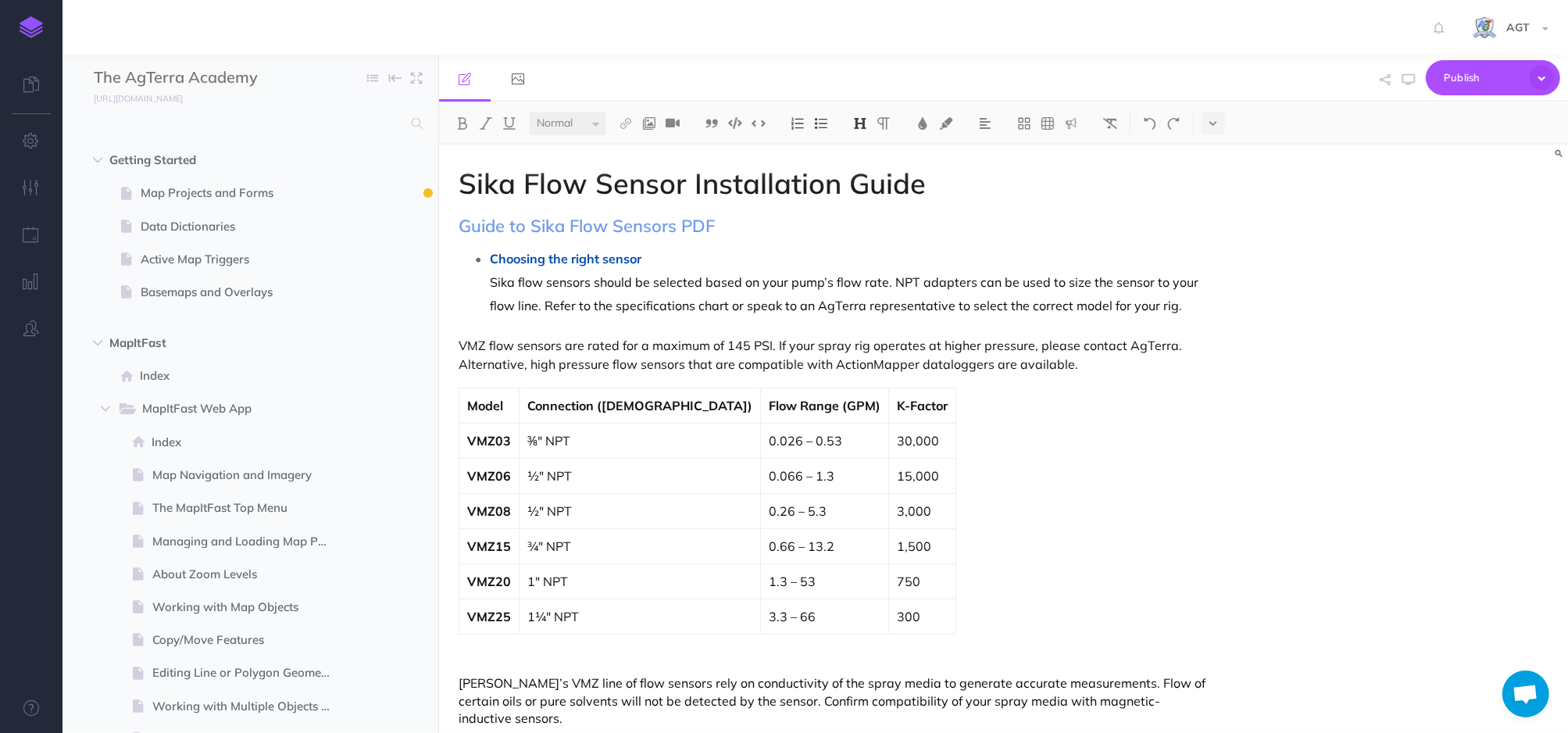
click at [1000, 218] on h2 "Guide to Sika Flow Sensors PDF" at bounding box center [835, 226] width 752 height 19
click at [1469, 77] on span "Publish" at bounding box center [1483, 78] width 78 height 25
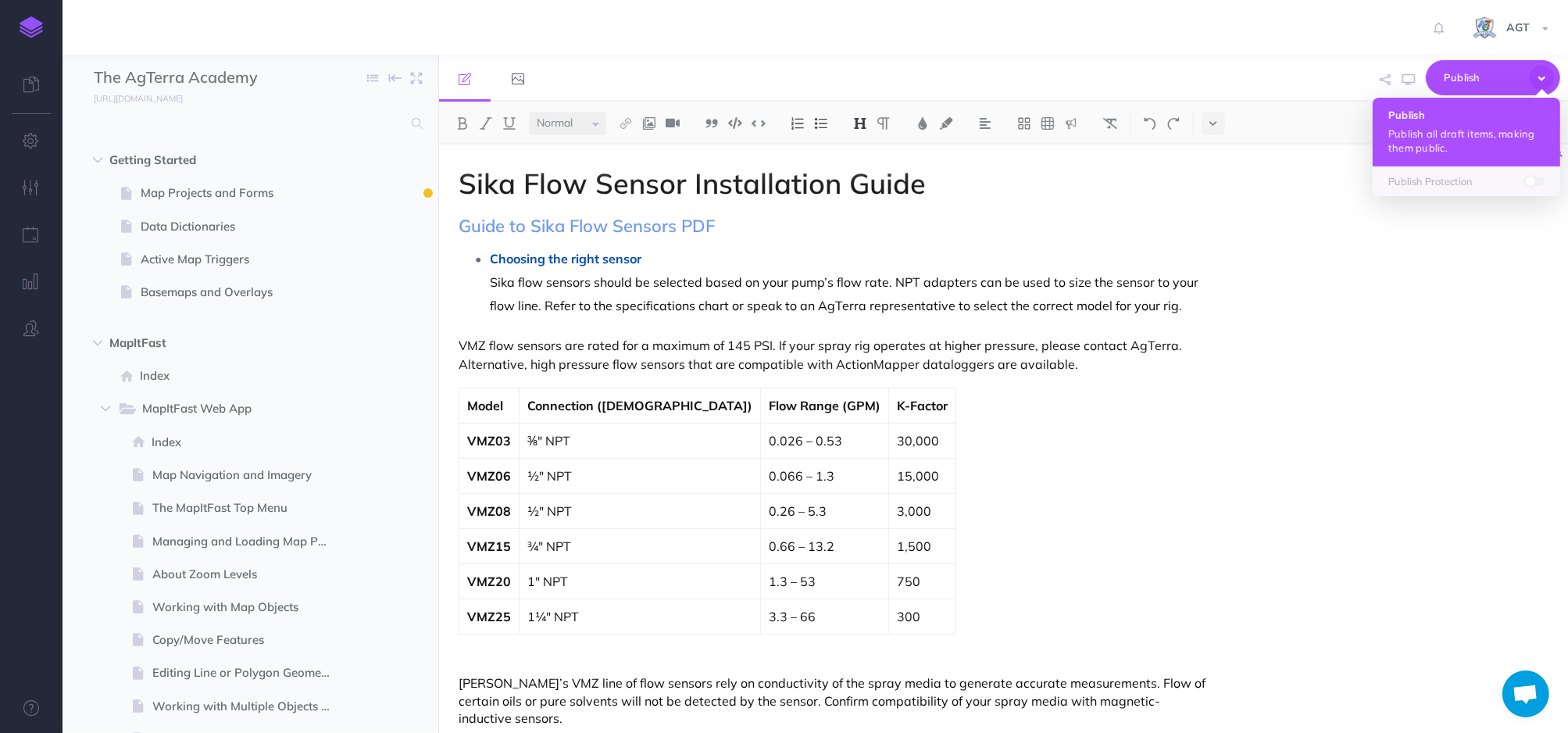
click at [1431, 140] on p "Publish all draft items, making them public." at bounding box center [1466, 141] width 157 height 28
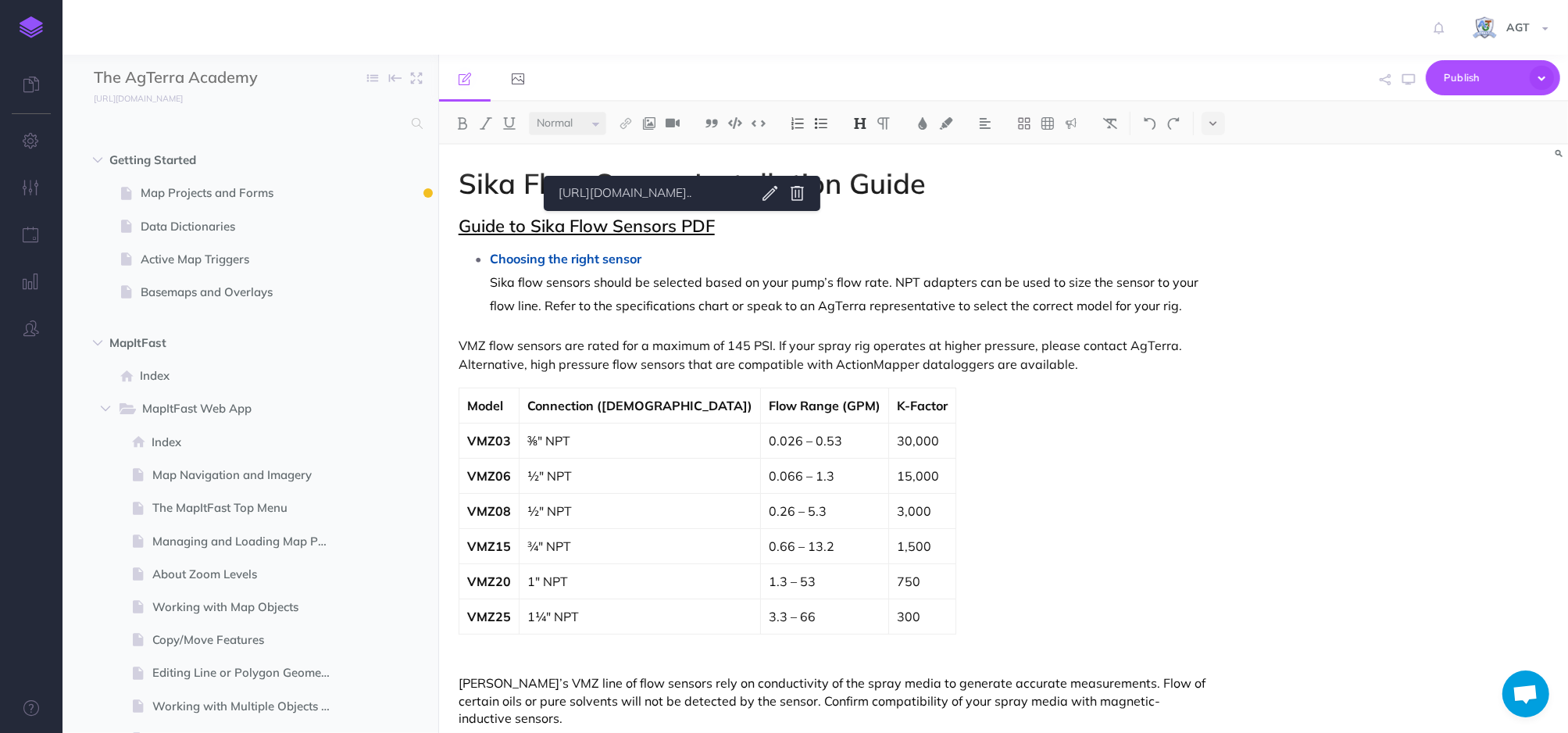
click at [822, 188] on body "Toggle Navigation AGT Settings Account Settings Teams Create Team Support Docum…" at bounding box center [784, 366] width 1568 height 733
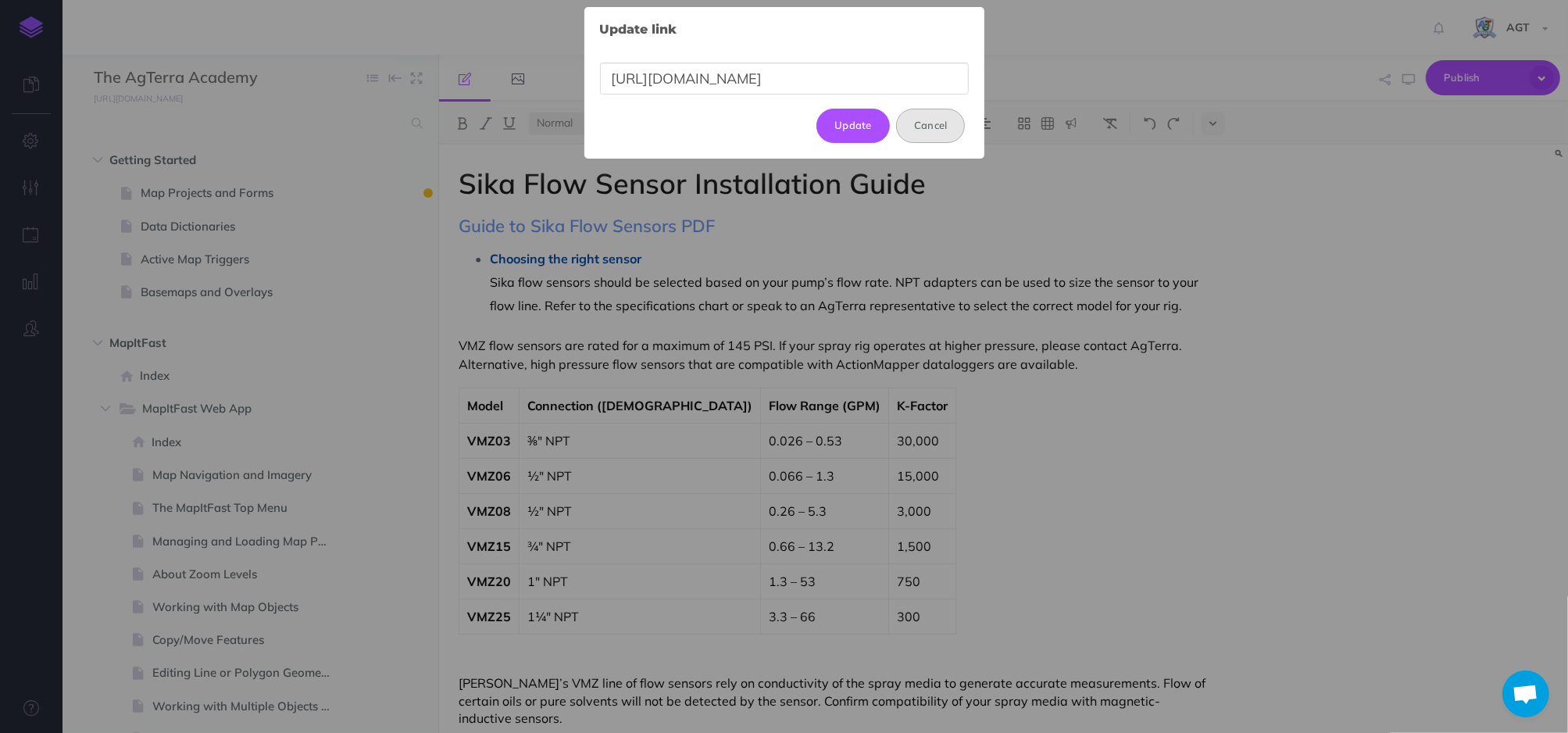
click at [933, 128] on button "Cancel" at bounding box center [931, 125] width 69 height 35
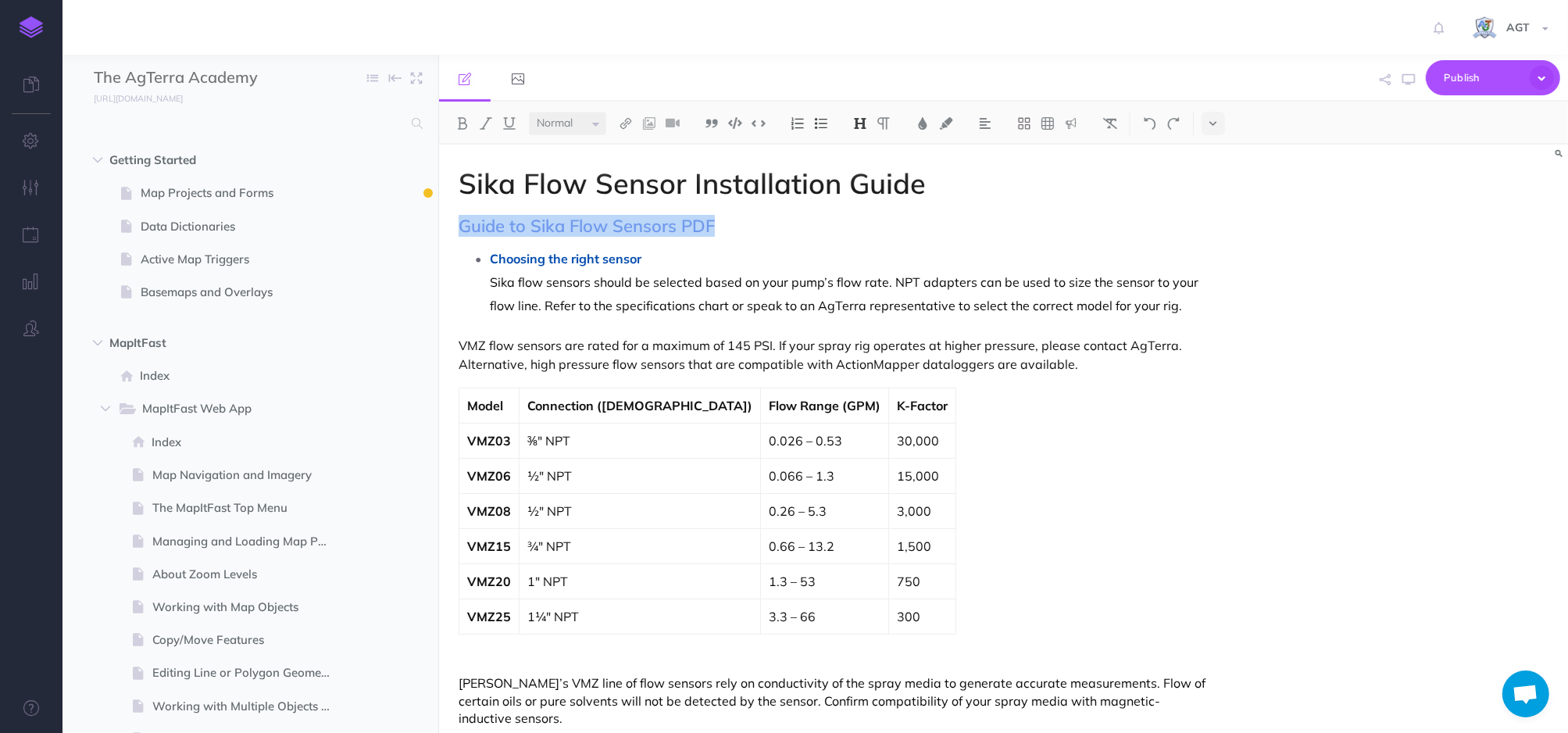
click at [854, 218] on h2 "Guide to Sika Flow Sensors PDF" at bounding box center [835, 226] width 752 height 19
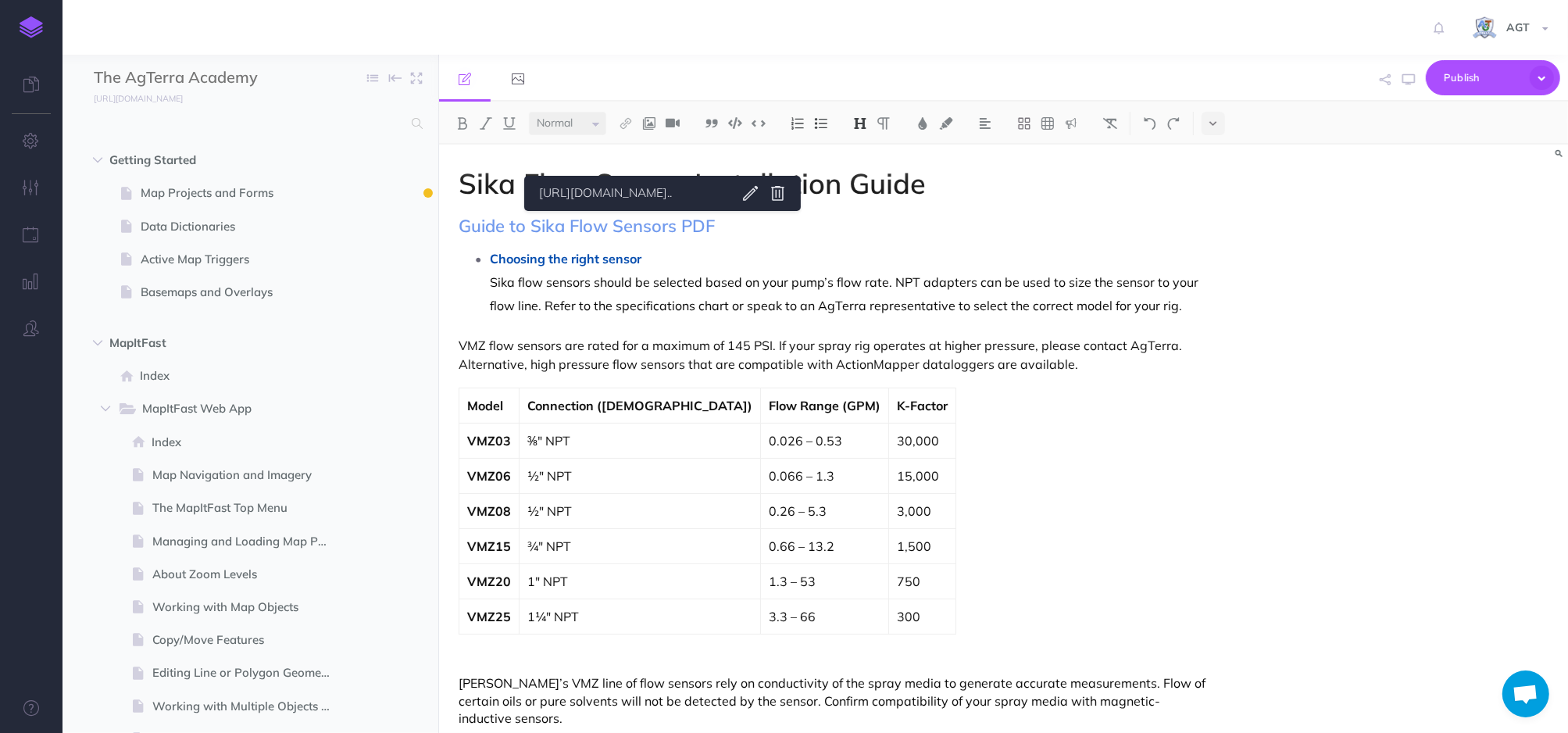
drag, startPoint x: 664, startPoint y: 232, endPoint x: 1048, endPoint y: 218, distance: 384.3
click at [1048, 218] on h2 "Guide to Sika Flow Sensors PDF" at bounding box center [835, 226] width 752 height 19
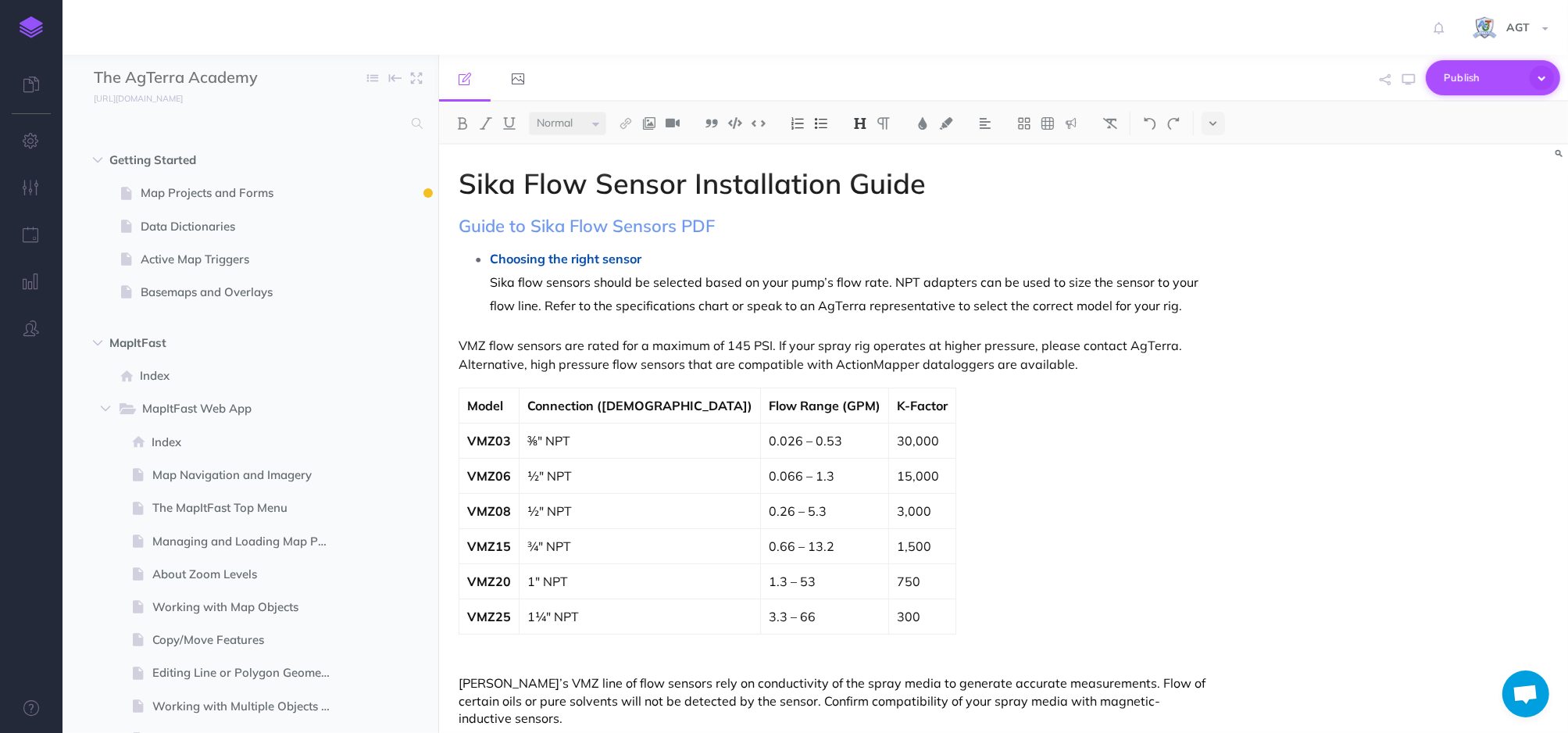
click at [1485, 81] on span "Publish" at bounding box center [1483, 78] width 78 height 25
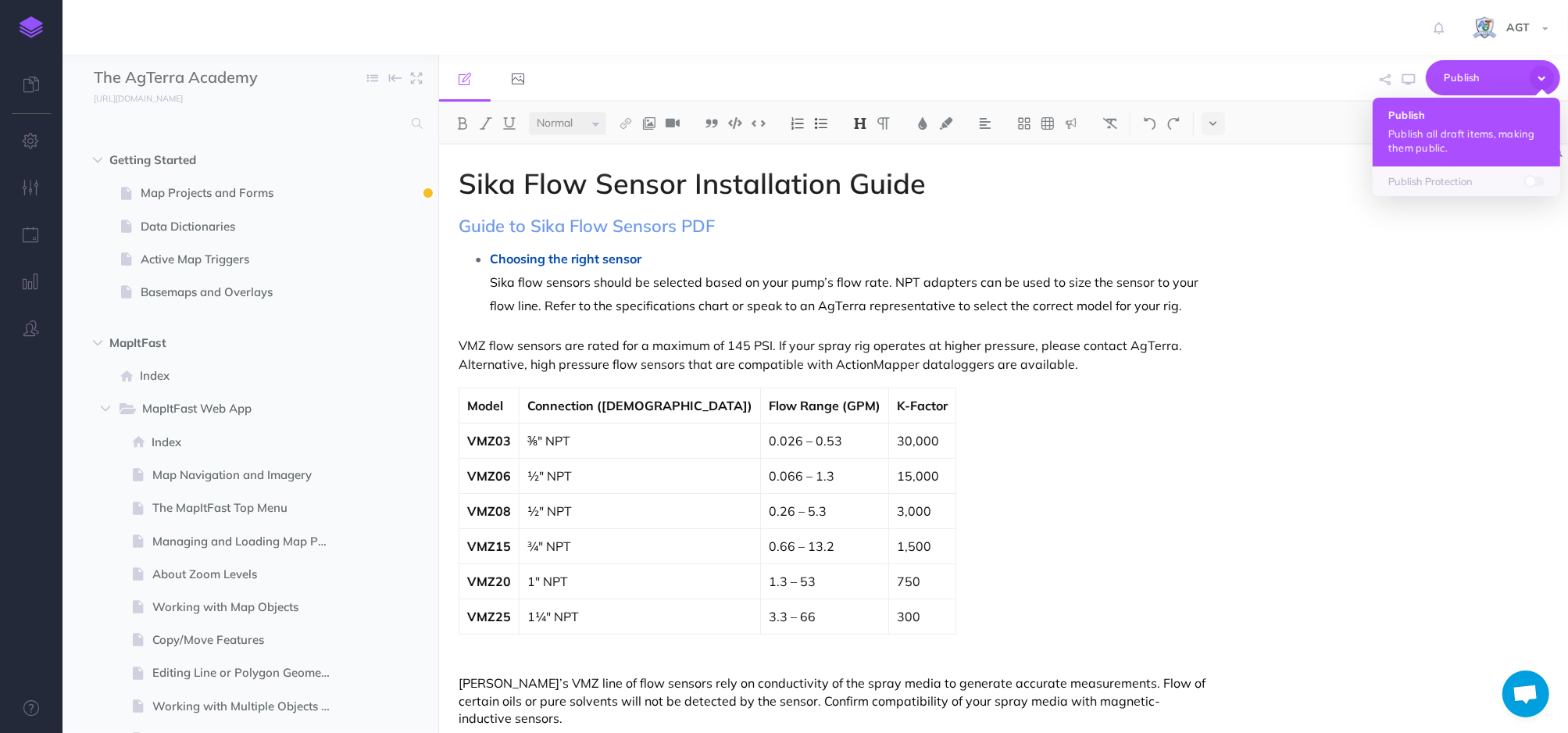
click at [1472, 133] on p "Publish all draft items, making them public." at bounding box center [1466, 141] width 157 height 28
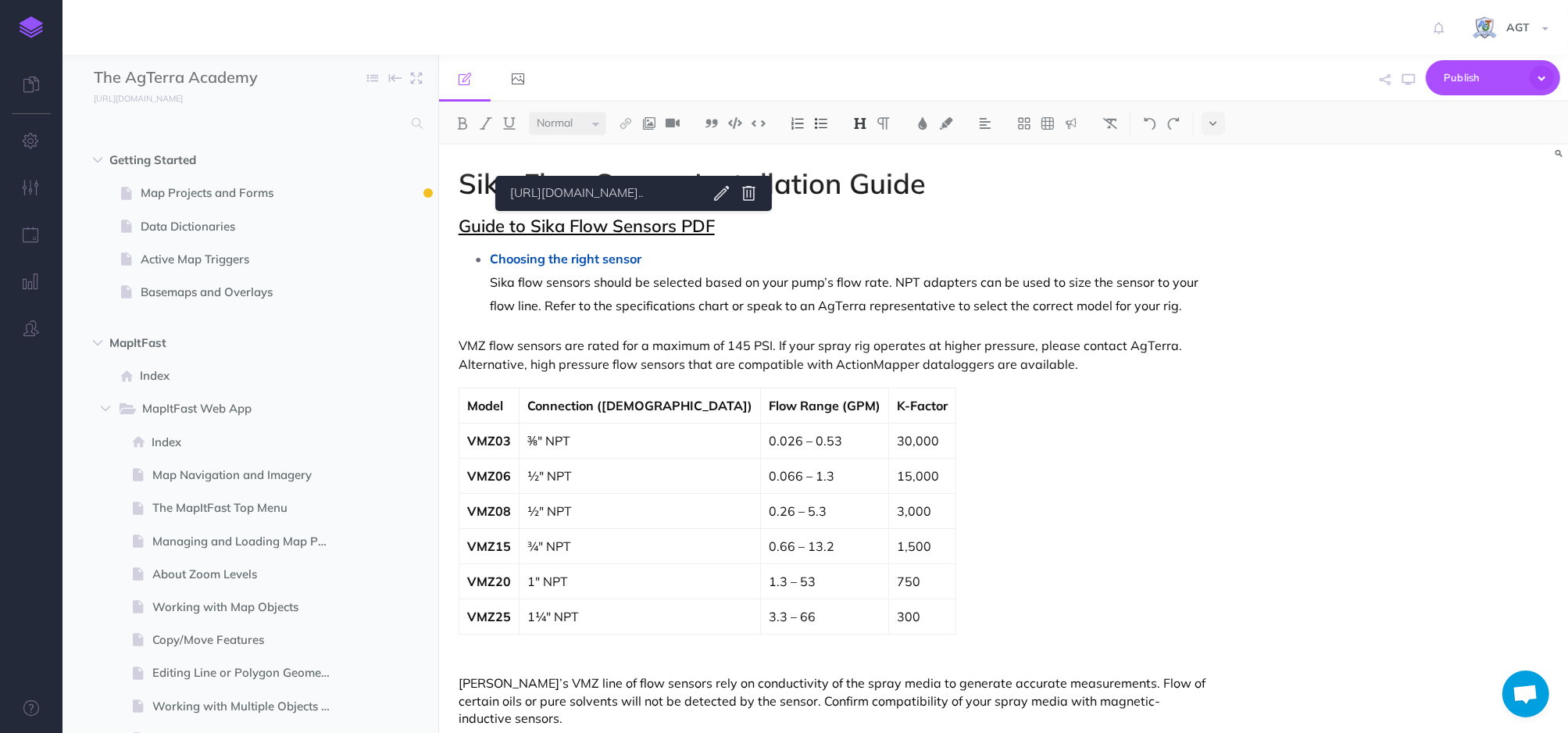
click at [769, 187] on body "Toggle Navigation AGT Settings Account Settings Teams Create Team Support Docum…" at bounding box center [784, 366] width 1568 height 733
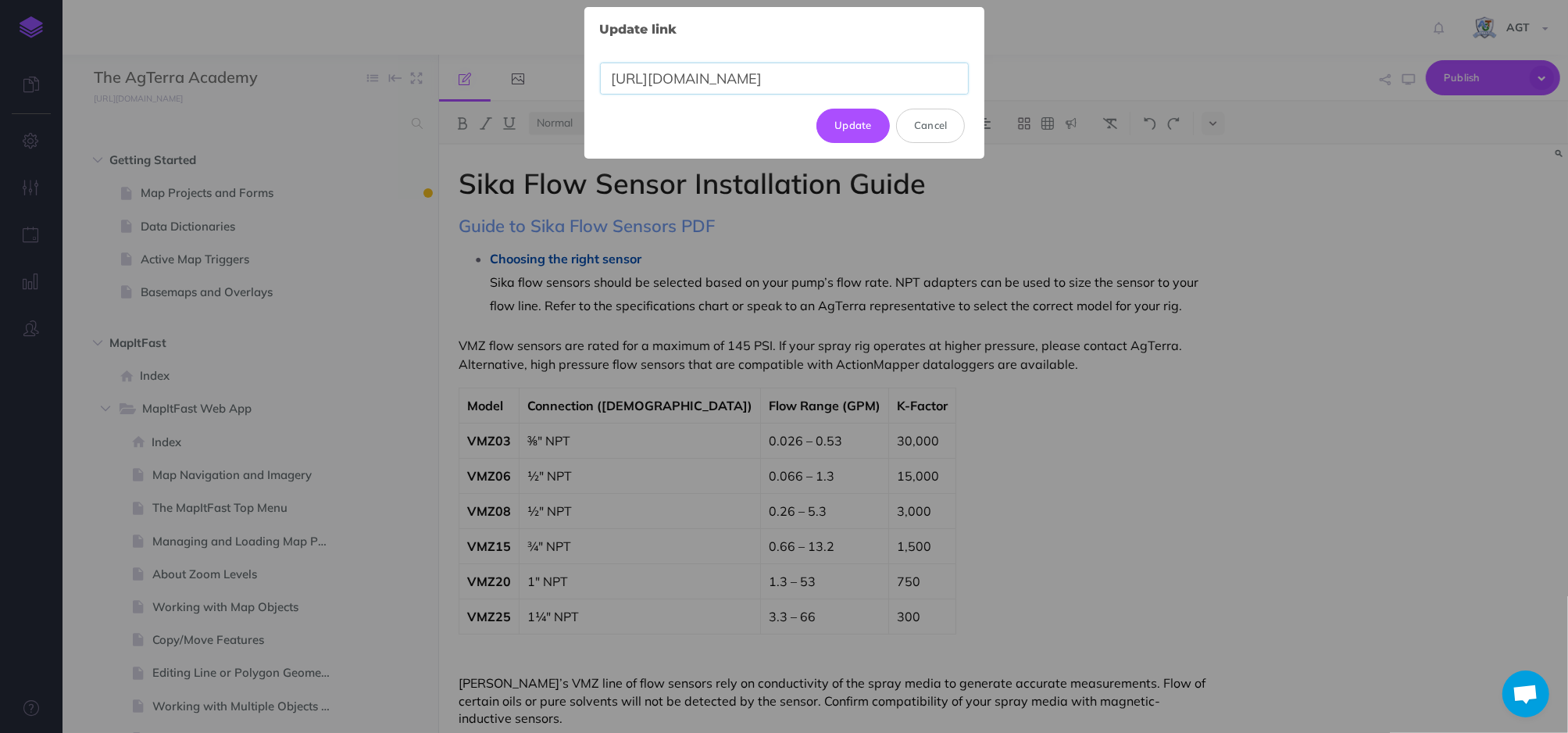
click at [818, 84] on input "https://1drv.ms/b/c/877c904d9a0ac6b4/EZs2LivH7-dIqBi0vEQkl2ABI90yRXVY3vPiV-G_s5…" at bounding box center [785, 79] width 369 height 32
click at [802, 66] on input "text" at bounding box center [785, 72] width 369 height 32
paste input "https://1drv.ms/b/c/877c904d9a0ac6b4/EZs2LivH7-dIqBi0vEQkl2ABf6WTNZ9X174OM9Q047…"
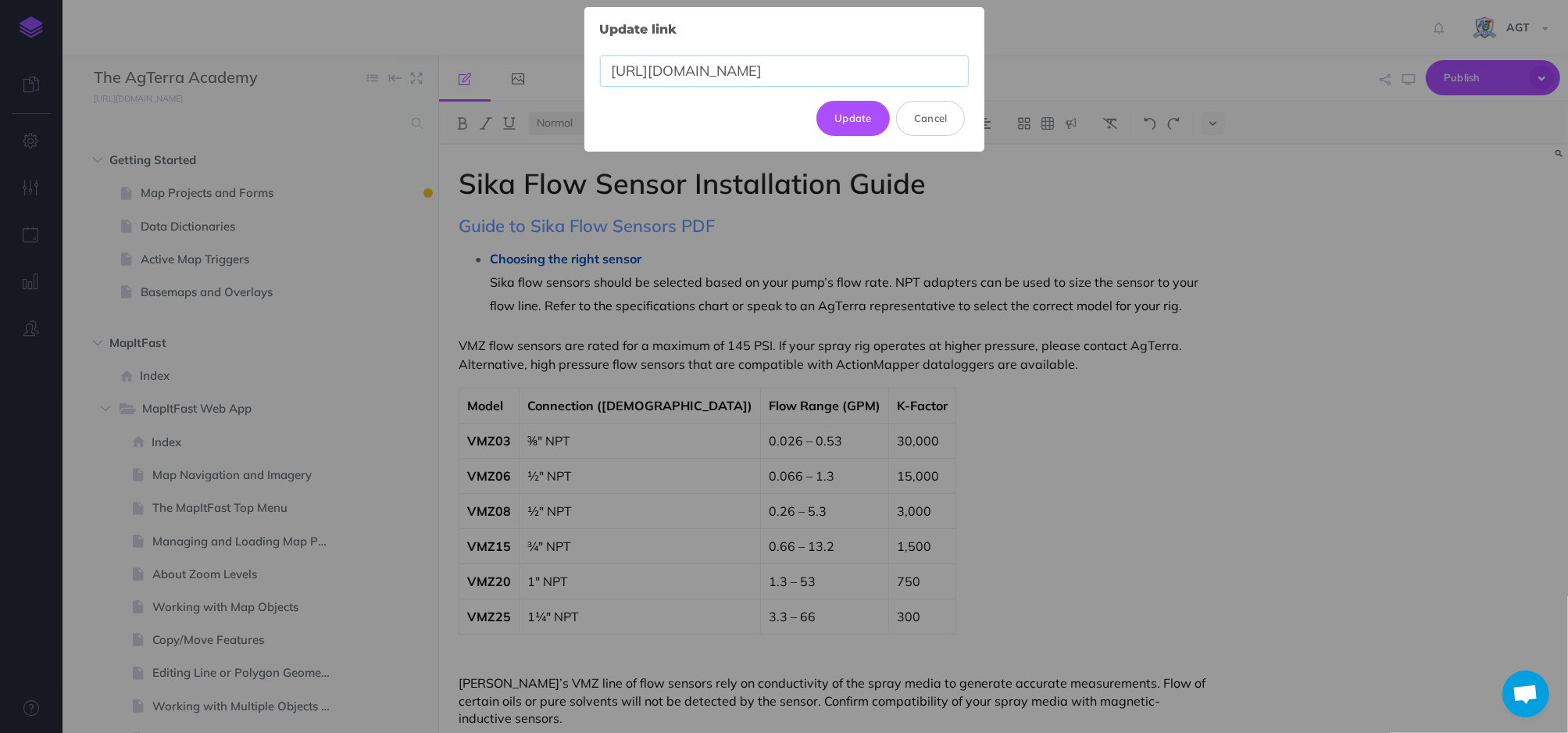
scroll to position [0, 355]
type input "https://1drv.ms/b/c/877c904d9a0ac6b4/EZs2LivH7-dIqBi0vEQkl2ABf6WTNZ9X174OM9Q047…"
click at [833, 117] on button "Update" at bounding box center [853, 118] width 74 height 35
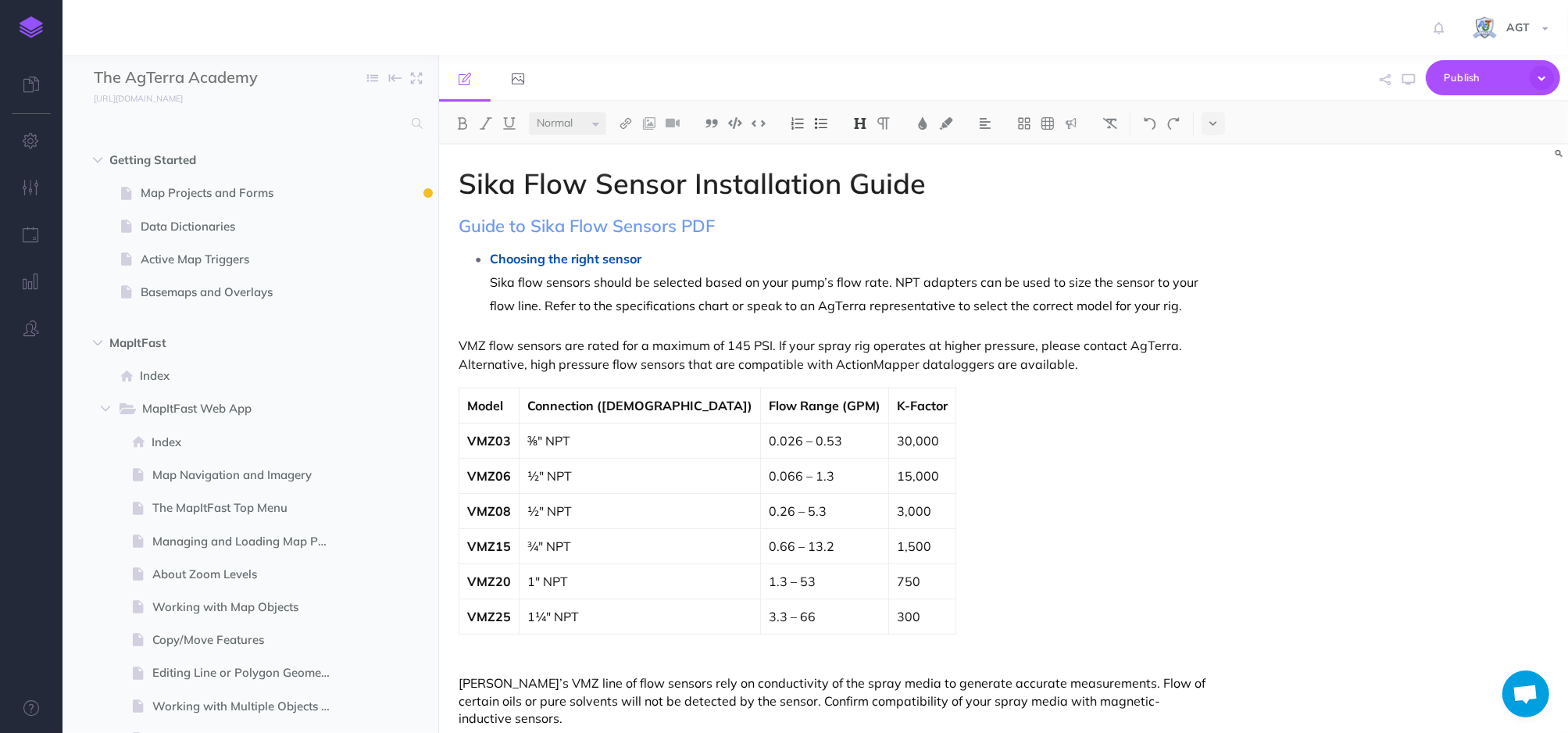
click at [883, 251] on p "Choosing the right sensor" at bounding box center [850, 259] width 721 height 24
click at [1470, 73] on span "Publish" at bounding box center [1483, 78] width 78 height 25
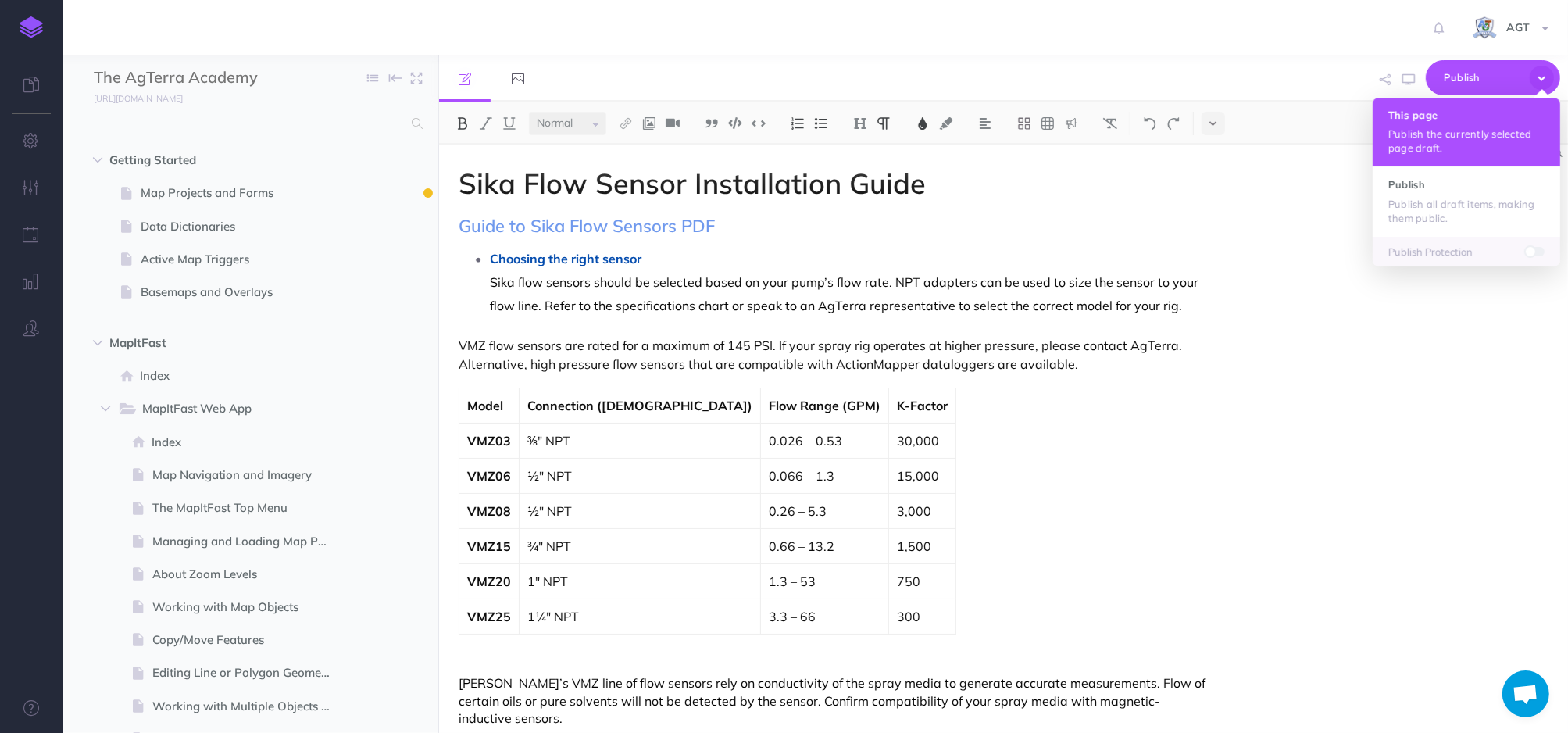
click at [1457, 128] on p "Publish the currently selected page draft." at bounding box center [1466, 141] width 157 height 28
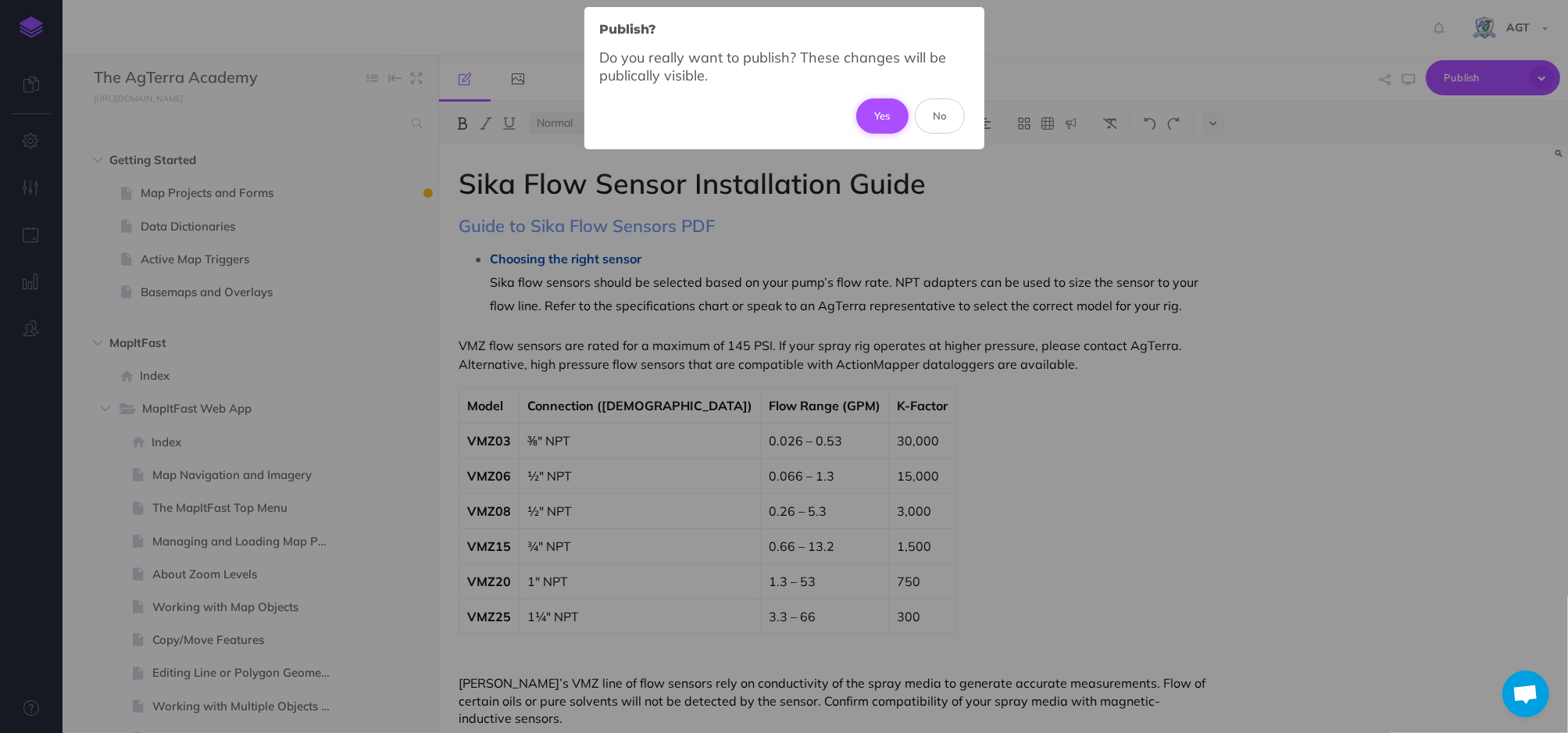
click at [876, 111] on button "Yes" at bounding box center [882, 115] width 52 height 35
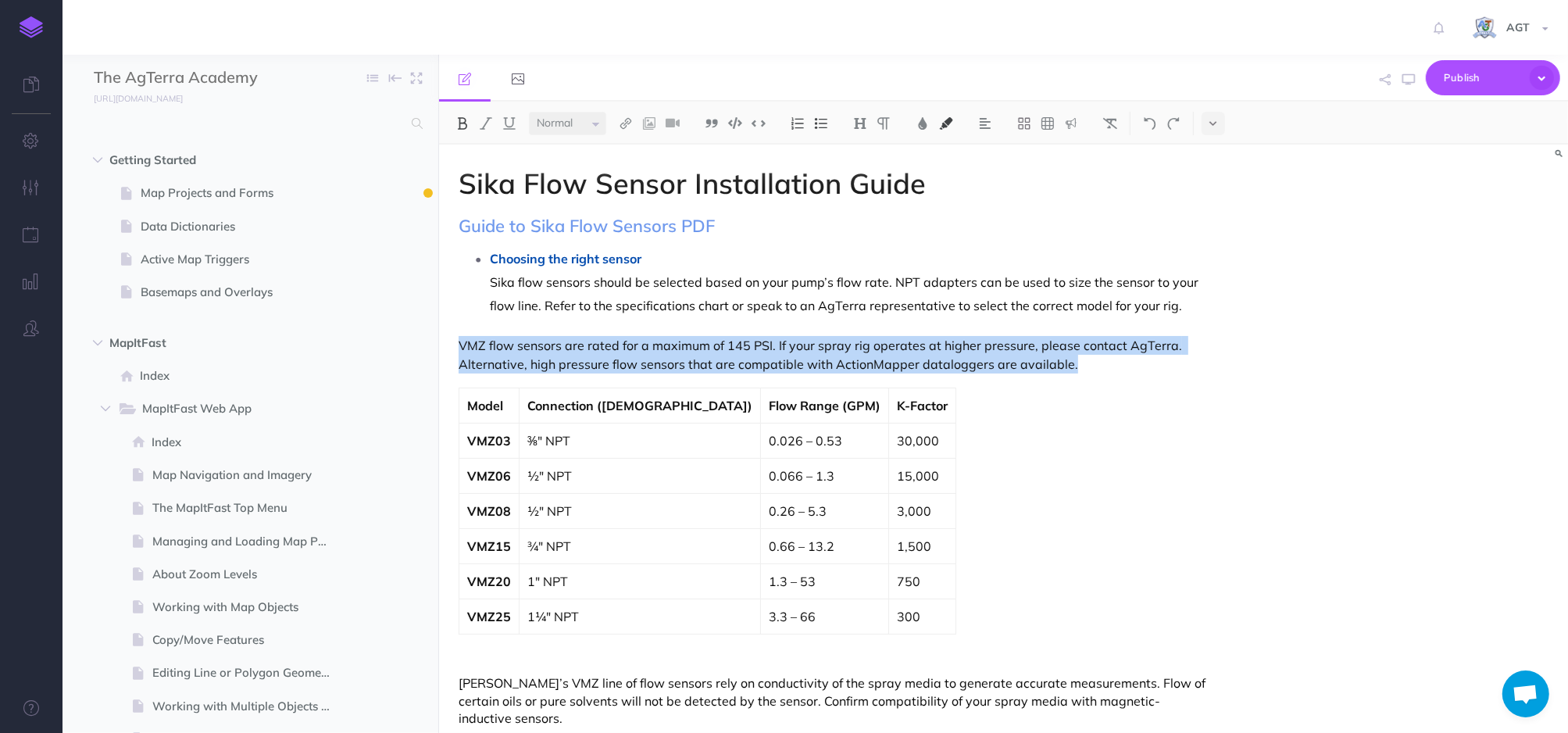
click at [1092, 470] on div "Model Connection (Male) Flow Range (GPM) K-Factor VMZ03 ⅜" NPT 0.026 – 0.53 30,…" at bounding box center [835, 511] width 752 height 247
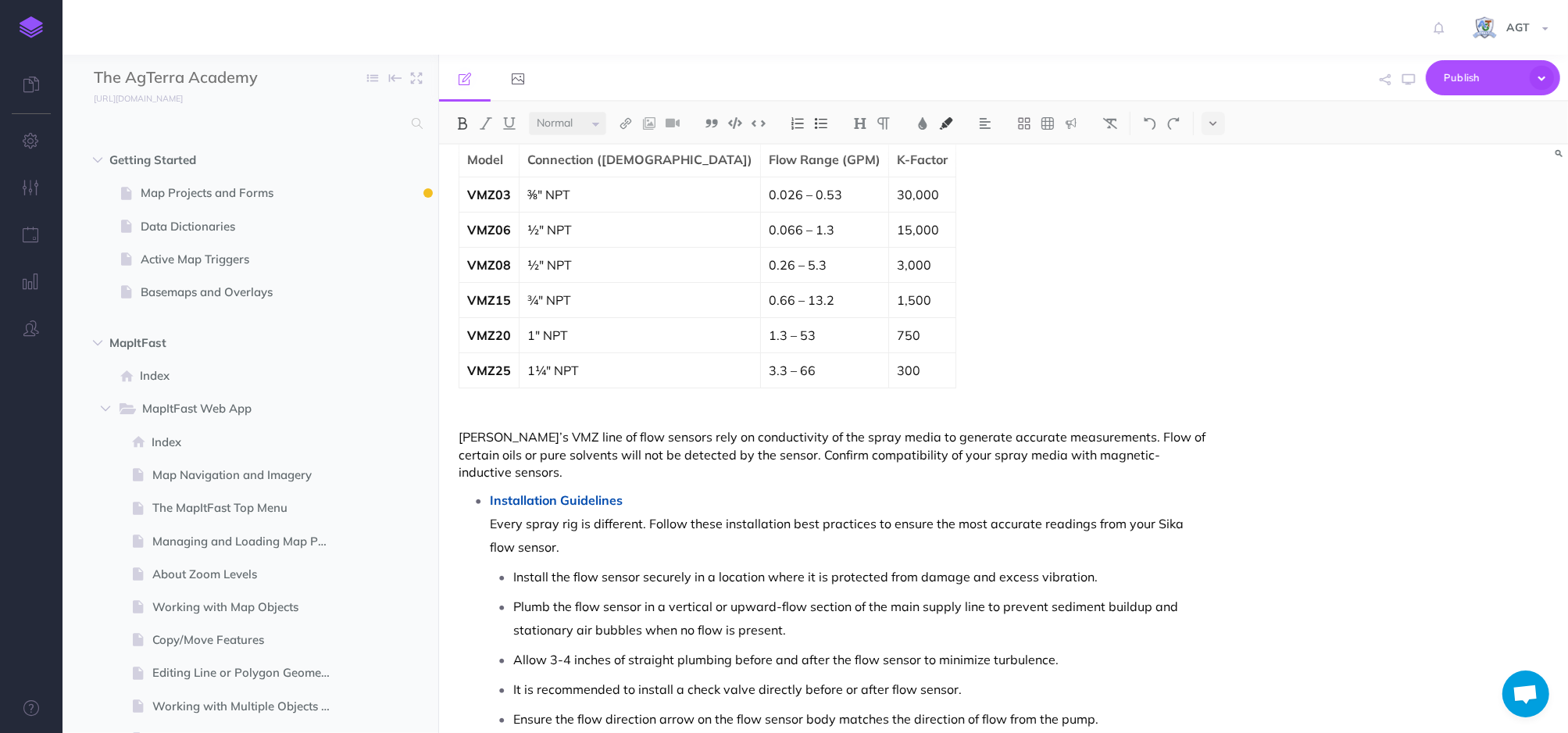
scroll to position [212, 0]
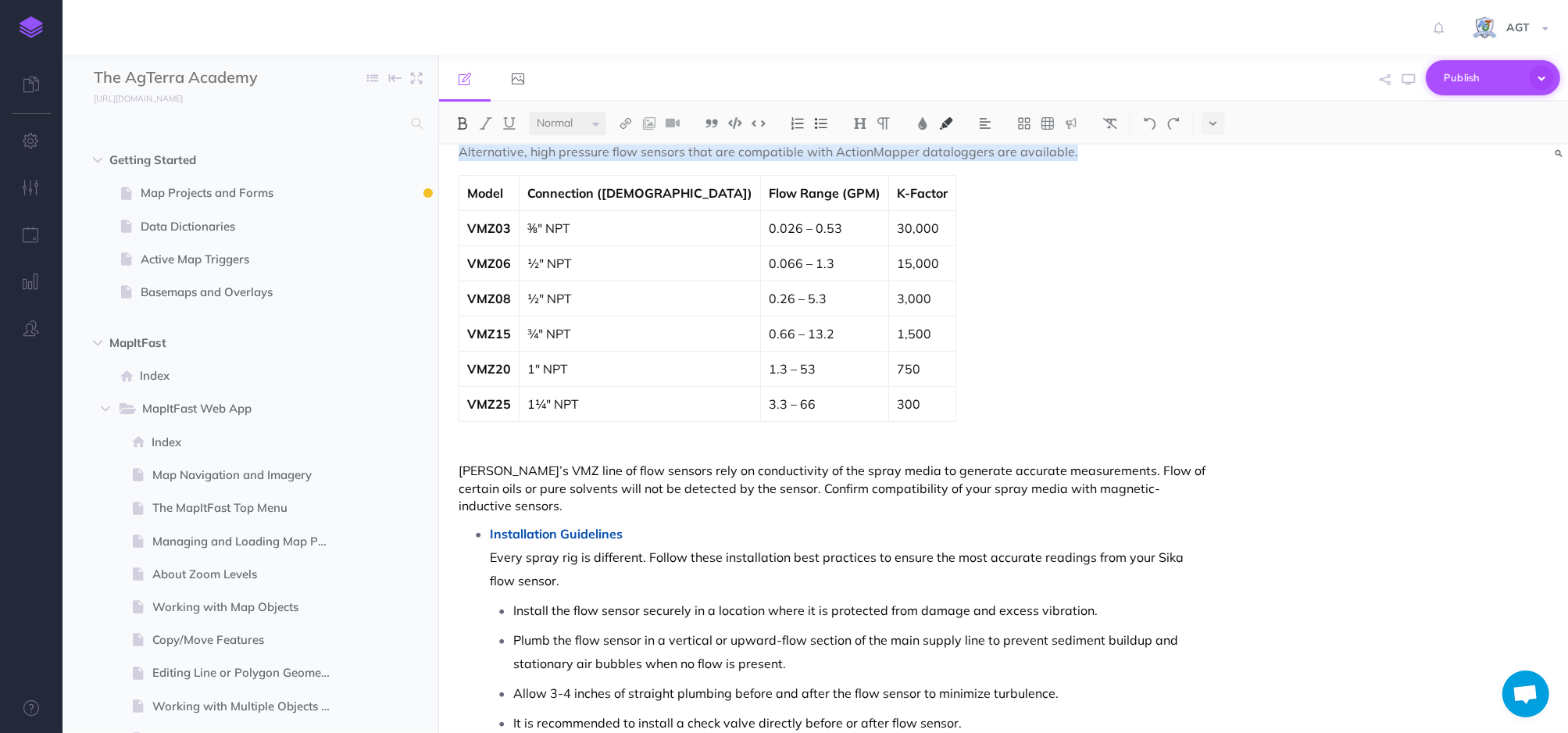
click at [1498, 72] on span "Publish" at bounding box center [1483, 78] width 78 height 25
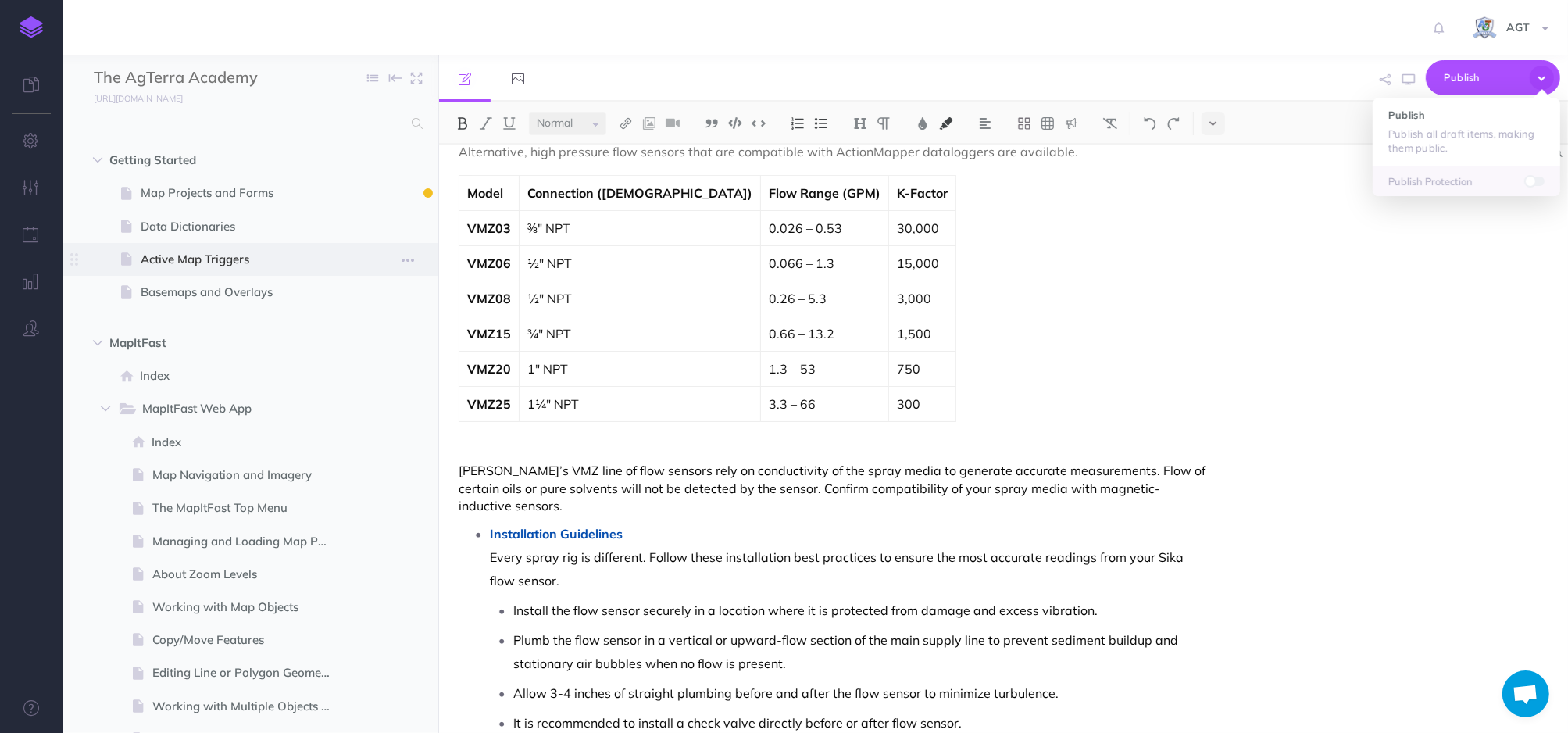
click at [198, 260] on span "Active Map Triggers" at bounding box center [242, 259] width 204 height 19
select select "null"
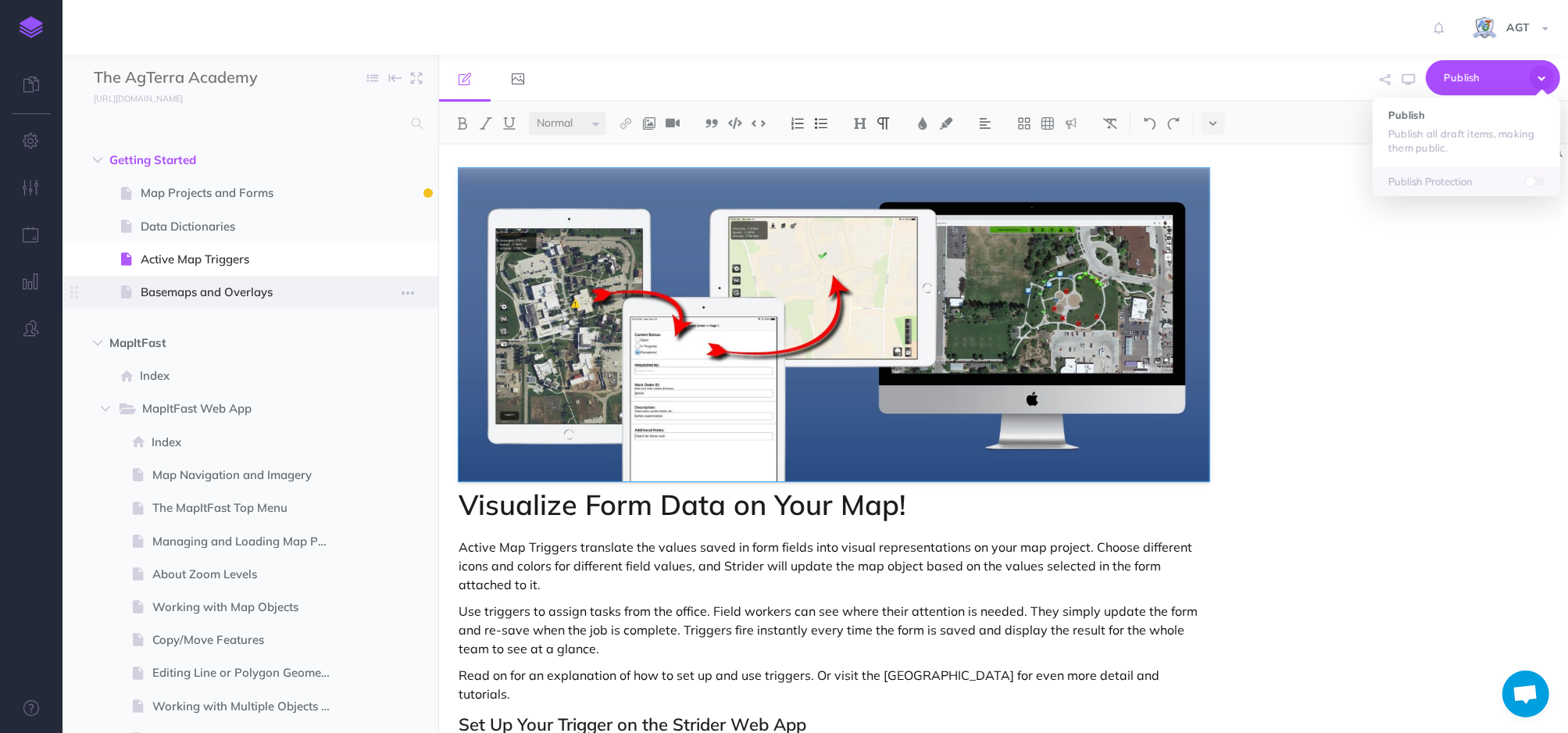
click at [229, 285] on span "Basemaps and Overlays" at bounding box center [242, 292] width 204 height 19
select select "null"
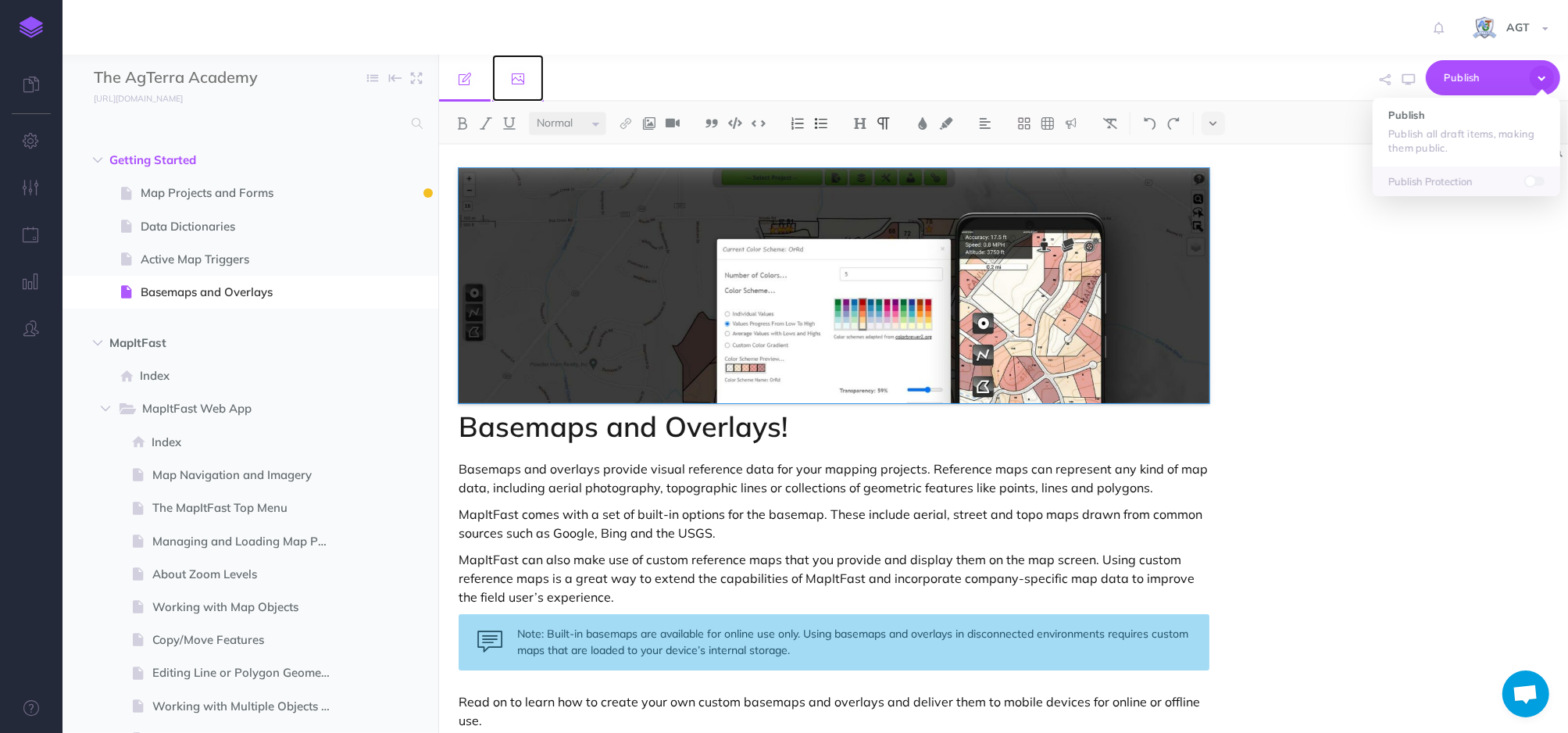
click at [522, 84] on icon at bounding box center [517, 79] width 13 height 13
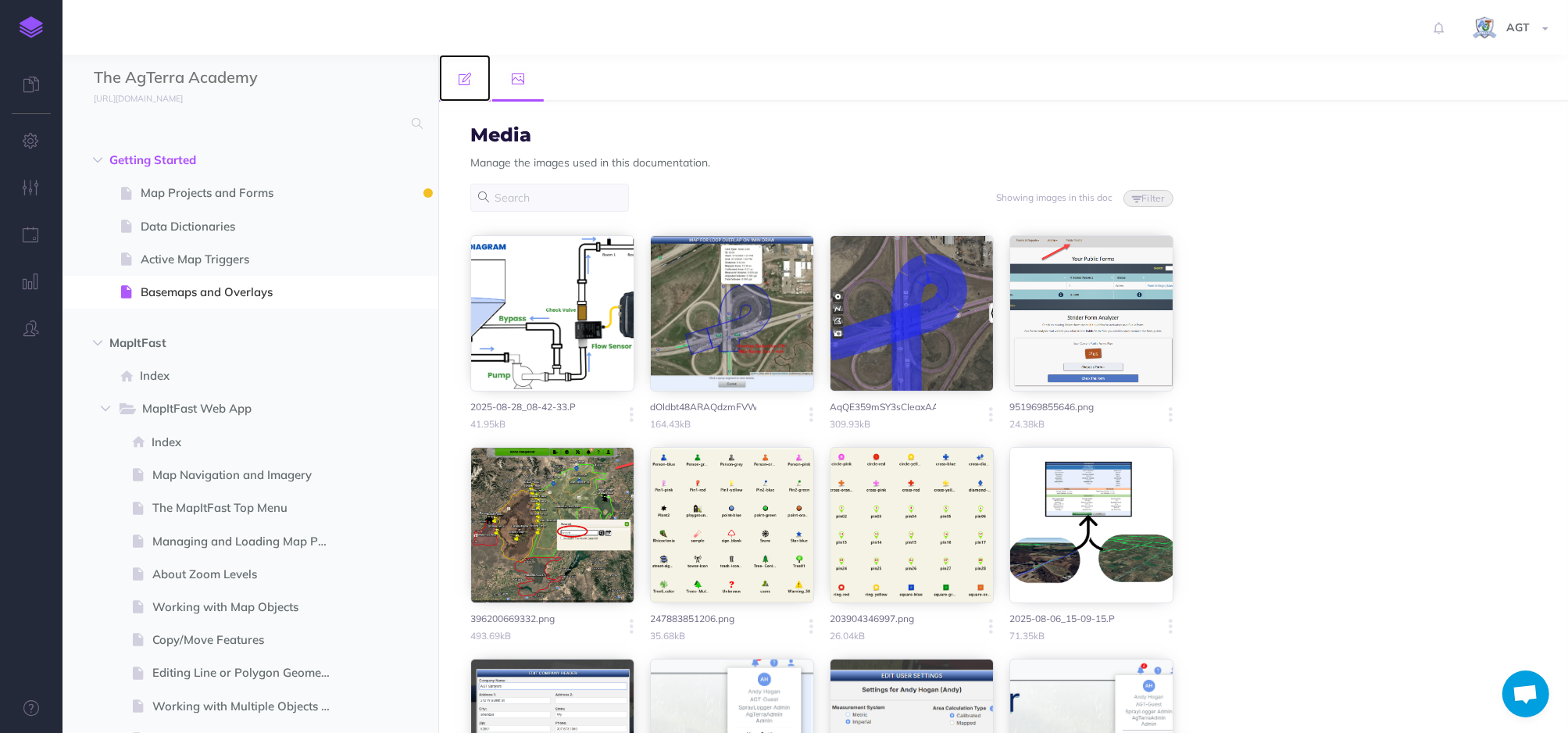
click at [461, 79] on icon at bounding box center [465, 79] width 13 height 13
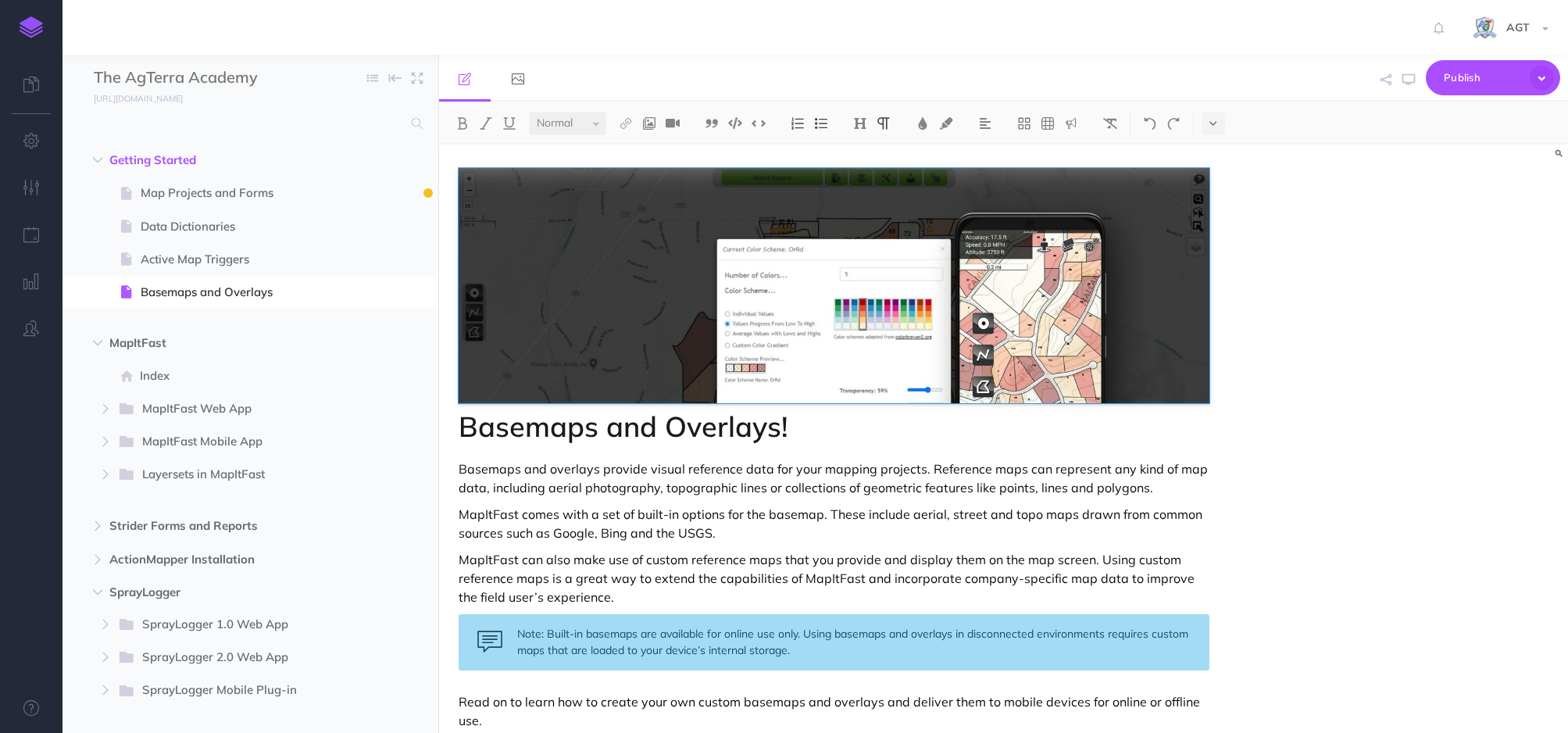
select select "null"
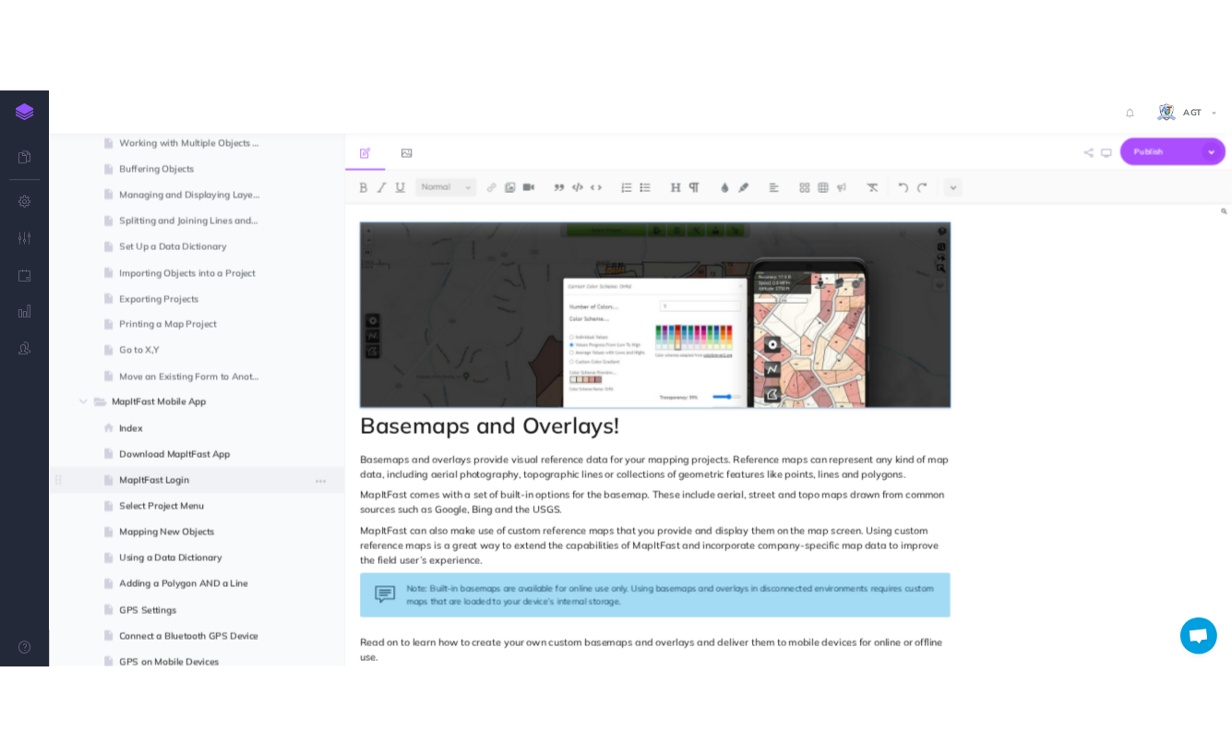
scroll to position [1658, 0]
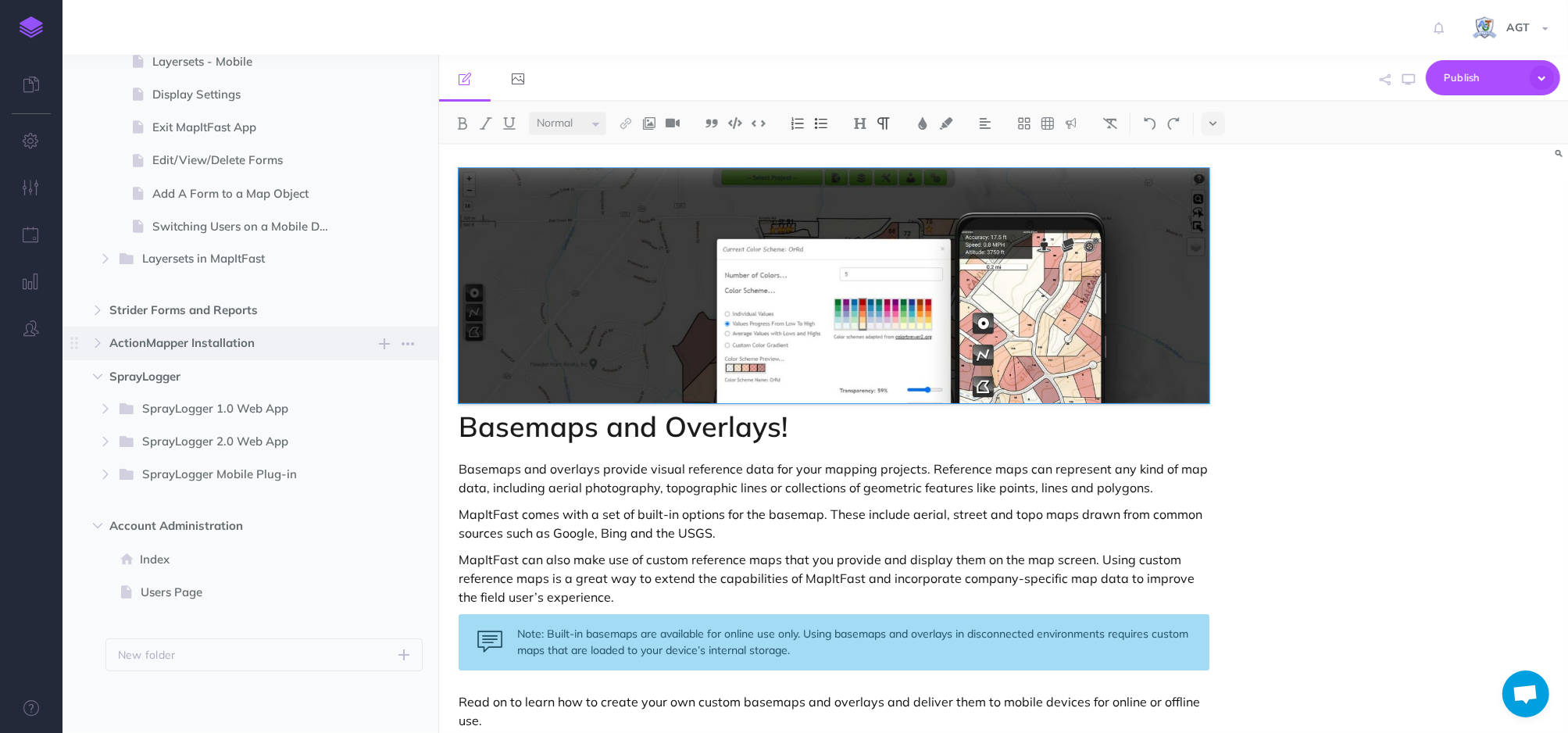
click at [196, 328] on span "ActionMapper Installation New folder Add a new folder inside this folder New pa…" at bounding box center [268, 343] width 317 height 33
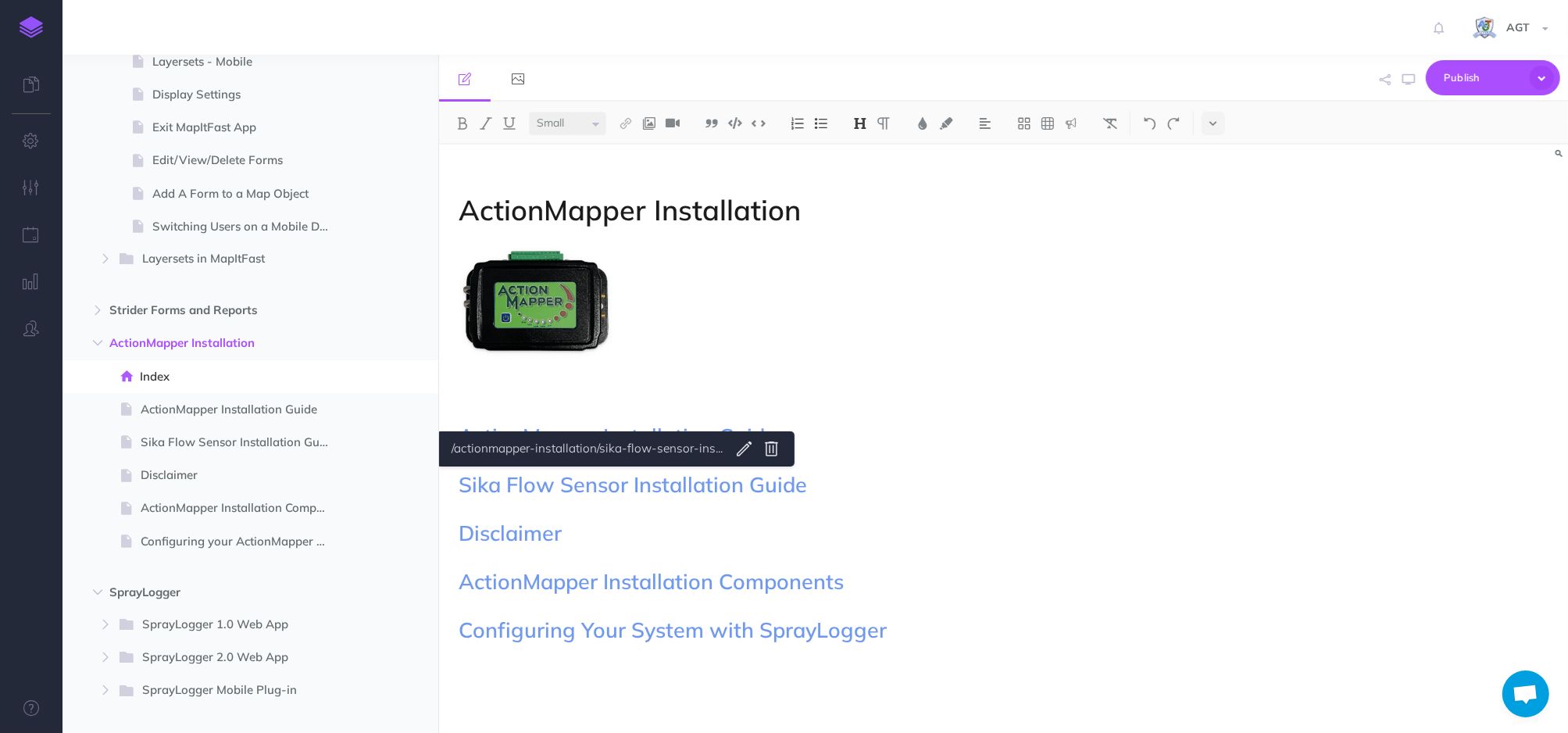
select select "null"
click at [1113, 267] on figure at bounding box center [835, 301] width 752 height 117
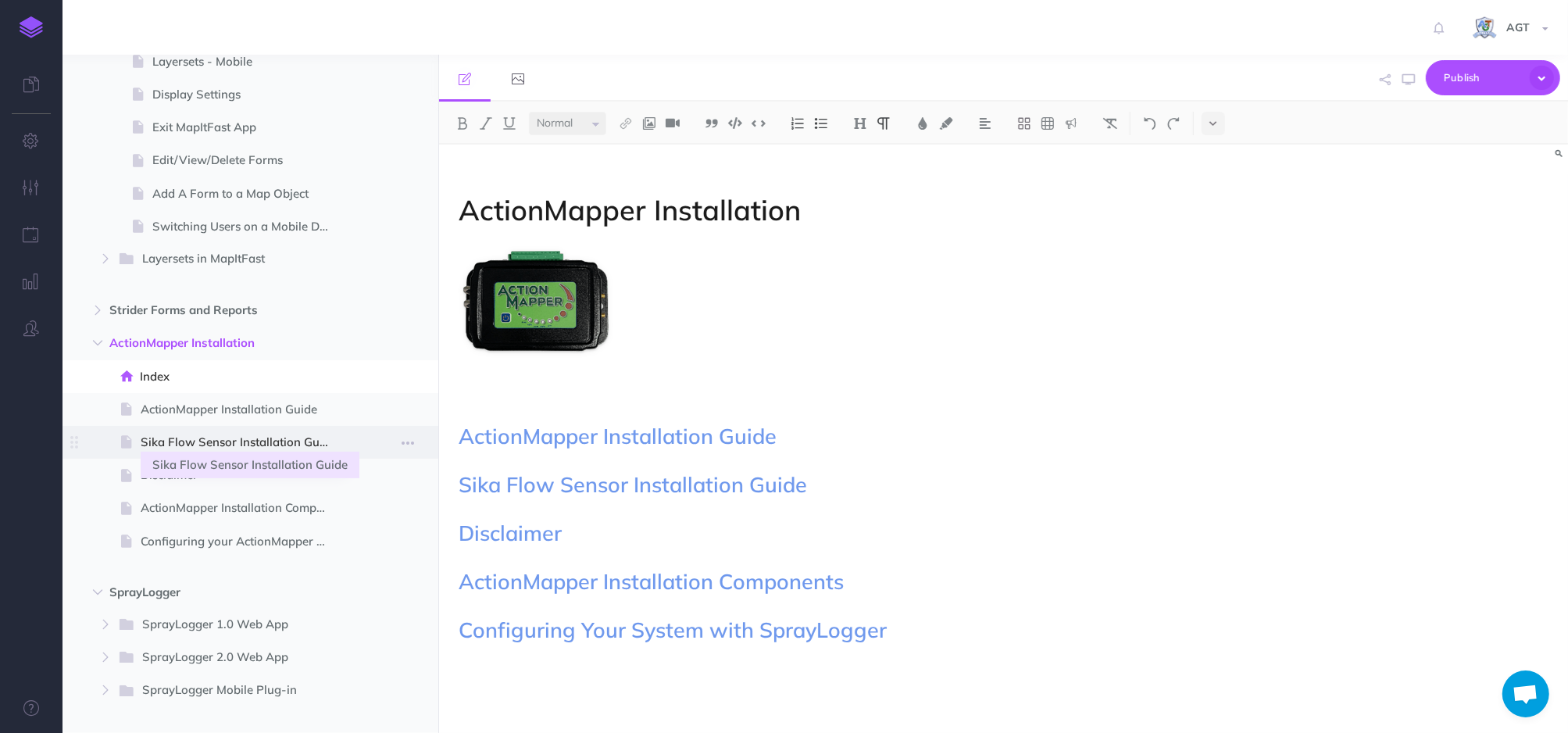
click at [230, 438] on span "Sika Flow Sensor Installation Guide" at bounding box center [242, 442] width 204 height 19
select select "null"
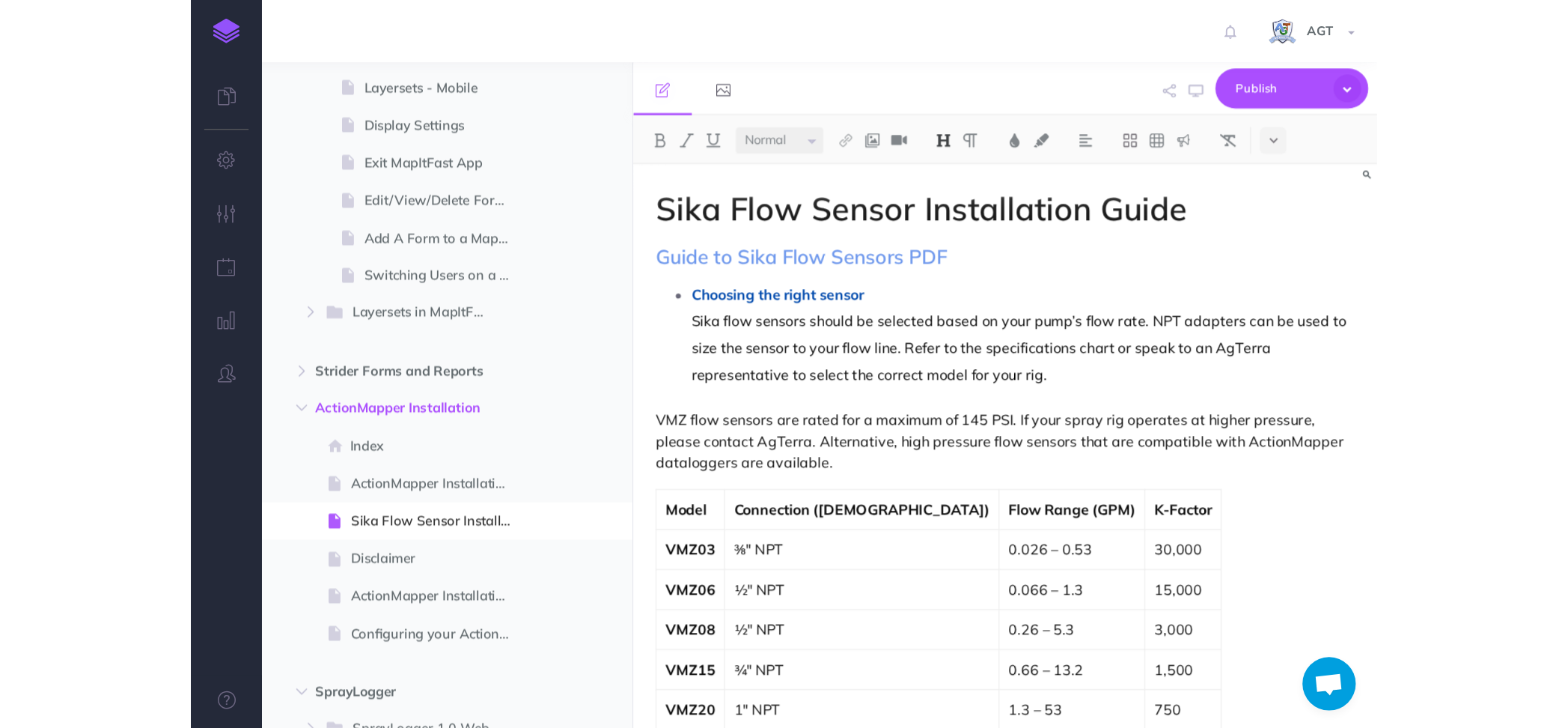
scroll to position [1346, 0]
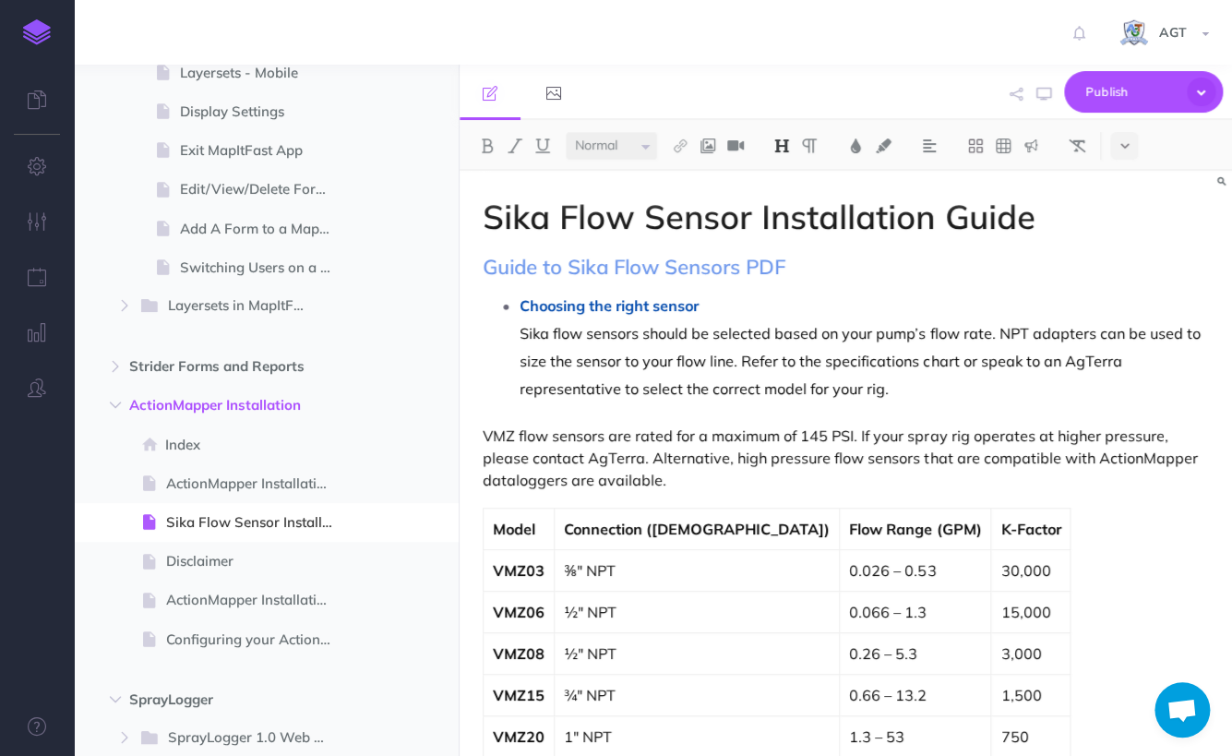
click at [232, 43] on div "AGT Settings Account Settings Teams Create Team Support Documentation Contact U…" at bounding box center [616, 32] width 1204 height 65
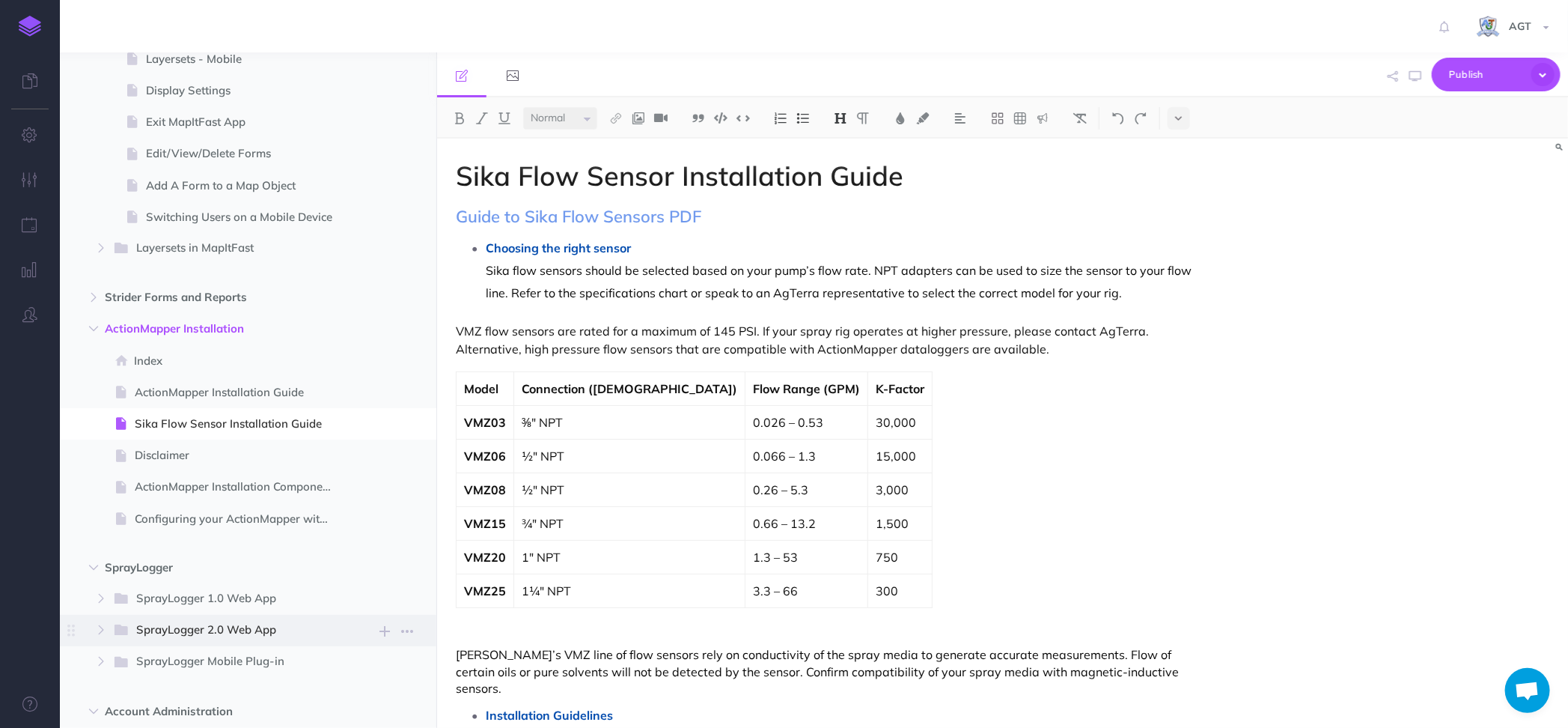
click at [247, 634] on span "SprayLogger 2.0 Web App" at bounding box center [230, 631] width 188 height 19
select select "null"
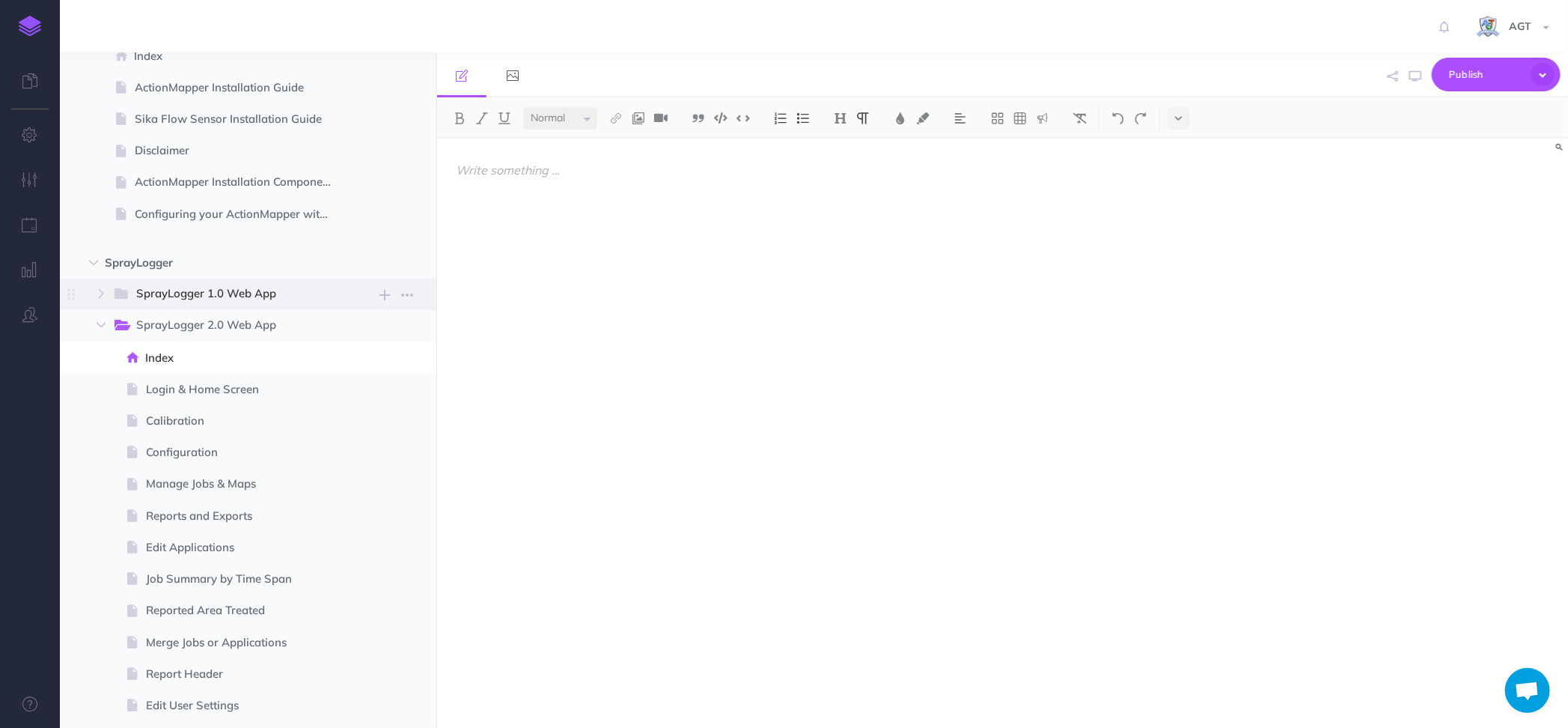
scroll to position [1754, 0]
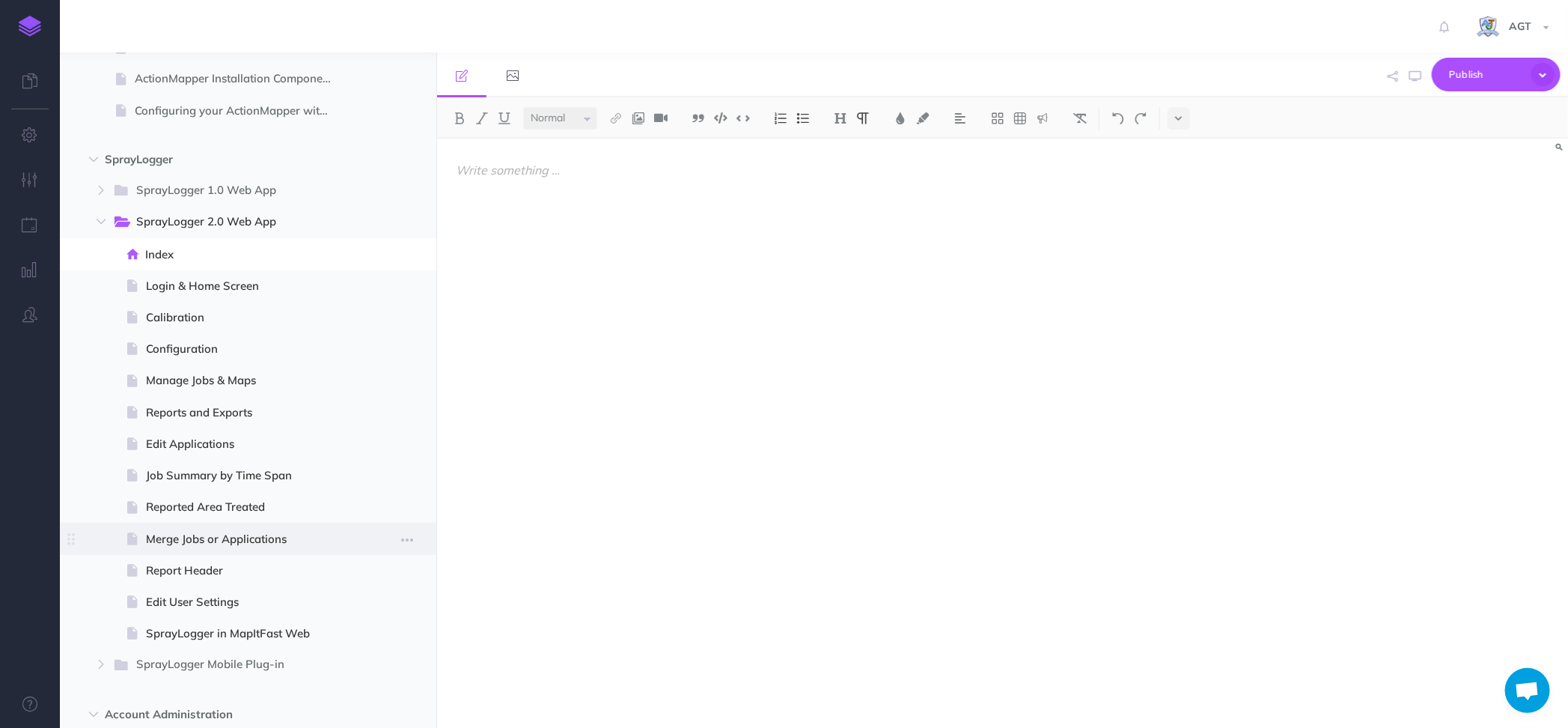
click at [238, 539] on span "Merge Jobs or Applications" at bounding box center [246, 539] width 200 height 18
select select "null"
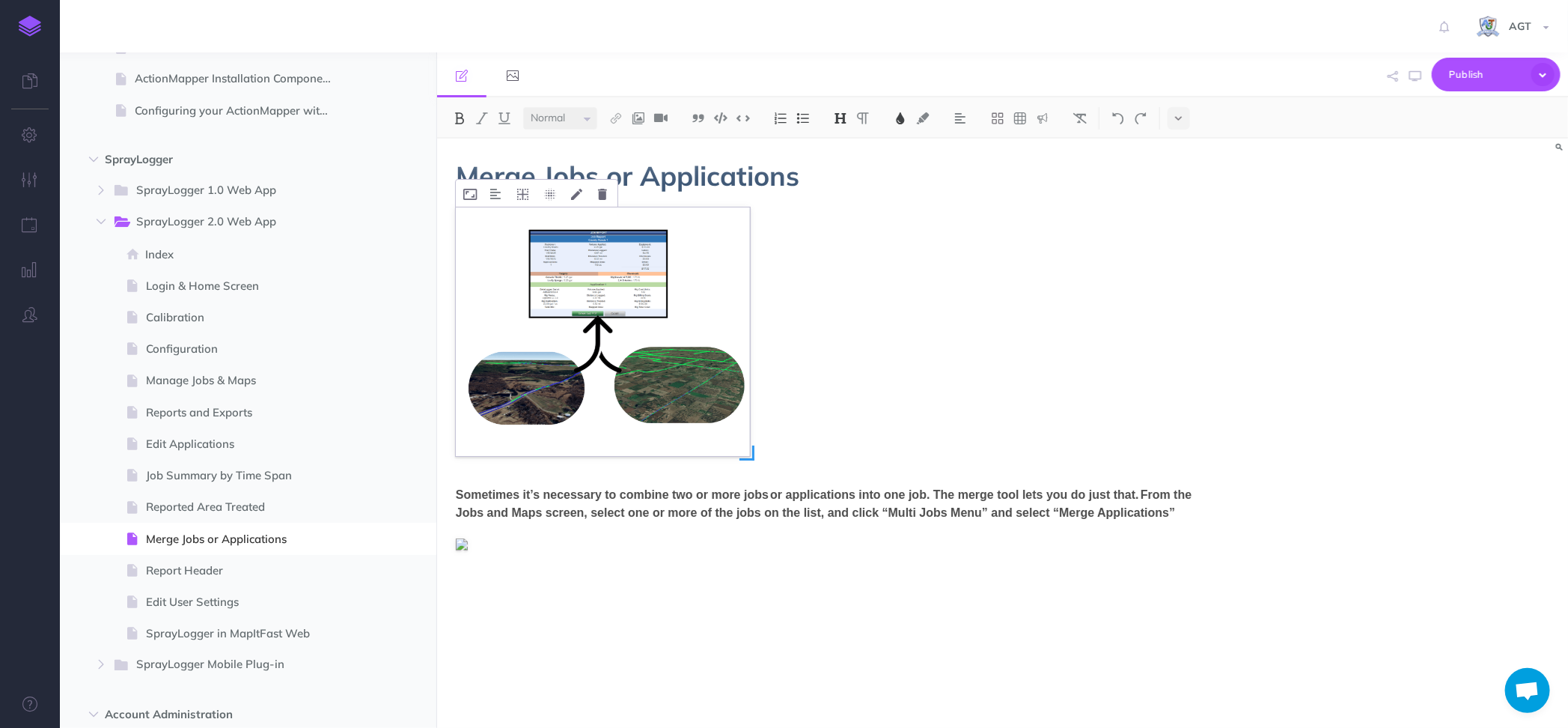
click at [647, 374] on img at bounding box center [603, 332] width 294 height 248
click at [604, 200] on icon at bounding box center [602, 195] width 9 height 11
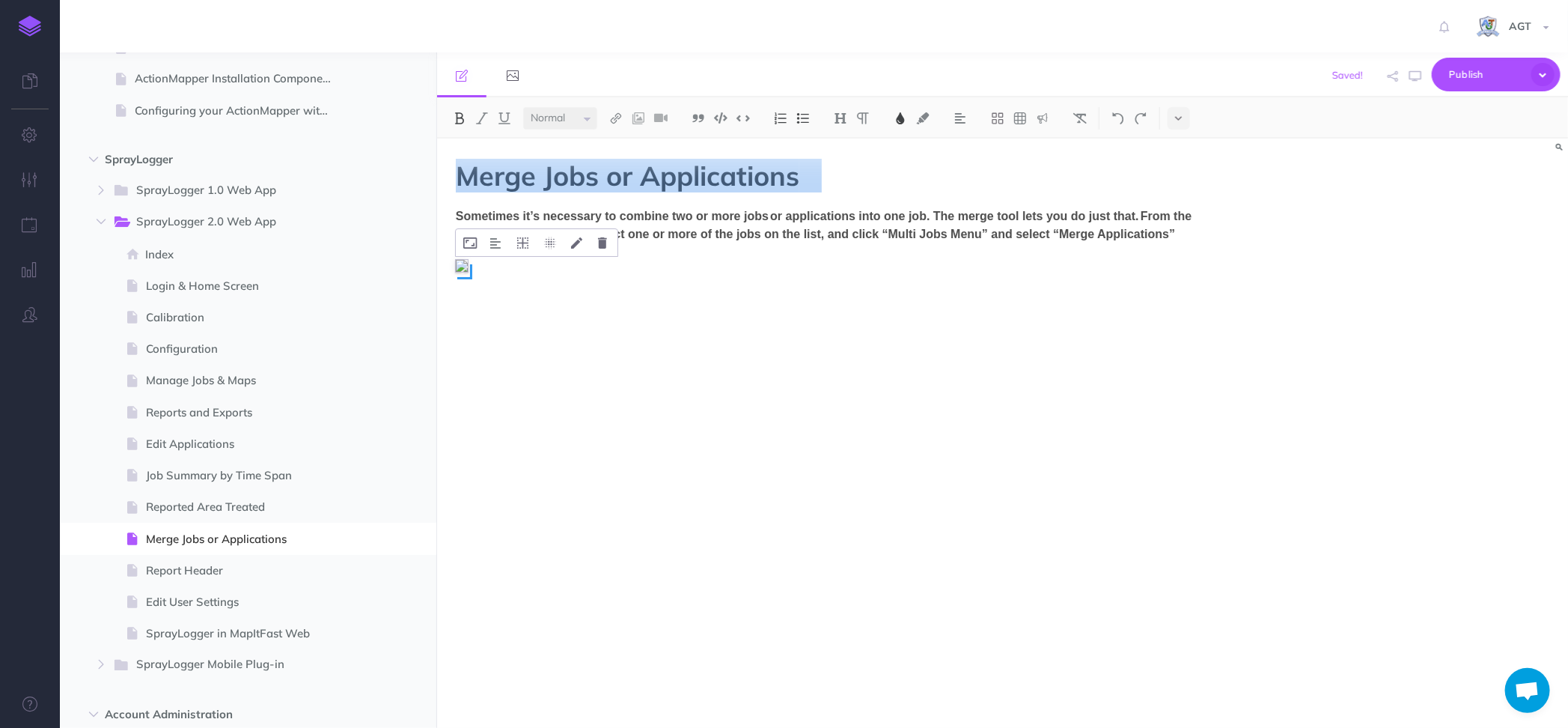
click at [470, 279] on span at bounding box center [465, 272] width 15 height 15
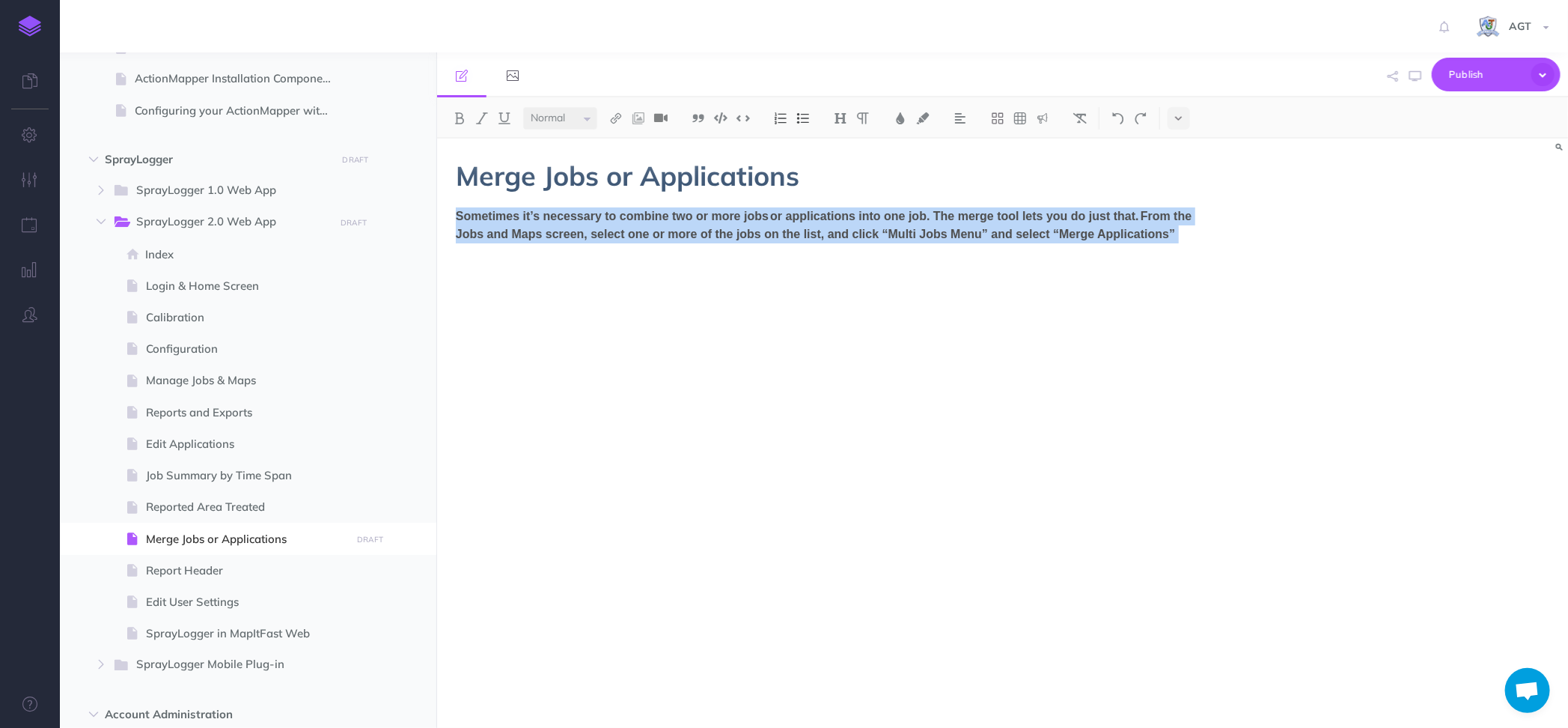
scroll to position [83, 0]
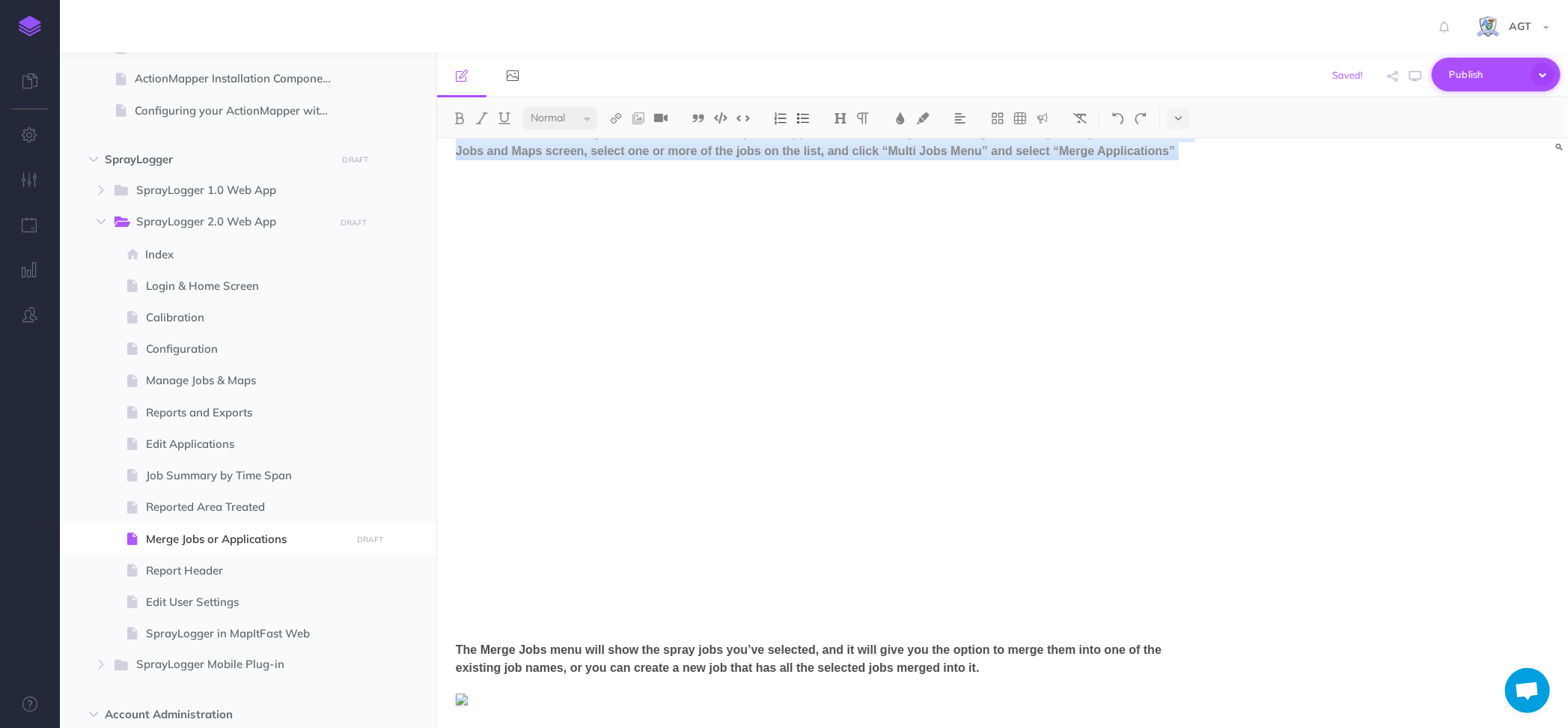
click at [1484, 82] on span "Publish" at bounding box center [1487, 75] width 75 height 24
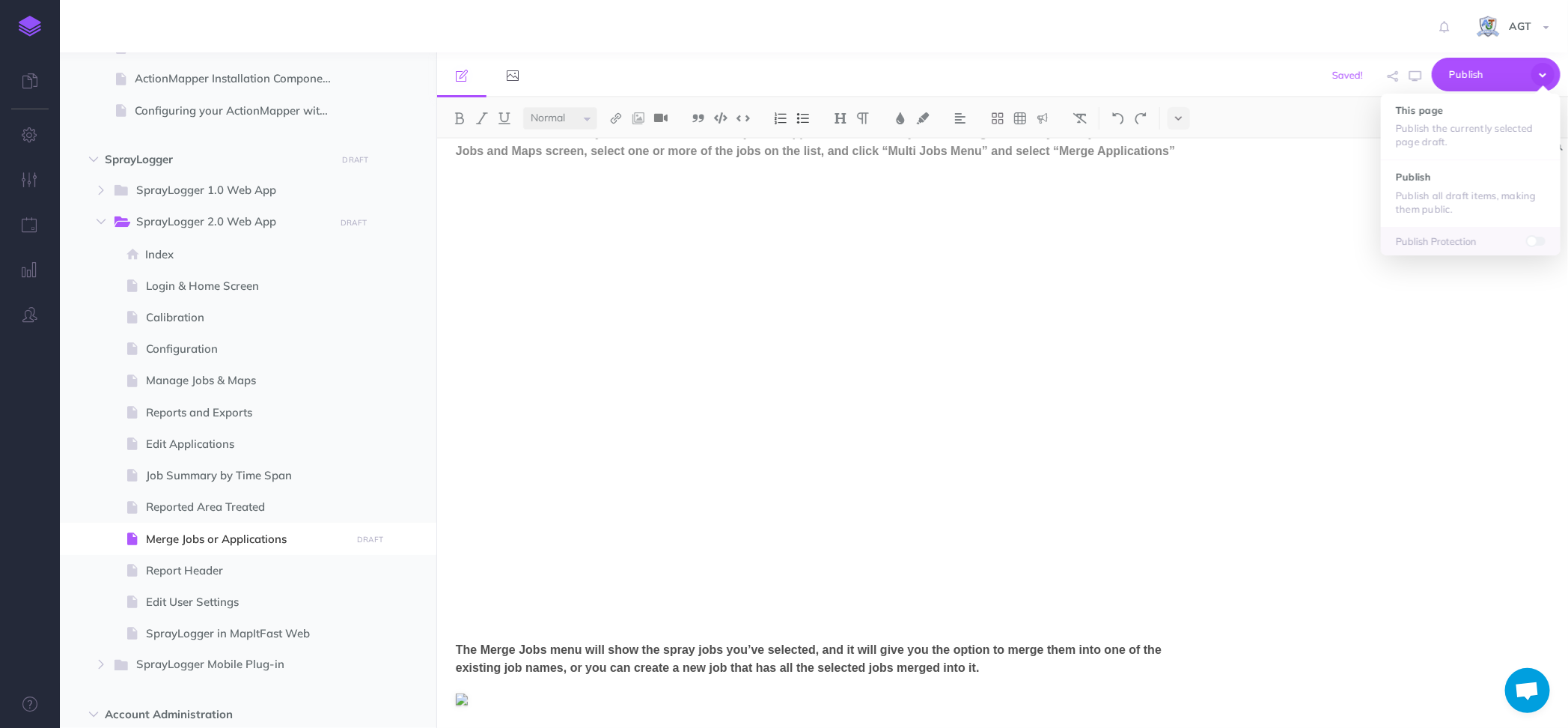
click at [1277, 407] on div "Merge Jobs or Applications Sometimes it’s necessary to combine two or more jobs…" at bounding box center [1003, 433] width 1132 height 589
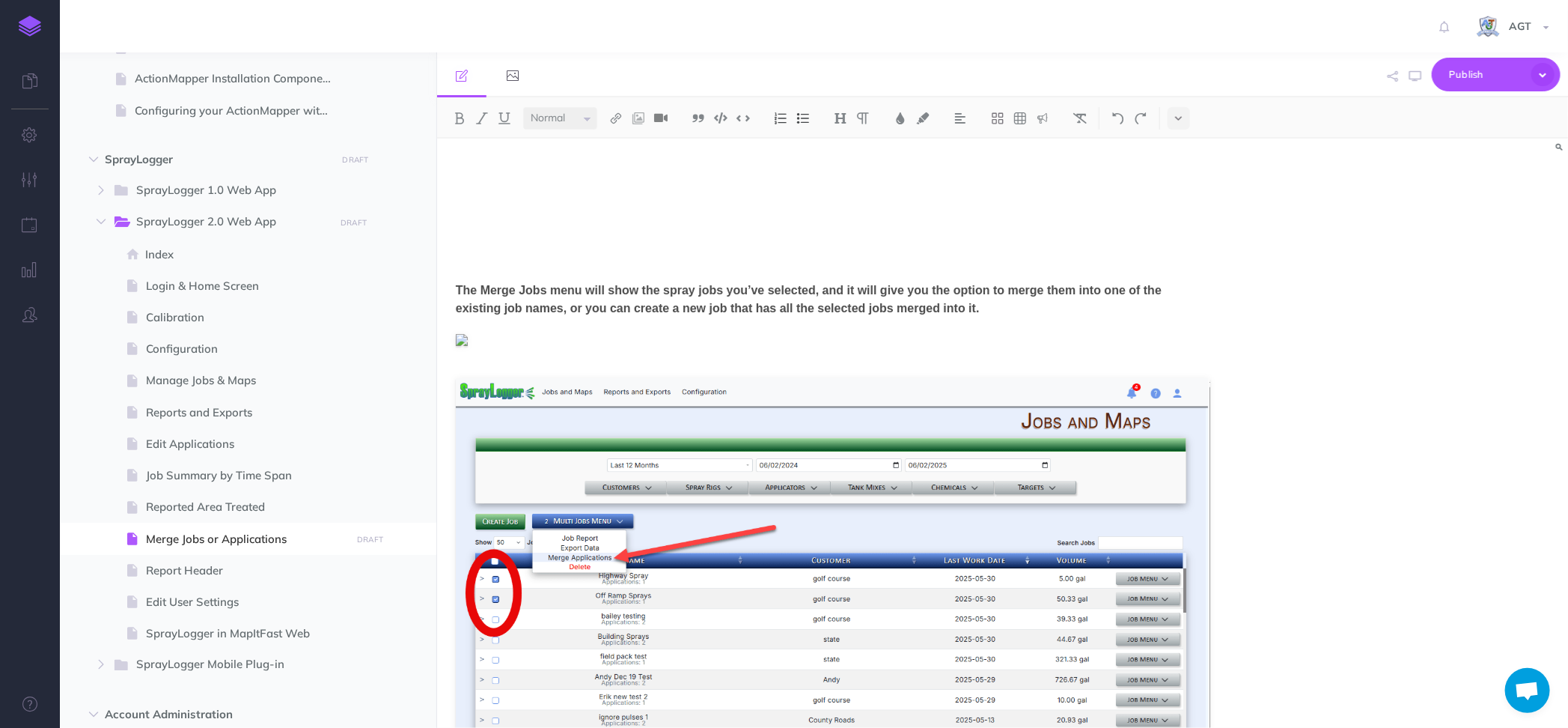
scroll to position [492, 0]
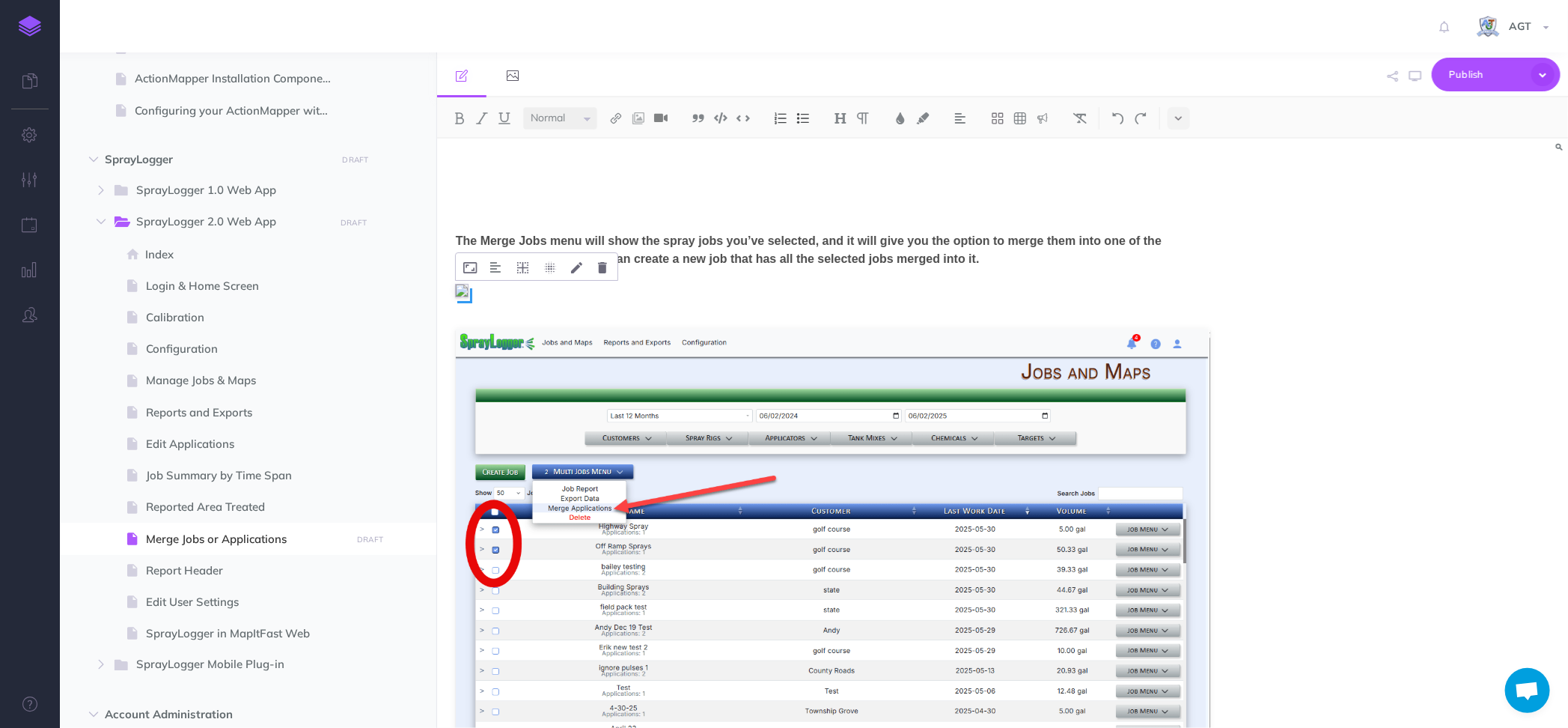
click at [465, 304] on span at bounding box center [465, 295] width 15 height 15
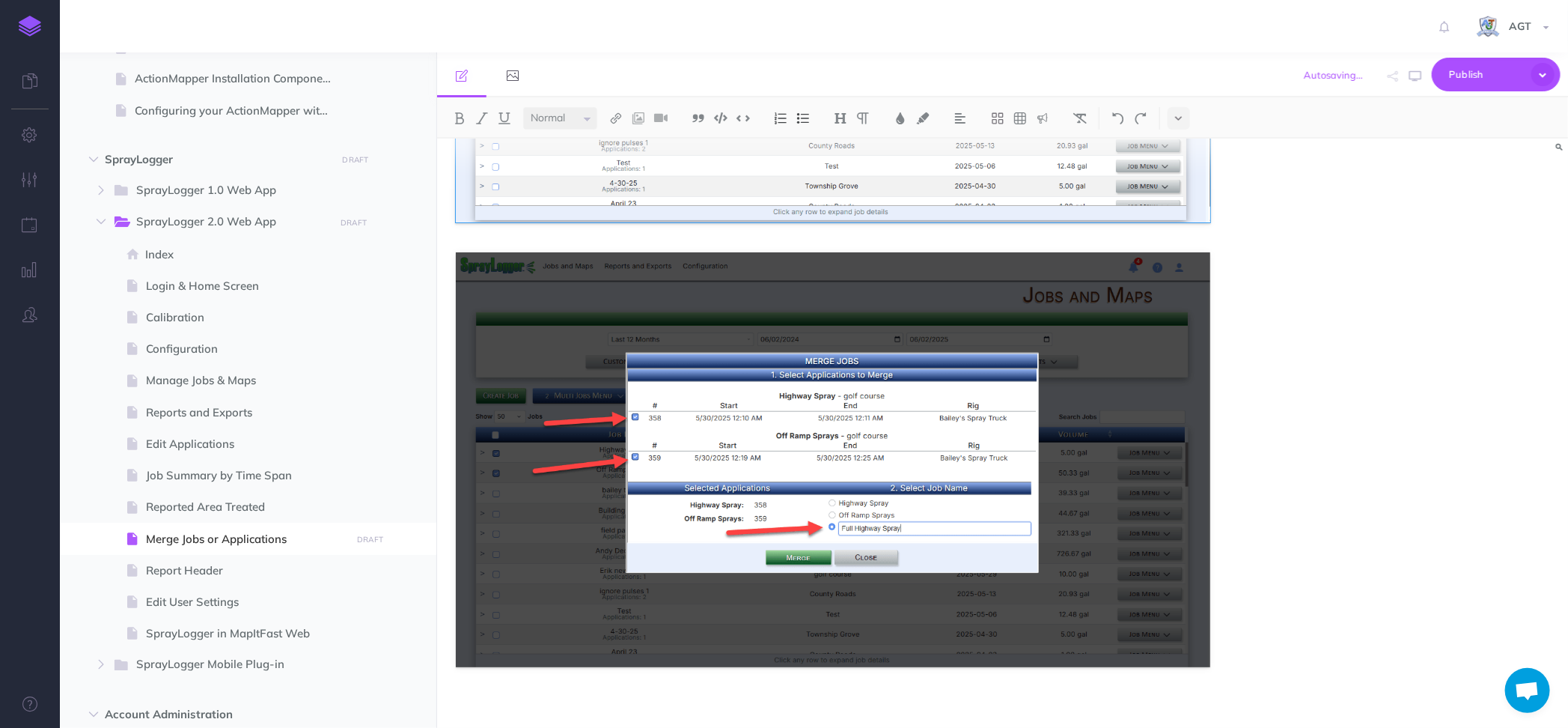
scroll to position [1004, 0]
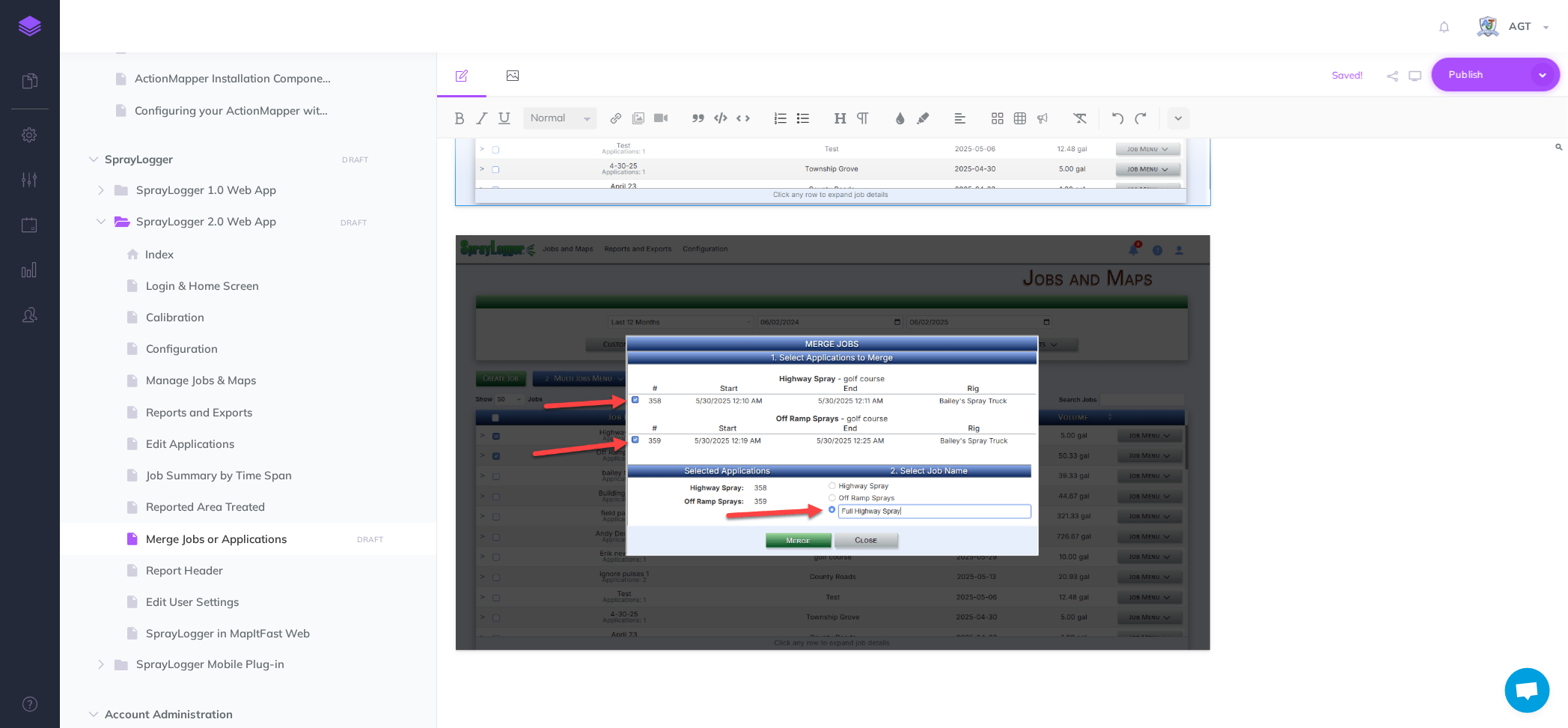
click at [1454, 80] on span "Publish" at bounding box center [1487, 75] width 75 height 24
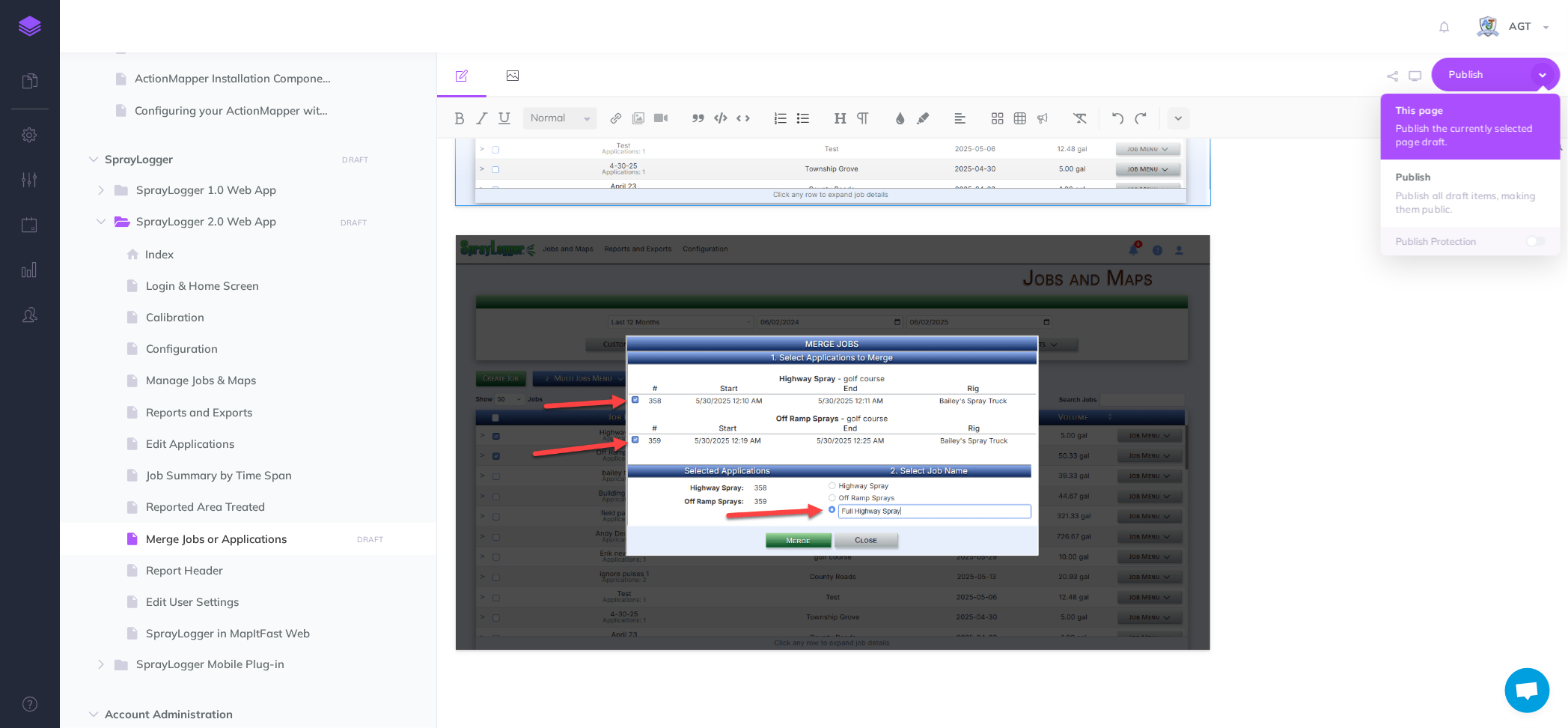
click at [1445, 131] on p "Publish the currently selected page draft." at bounding box center [1471, 135] width 150 height 27
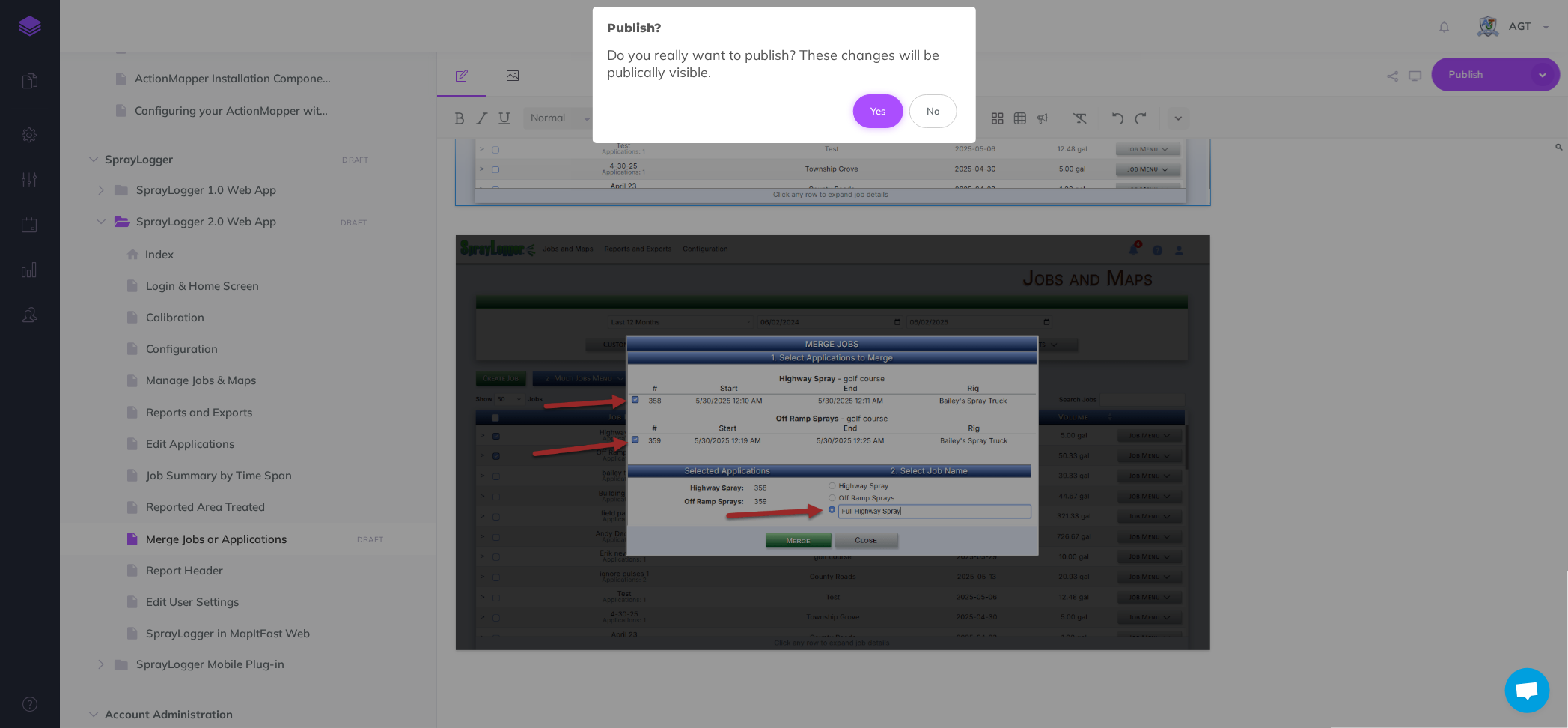
click at [874, 116] on button "Yes" at bounding box center [879, 110] width 50 height 33
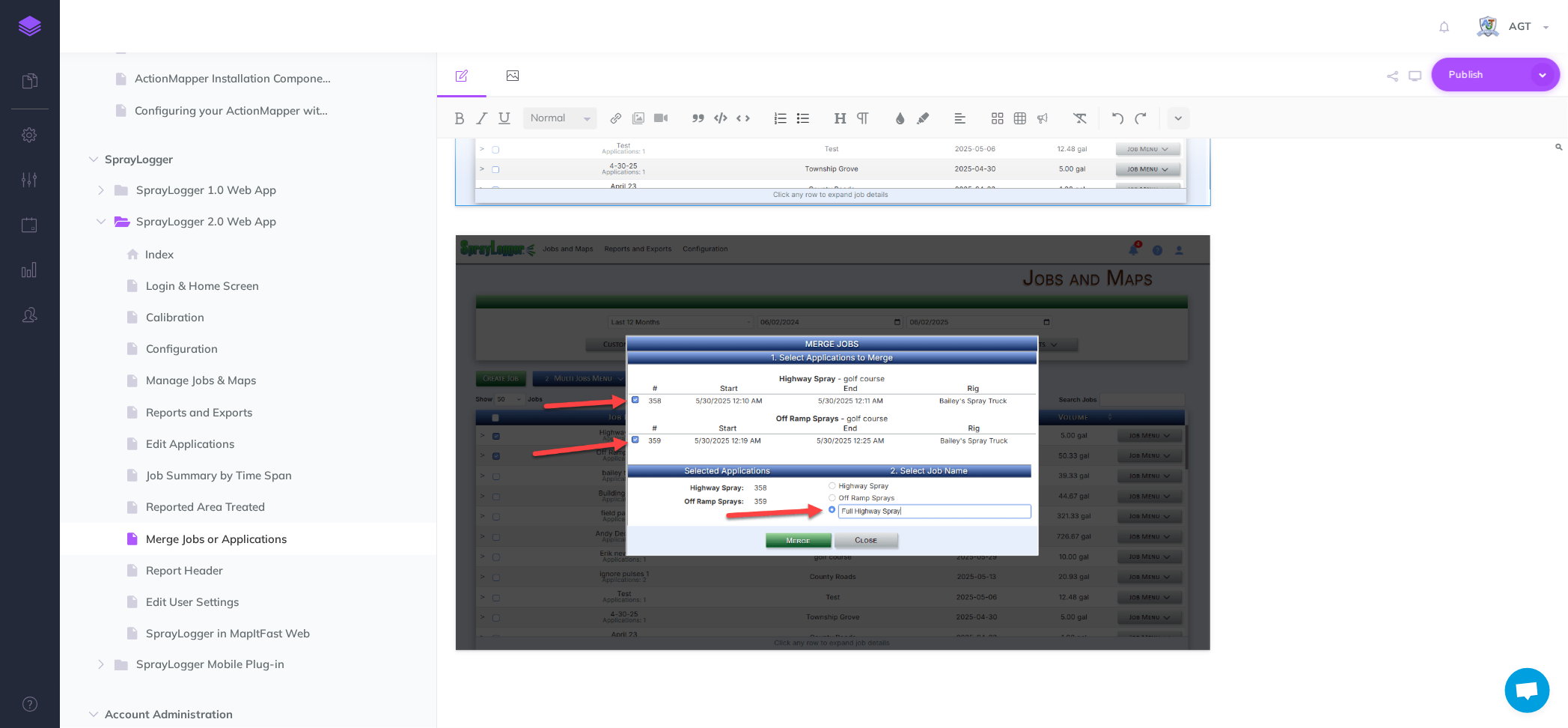
click at [1480, 83] on span "Publish" at bounding box center [1487, 75] width 75 height 24
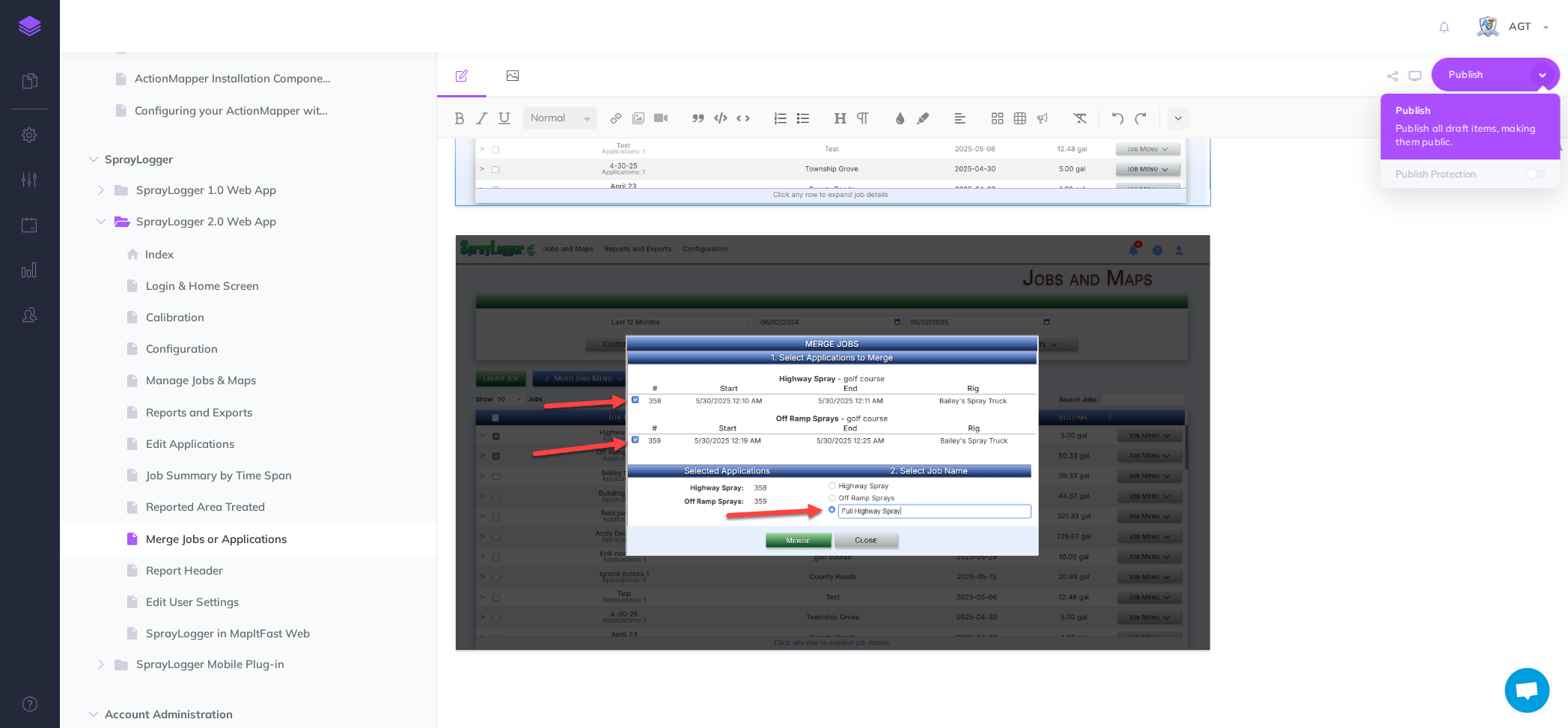
click at [1483, 128] on p "Publish all draft items, making them public." at bounding box center [1471, 135] width 150 height 27
